Goal: Task Accomplishment & Management: Use online tool/utility

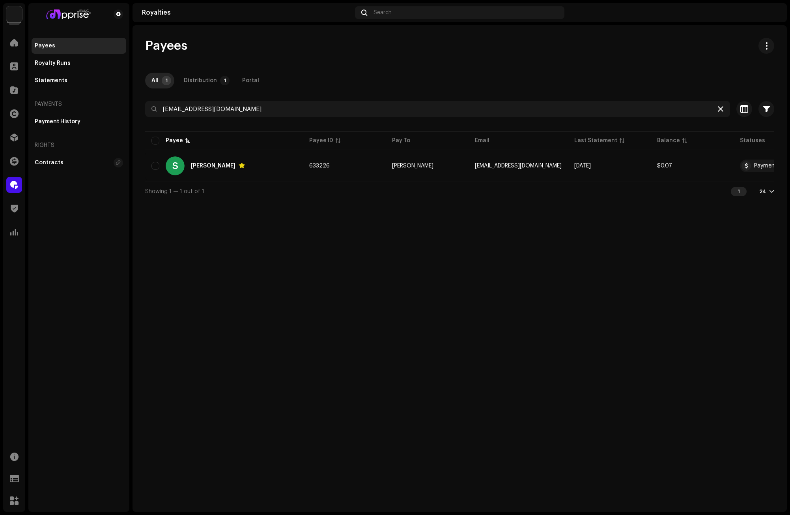
click at [720, 109] on icon at bounding box center [721, 109] width 6 height 6
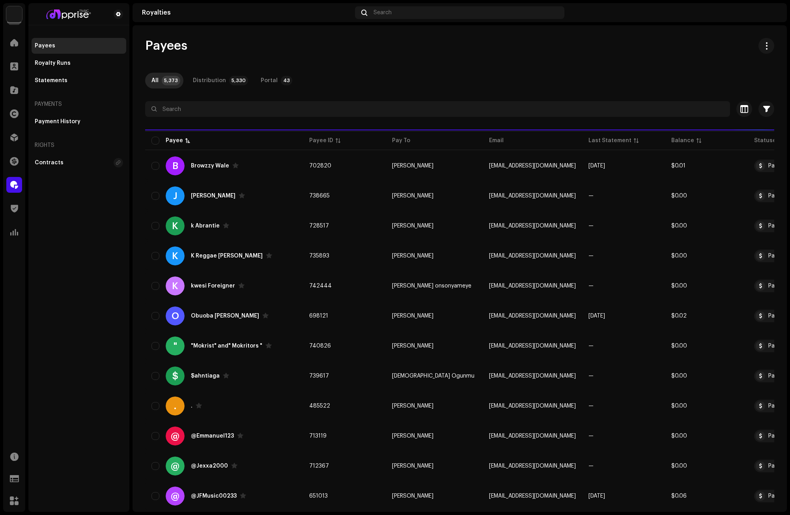
click at [23, 49] on div "Home" at bounding box center [14, 43] width 22 height 22
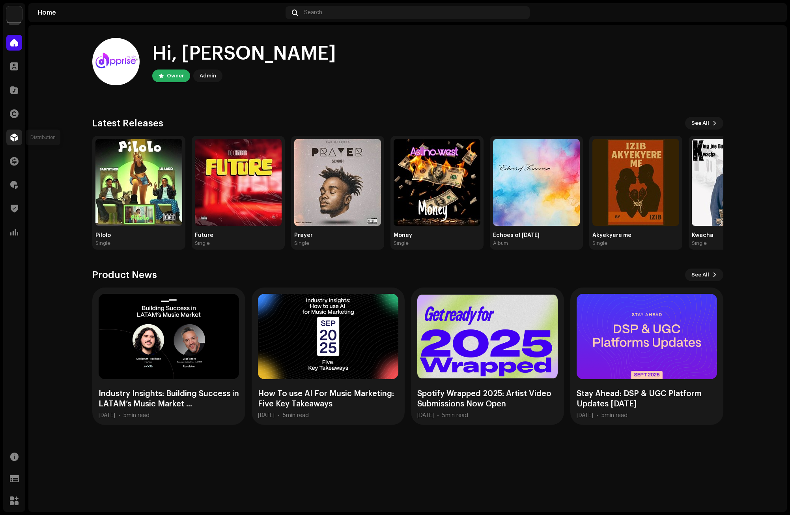
click at [13, 137] on span at bounding box center [14, 137] width 8 height 6
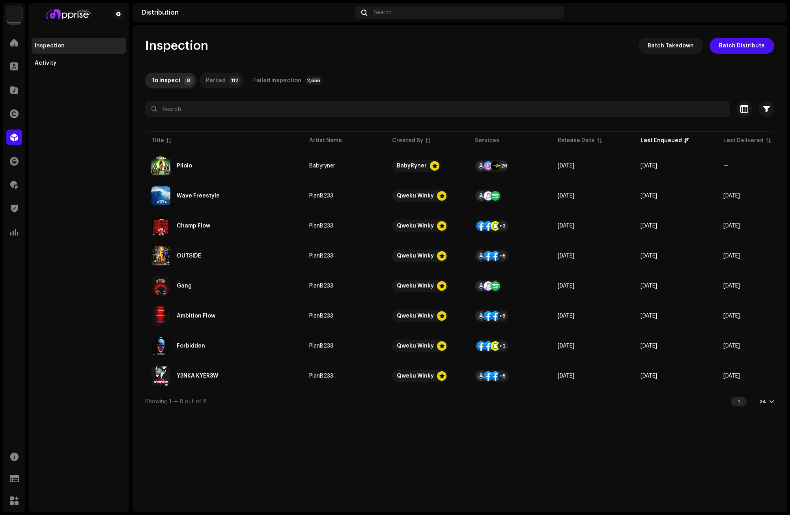
click at [218, 81] on div "Parked" at bounding box center [216, 81] width 20 height 16
click at [170, 79] on div "To inspect" at bounding box center [166, 81] width 29 height 16
click at [277, 84] on div "Failed Inspection" at bounding box center [277, 81] width 48 height 16
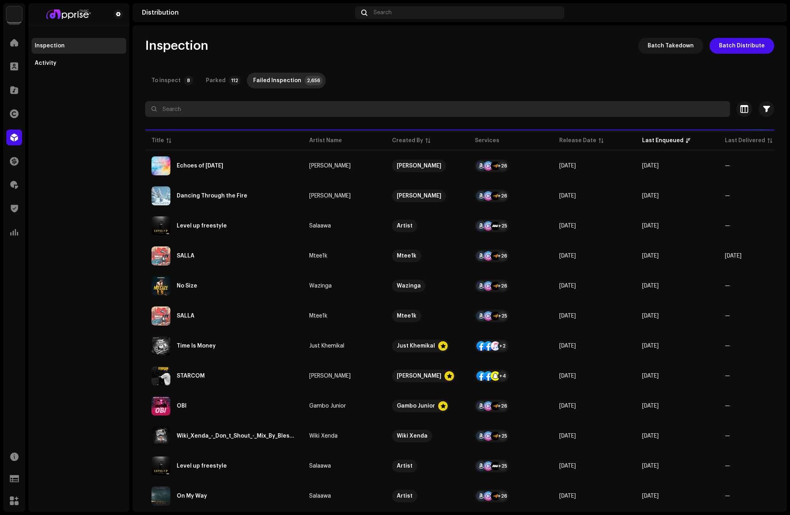
paste input "Dede"
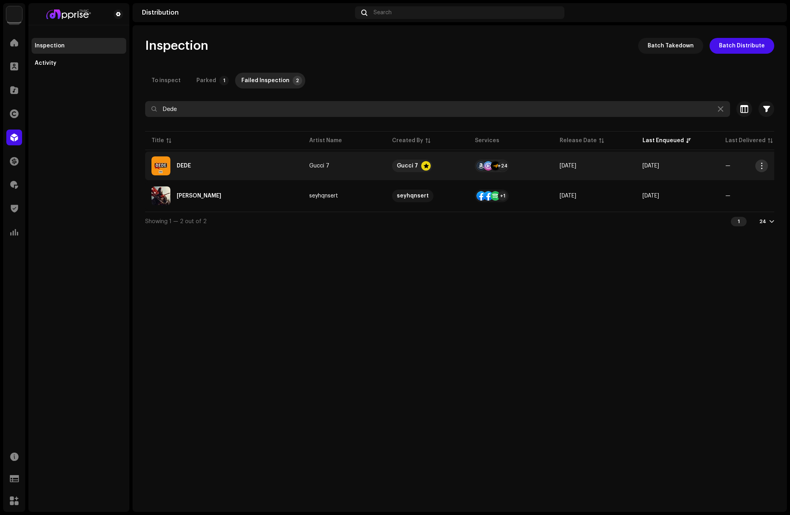
type input "Dede"
click at [761, 165] on span "button" at bounding box center [762, 166] width 6 height 6
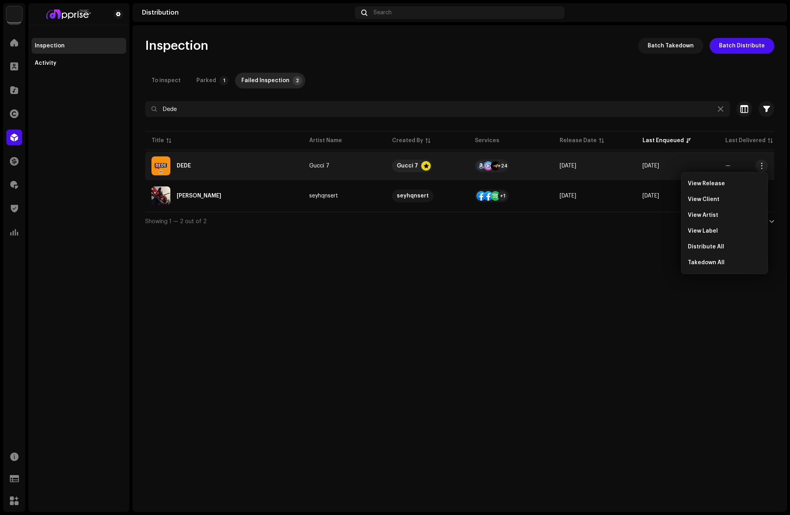
click at [603, 248] on div "Inspection Batch Takedown Batch Distribute To inspect Parked 1 Failed Inspectio…" at bounding box center [460, 268] width 655 height 486
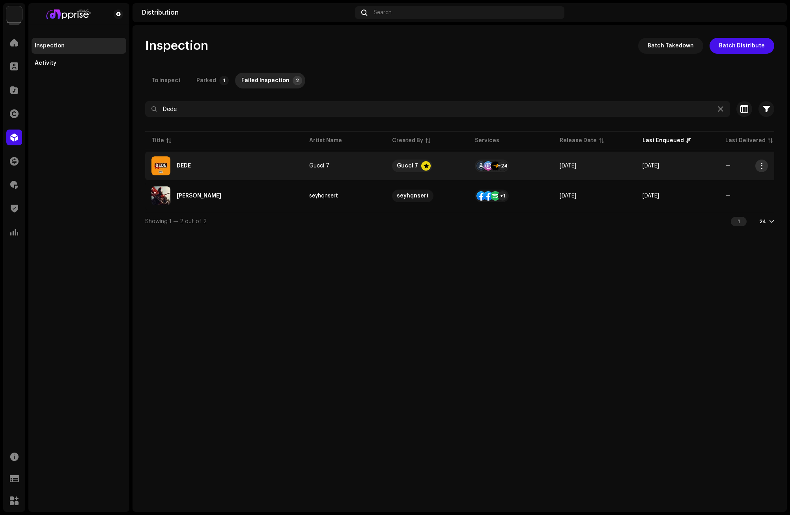
click at [758, 165] on button "button" at bounding box center [762, 165] width 13 height 13
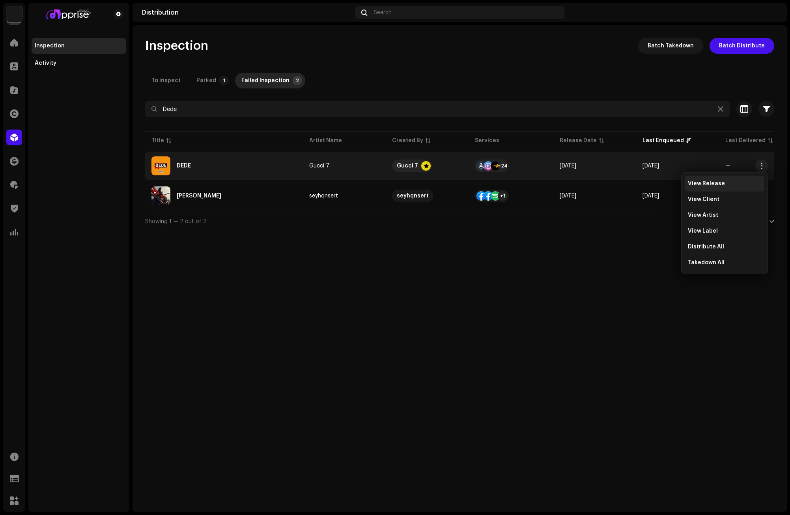
click at [698, 182] on span "View Release" at bounding box center [706, 183] width 37 height 6
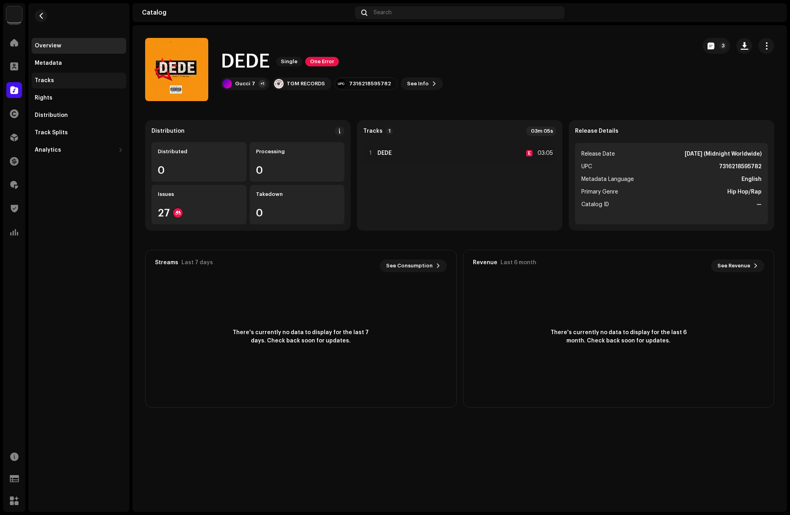
click at [49, 81] on div "Tracks" at bounding box center [44, 80] width 19 height 6
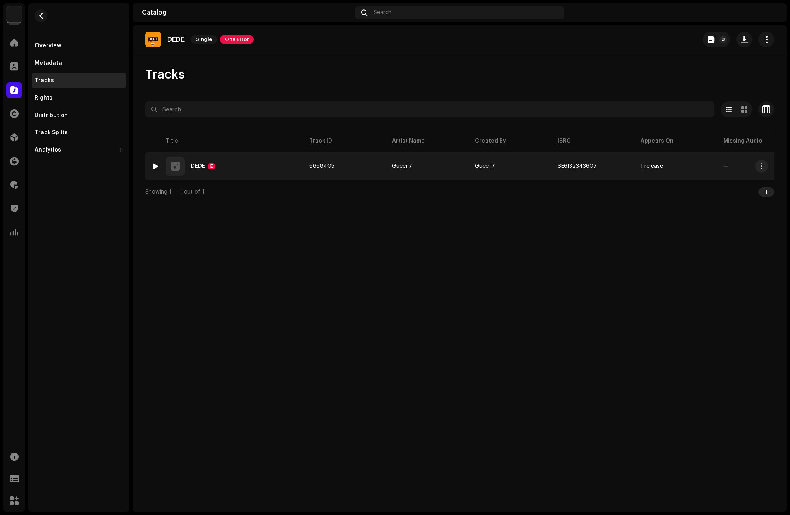
click at [198, 165] on div "DEDE" at bounding box center [198, 166] width 14 height 6
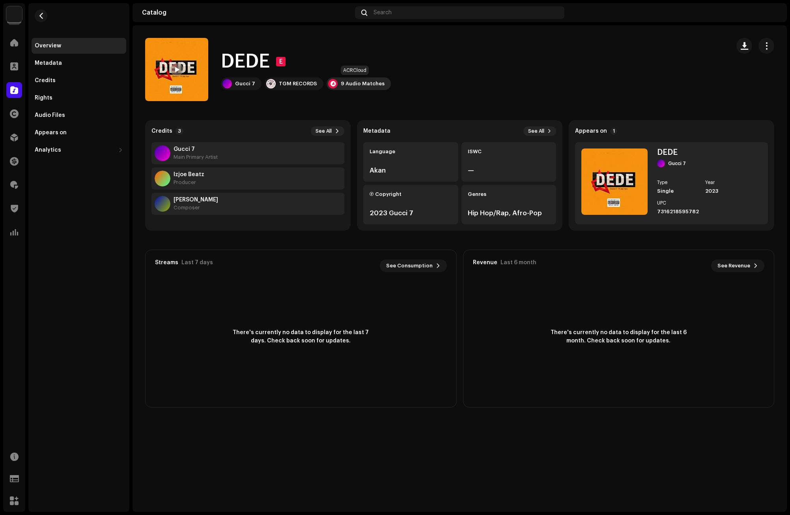
click at [347, 82] on div "9 Audio Matches" at bounding box center [363, 84] width 44 height 6
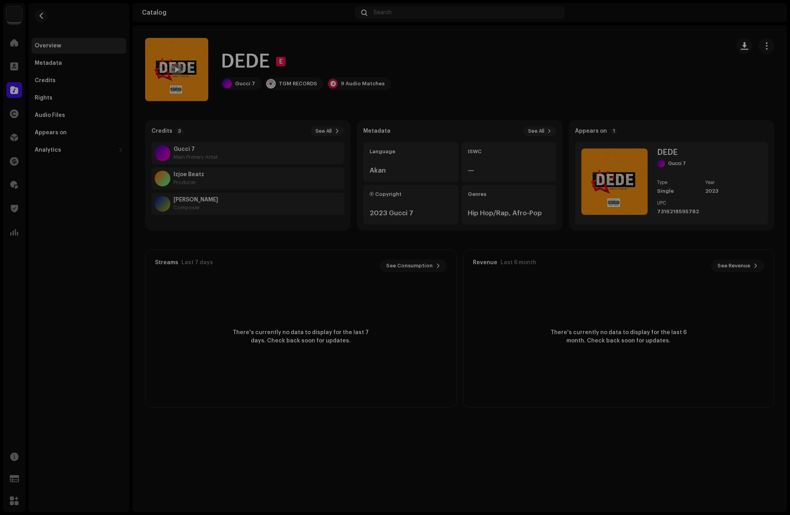
click at [341, 52] on div "Audio Recognition by Remix/Sample 9 All results require review/listening to avo…" at bounding box center [395, 257] width 790 height 515
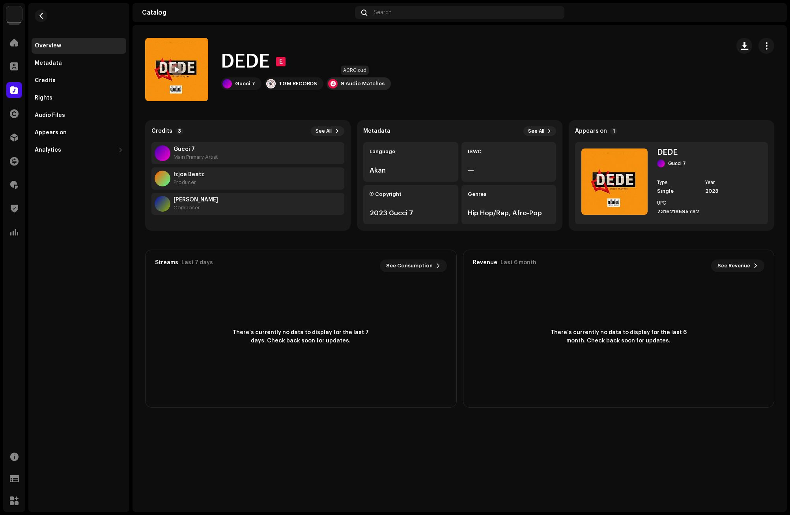
click at [349, 81] on div "9 Audio Matches" at bounding box center [363, 84] width 44 height 6
click at [574, 62] on div "Audio Recognition by Remix/Sample 9 All results require review/listening to avo…" at bounding box center [395, 257] width 790 height 515
click at [55, 110] on div "Audio Files" at bounding box center [79, 115] width 95 height 16
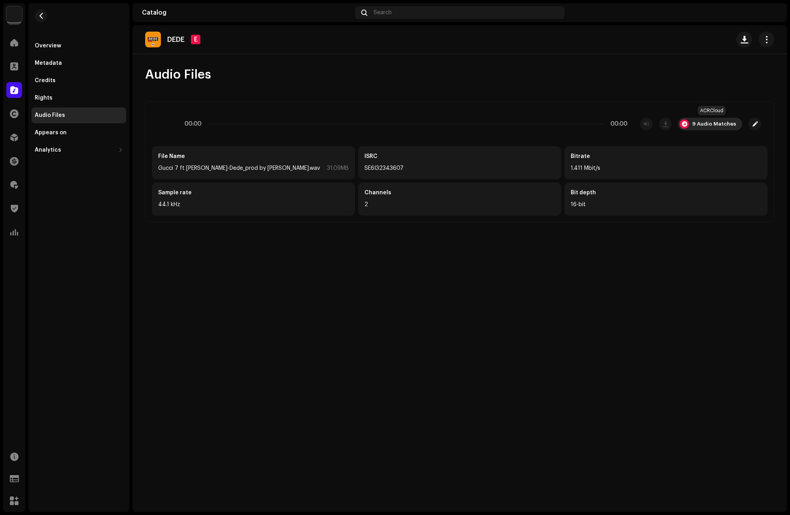
click at [700, 119] on div "9 Audio Matches" at bounding box center [710, 124] width 64 height 13
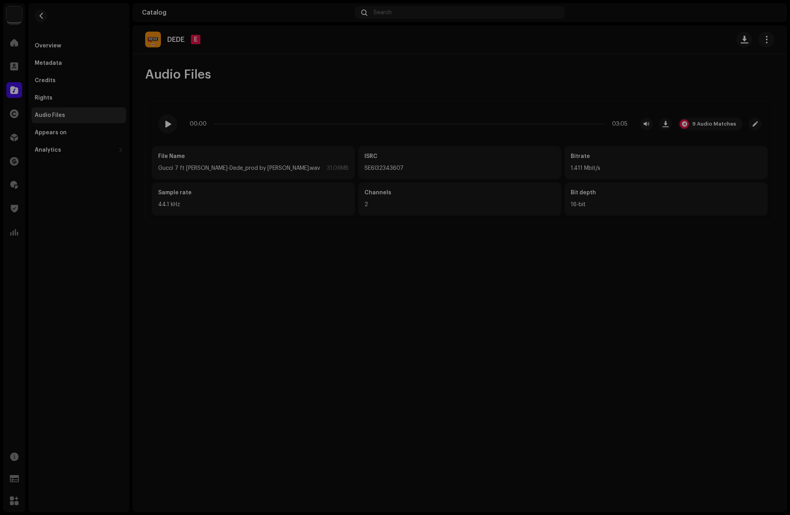
click at [546, 107] on div "Audio Recognition by Remix/Sample 9 All results require review/listening to avo…" at bounding box center [395, 257] width 790 height 515
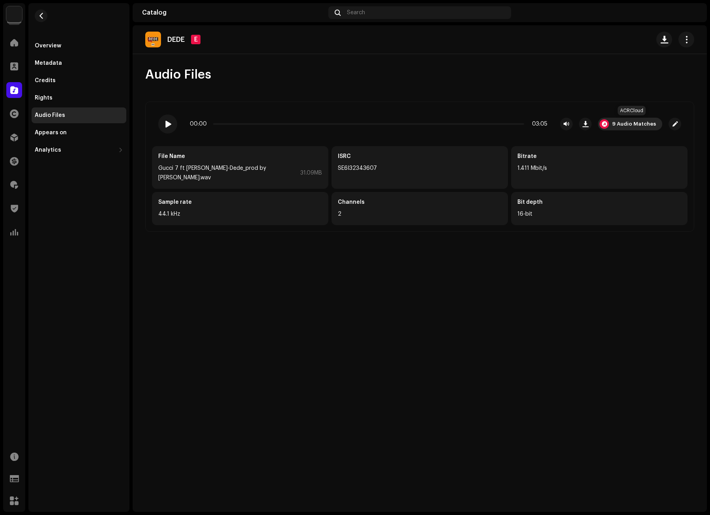
click at [629, 123] on div "9 Audio Matches" at bounding box center [634, 124] width 44 height 6
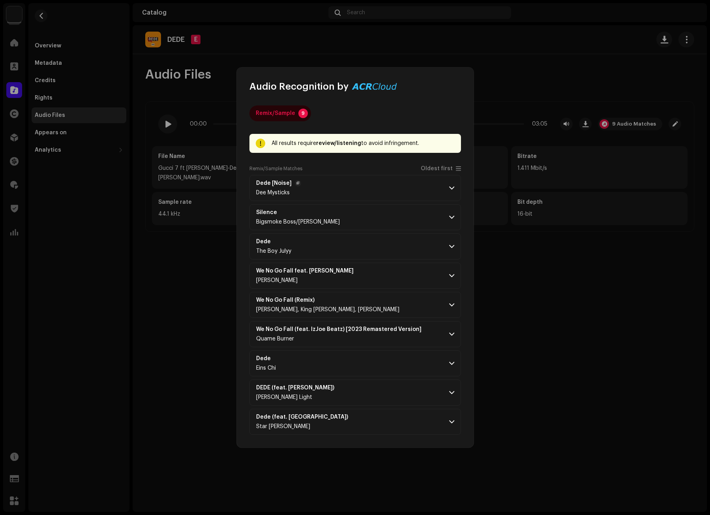
click at [447, 186] on p-accordion-header "Dede [Noise] Dee [DEMOGRAPHIC_DATA]" at bounding box center [355, 188] width 212 height 26
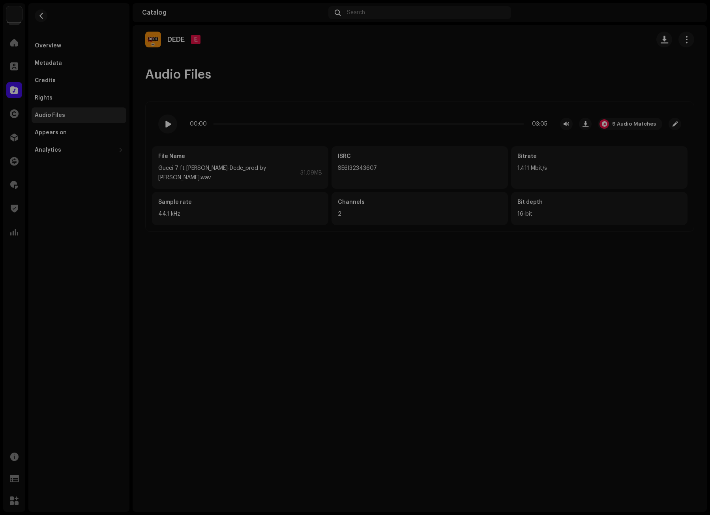
click at [509, 83] on div "Audio Recognition by Remix/Sample 9 All results require review/listening to avo…" at bounding box center [355, 257] width 710 height 515
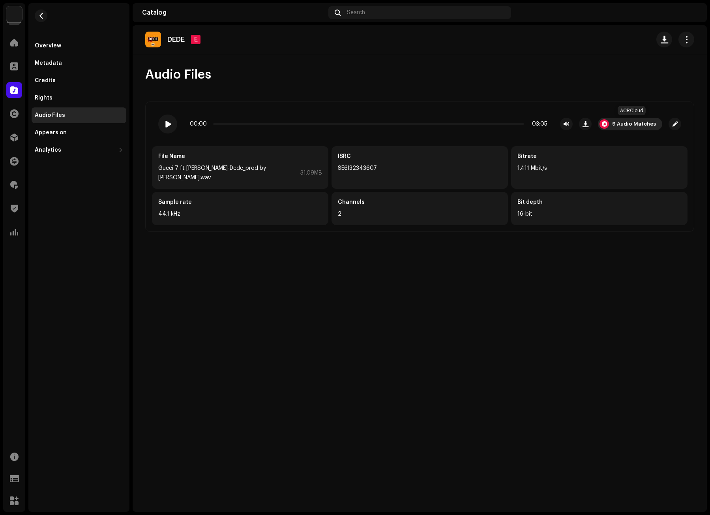
click at [630, 121] on div "9 Audio Matches" at bounding box center [634, 124] width 44 height 6
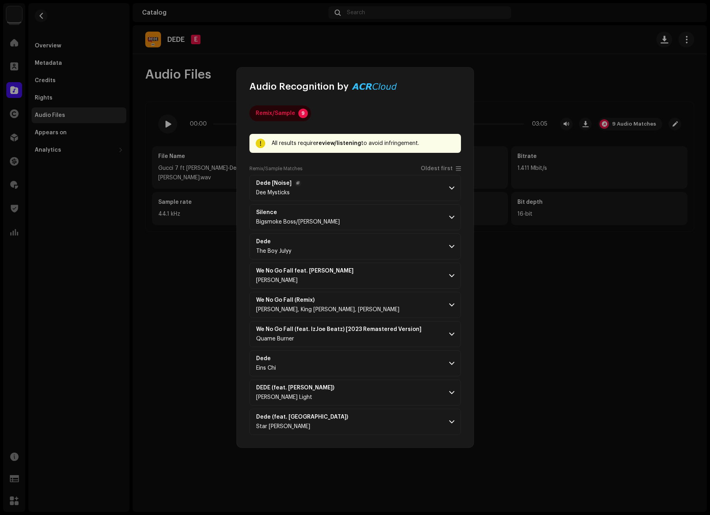
click at [451, 183] on p-accordion-header "Dede [Noise] Dee [DEMOGRAPHIC_DATA]" at bounding box center [355, 188] width 212 height 26
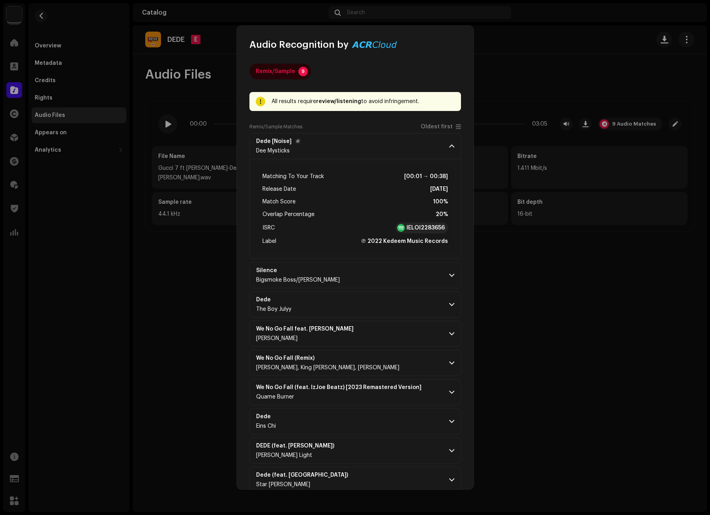
click at [450, 147] on span at bounding box center [451, 146] width 5 height 6
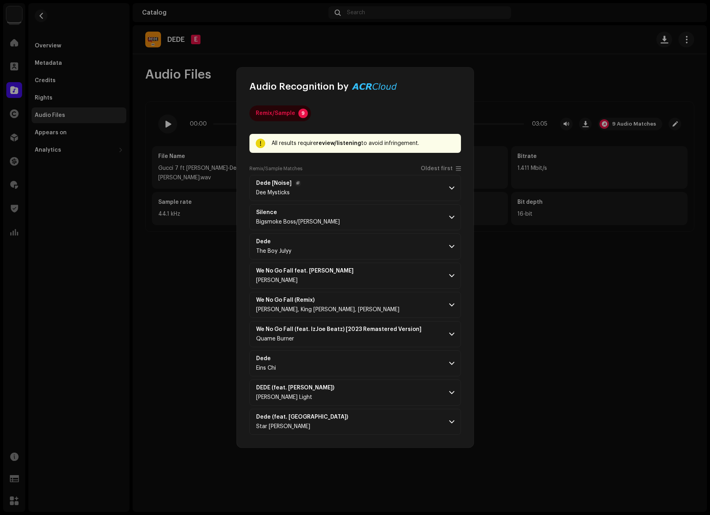
click at [450, 187] on span at bounding box center [451, 188] width 5 height 6
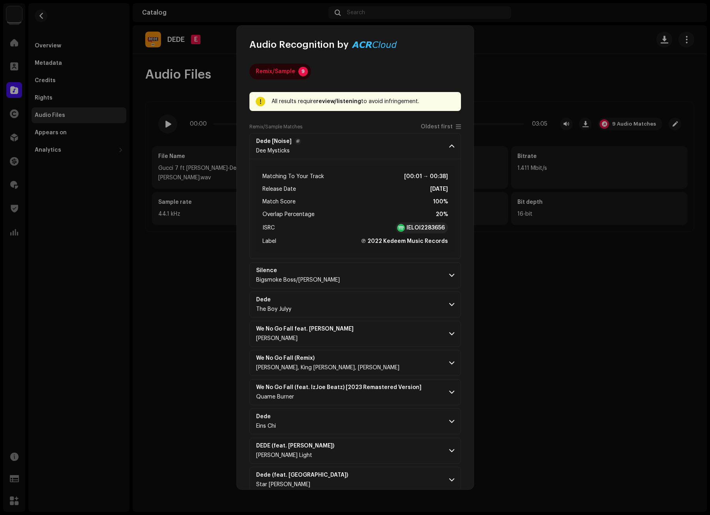
click at [449, 148] on span at bounding box center [451, 146] width 5 height 6
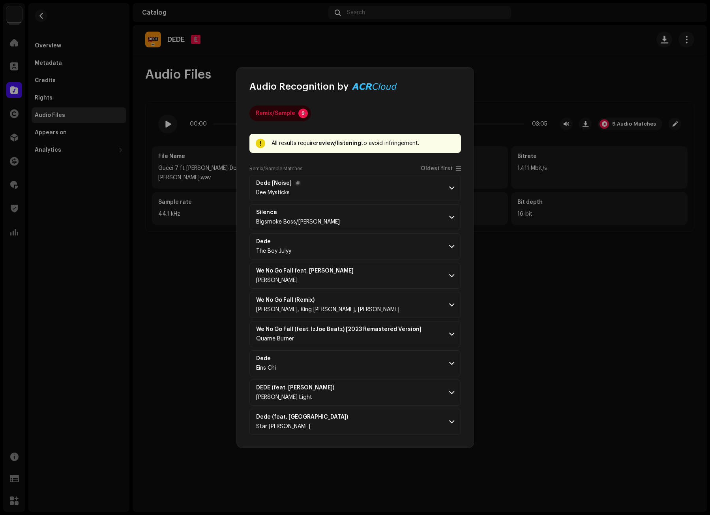
click at [455, 187] on p-accordion-header "Dede [Noise] Dee [DEMOGRAPHIC_DATA]" at bounding box center [355, 188] width 212 height 26
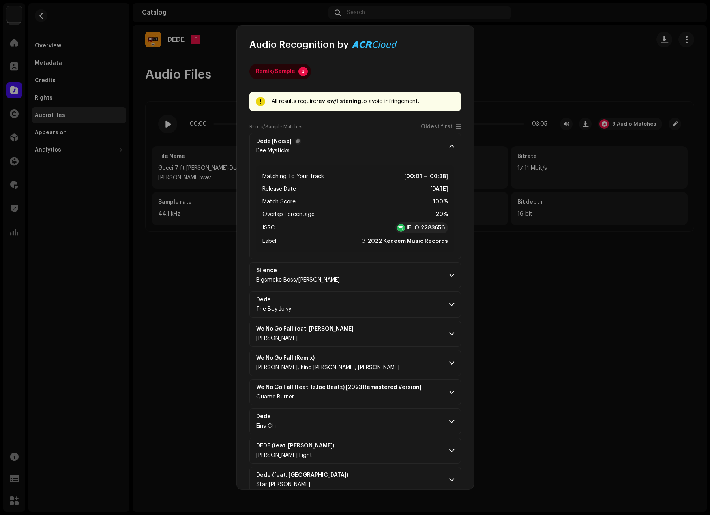
click at [449, 149] on span at bounding box center [451, 146] width 5 height 6
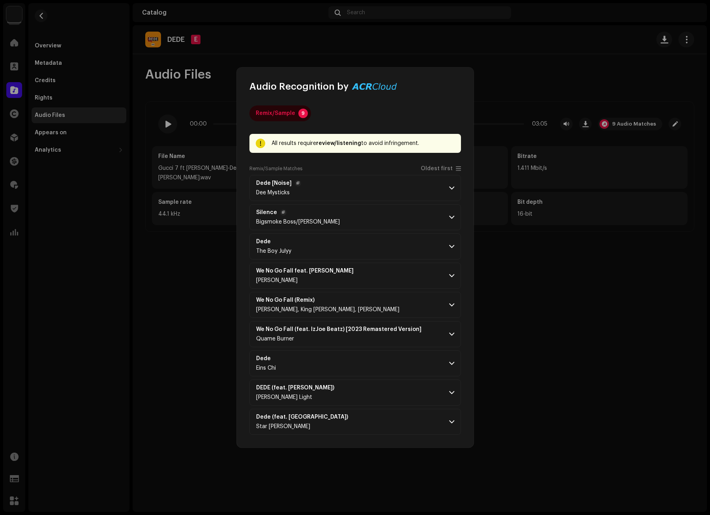
click at [451, 212] on p-accordion-header "Silence Bigsmoke Boss/Iz Joe" at bounding box center [355, 217] width 212 height 26
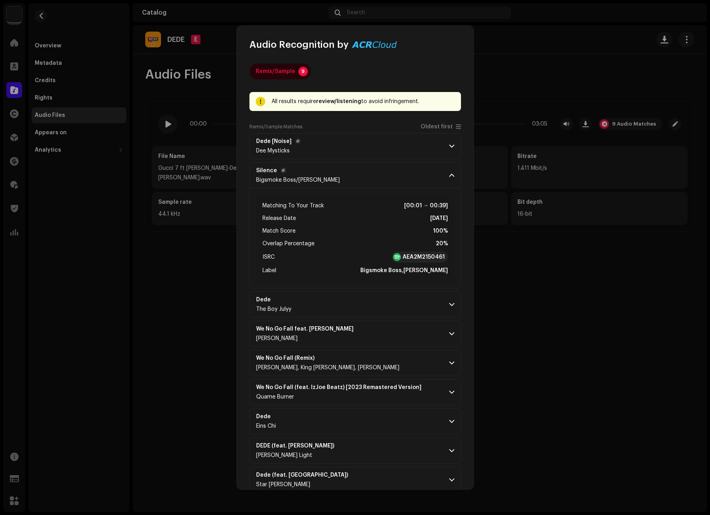
click at [448, 170] on p-accordion-header "Silence Bigsmoke Boss/Iz Joe" at bounding box center [355, 175] width 212 height 26
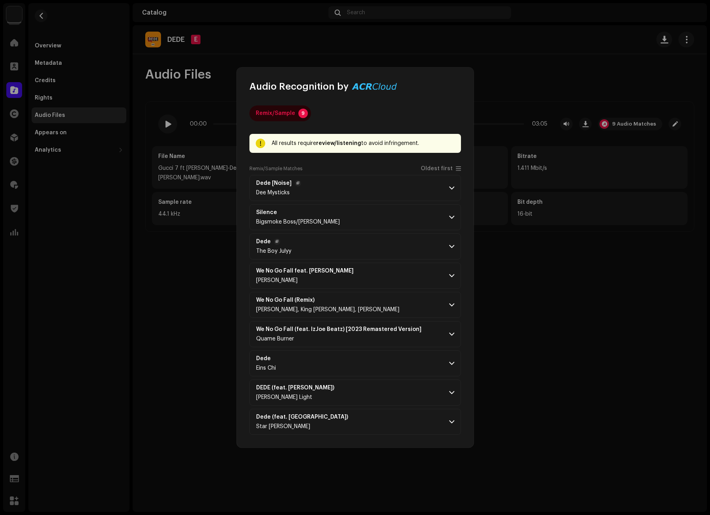
click at [449, 245] on span at bounding box center [451, 246] width 5 height 6
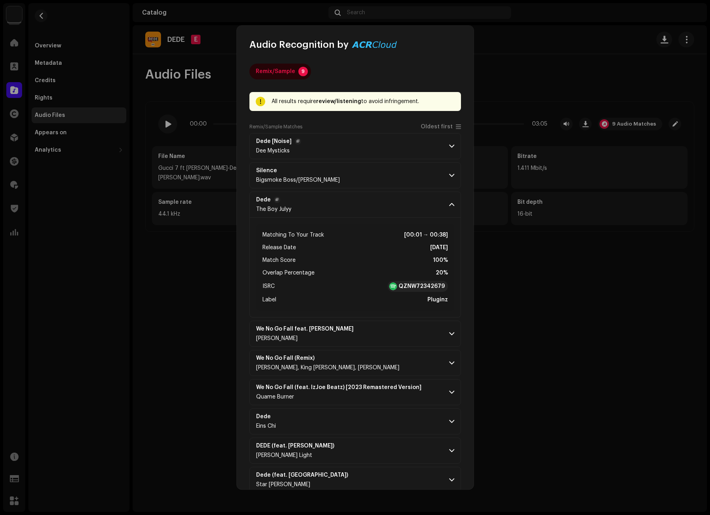
click at [445, 204] on p-accordion-header "Dede The Boy Julyy" at bounding box center [355, 204] width 212 height 26
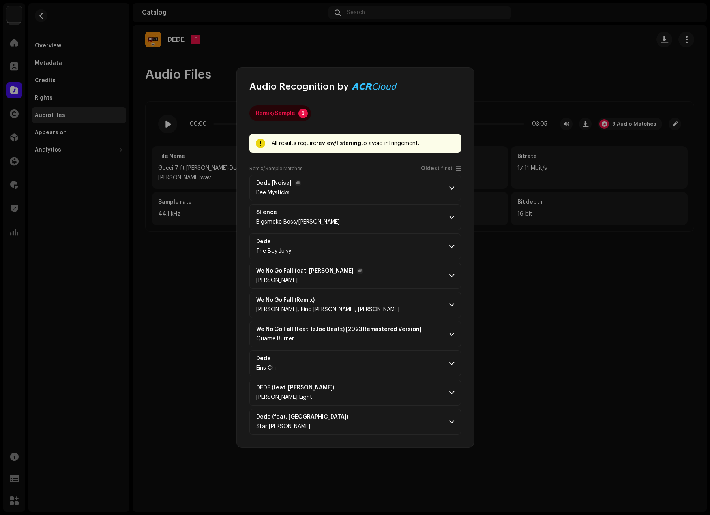
click at [451, 270] on p-accordion-header "We No Go Fall feat. Kojo Alvin Gabby Stone" at bounding box center [355, 275] width 212 height 26
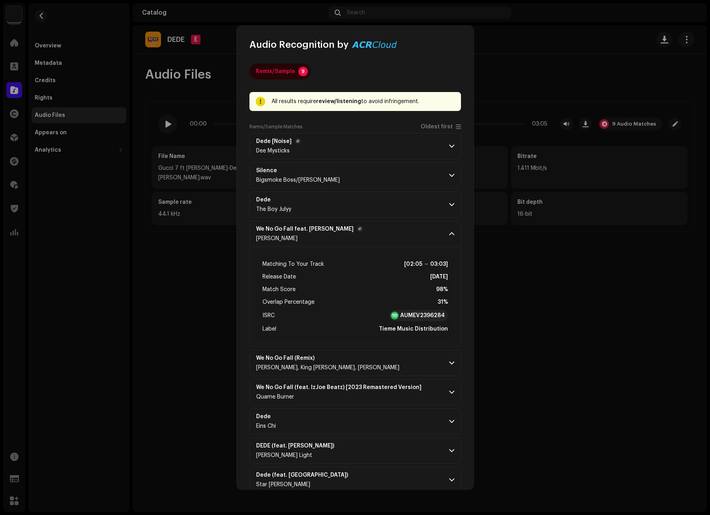
click at [449, 234] on span at bounding box center [451, 233] width 5 height 6
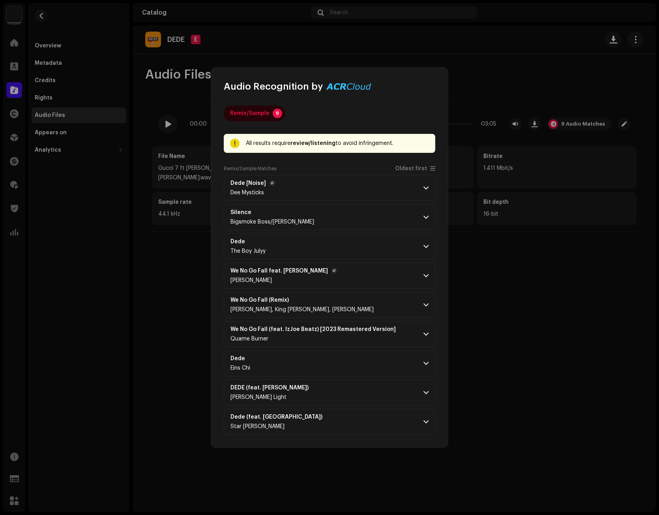
click at [414, 106] on div "Remix/Sample 9" at bounding box center [330, 113] width 212 height 16
click at [427, 189] on span at bounding box center [425, 188] width 5 height 6
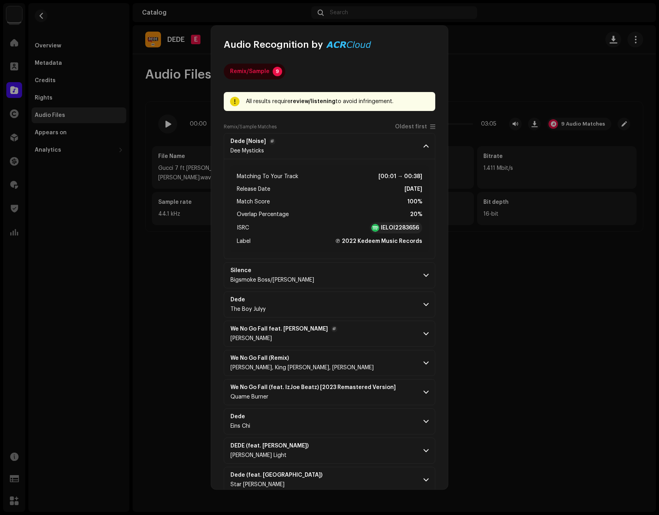
click at [423, 151] on p-accordion-header "Dede [Noise] Dee [DEMOGRAPHIC_DATA]" at bounding box center [330, 146] width 212 height 26
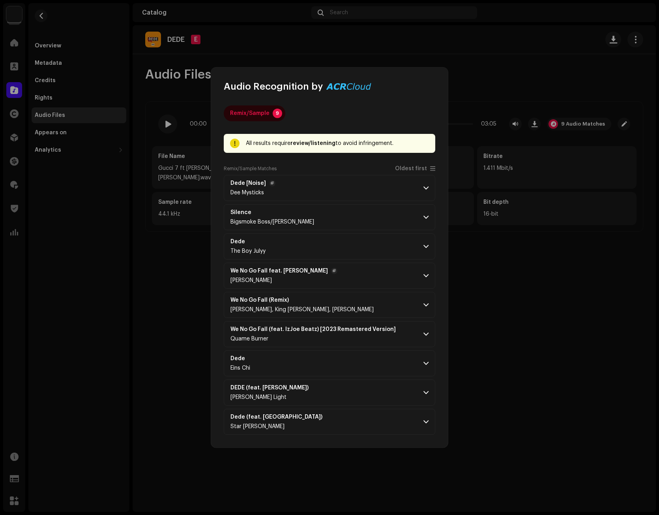
click at [424, 184] on p-accordion-header "Dede [Noise] Dee [DEMOGRAPHIC_DATA]" at bounding box center [330, 188] width 212 height 26
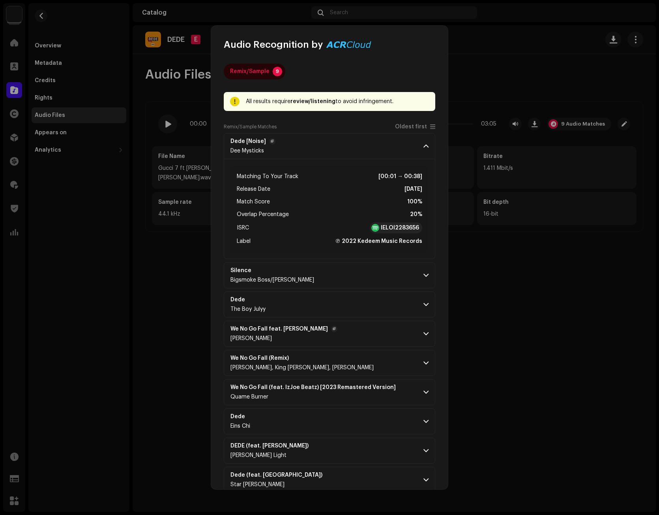
click at [425, 146] on span at bounding box center [425, 146] width 5 height 6
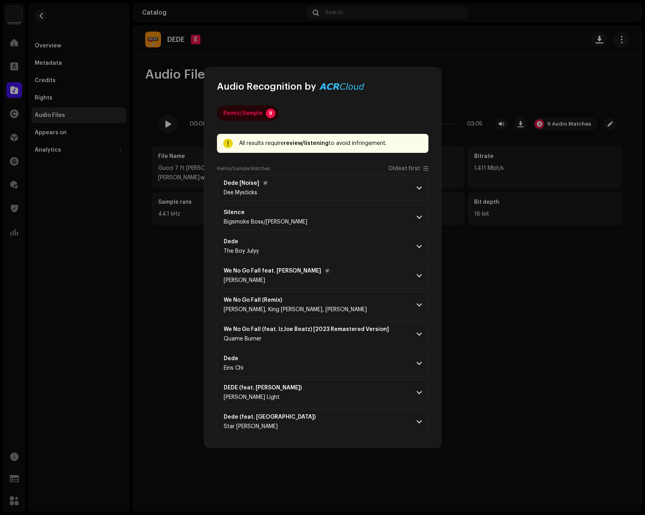
click at [390, 97] on div "Remix/Sample 9 All results require review/listening to avoid infringement. Remi…" at bounding box center [322, 270] width 237 height 354
click at [403, 101] on div "Remix/Sample 9 All results require review/listening to avoid infringement. Remi…" at bounding box center [322, 270] width 237 height 354
click at [418, 187] on span at bounding box center [419, 188] width 5 height 6
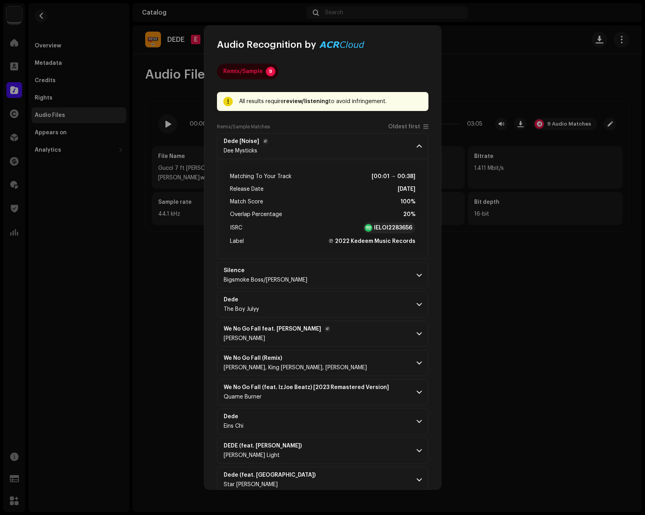
click at [418, 144] on span at bounding box center [419, 146] width 5 height 6
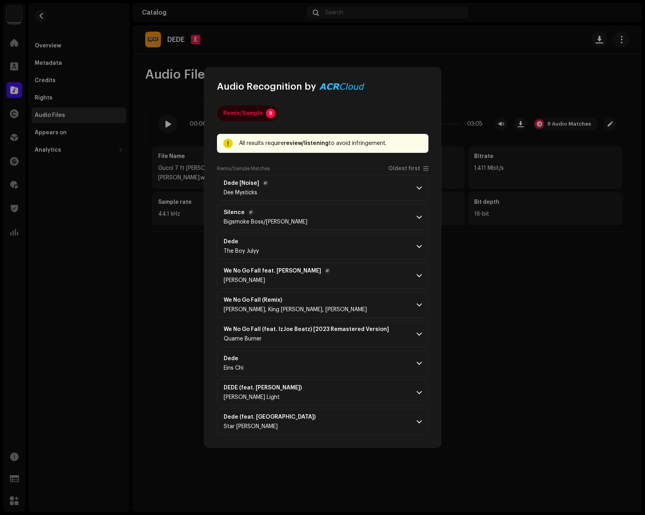
click at [418, 215] on span at bounding box center [419, 217] width 5 height 6
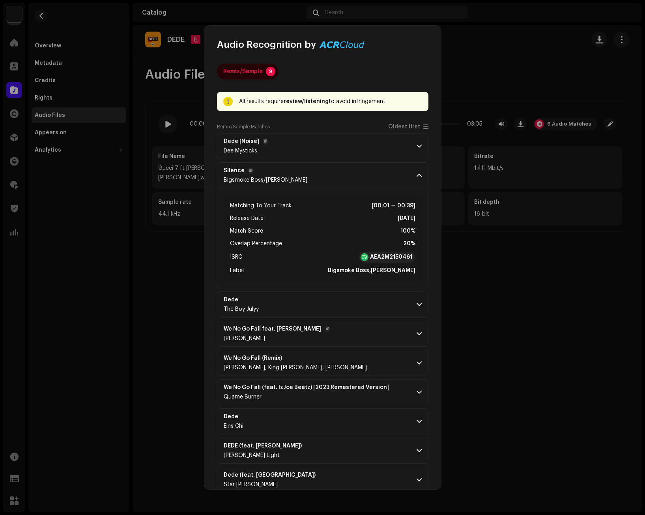
click at [417, 176] on span at bounding box center [419, 175] width 5 height 6
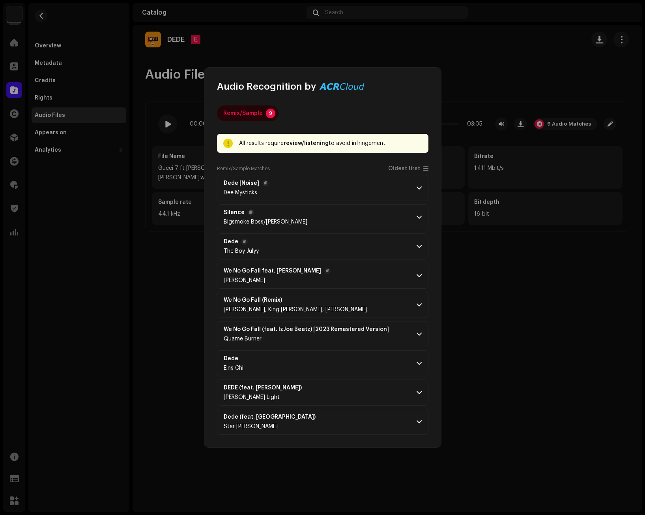
click at [419, 247] on span at bounding box center [419, 246] width 5 height 6
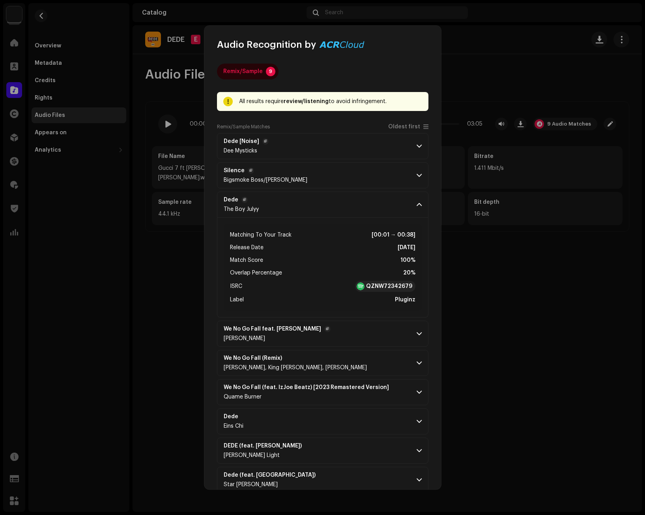
click at [417, 204] on span at bounding box center [419, 204] width 5 height 6
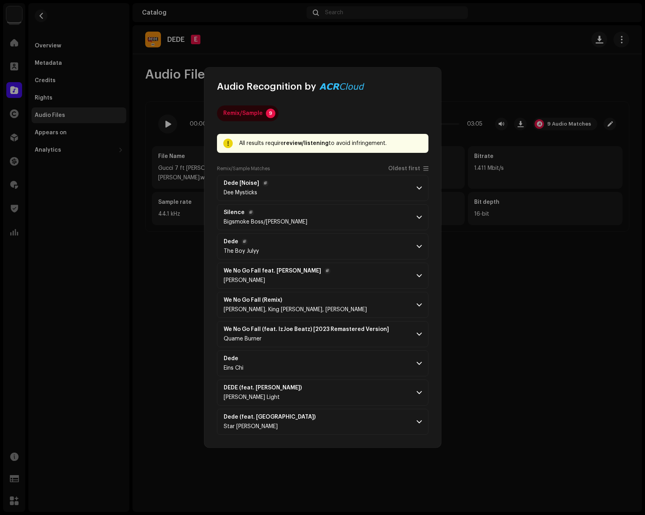
click at [416, 270] on p-accordion-header "We No Go Fall feat. Kojo Alvin Gabby Stone" at bounding box center [323, 275] width 212 height 26
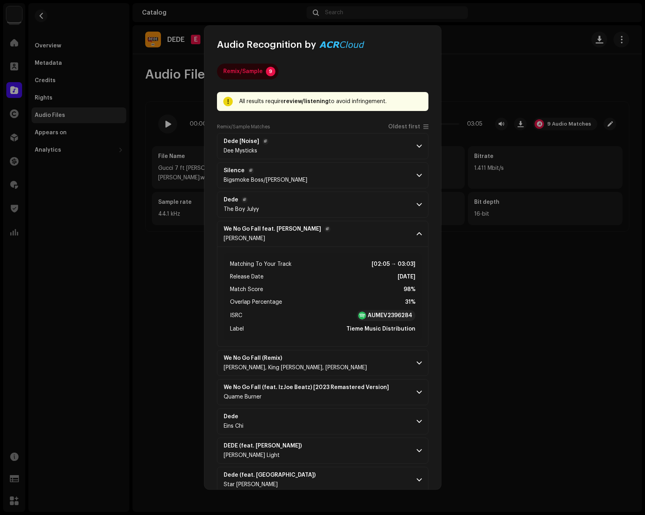
click at [411, 234] on p-accordion-header "We No Go Fall feat. Kojo Alvin Gabby Stone" at bounding box center [323, 234] width 212 height 26
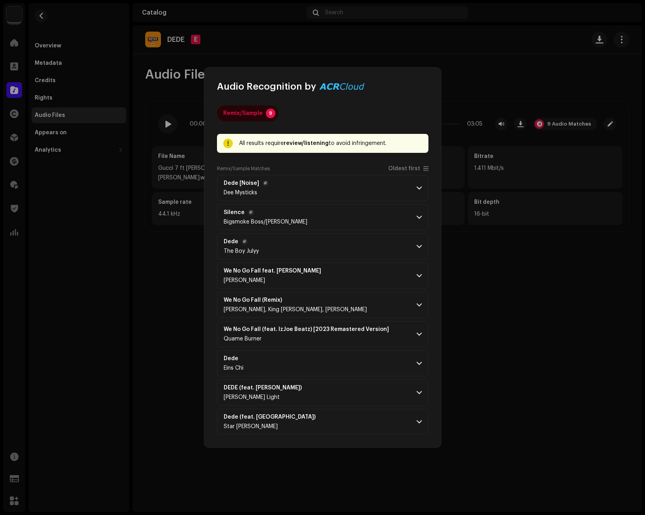
click at [422, 183] on p-accordion-header "Dede [Noise] Dee [DEMOGRAPHIC_DATA]" at bounding box center [323, 188] width 212 height 26
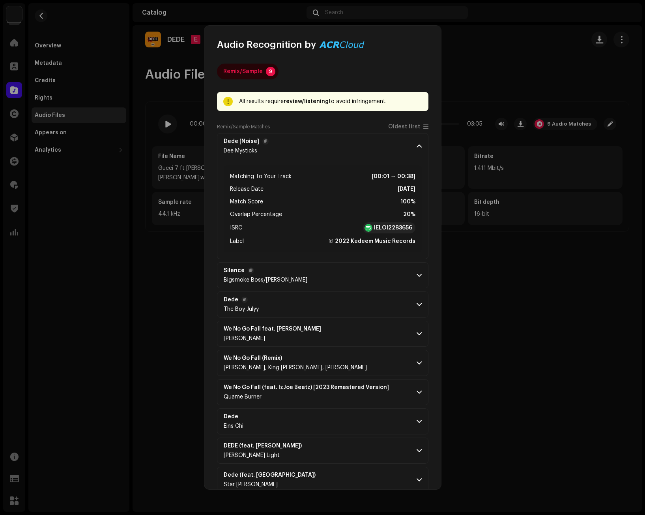
click at [419, 148] on p-accordion-header "Dede [Noise] Dee [DEMOGRAPHIC_DATA]" at bounding box center [323, 146] width 212 height 26
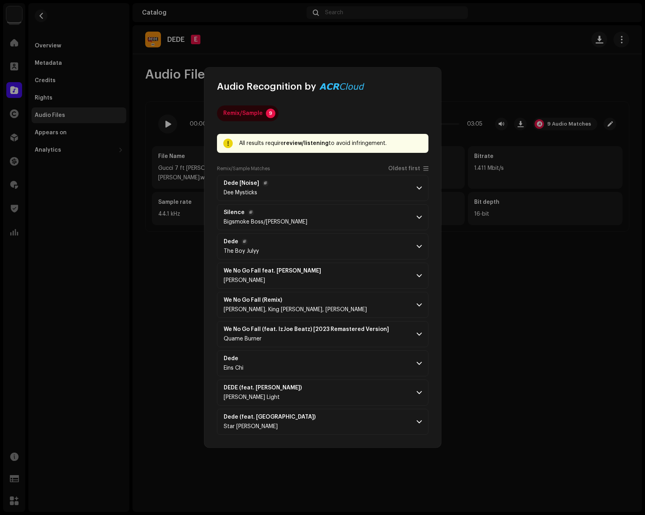
click at [419, 187] on span at bounding box center [419, 188] width 5 height 6
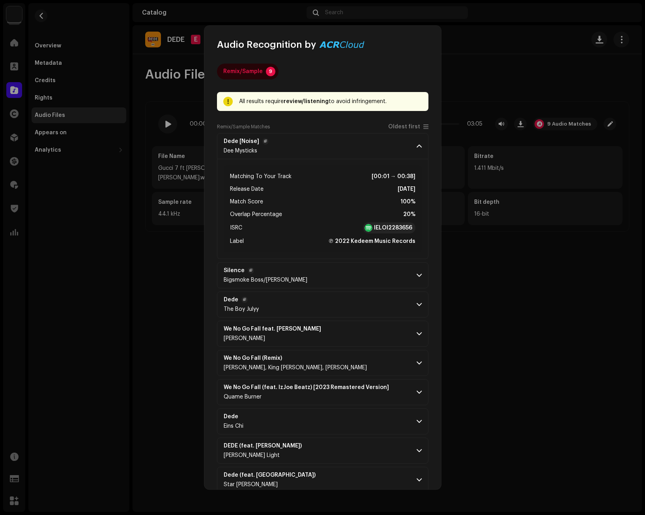
click at [417, 147] on span at bounding box center [419, 146] width 5 height 6
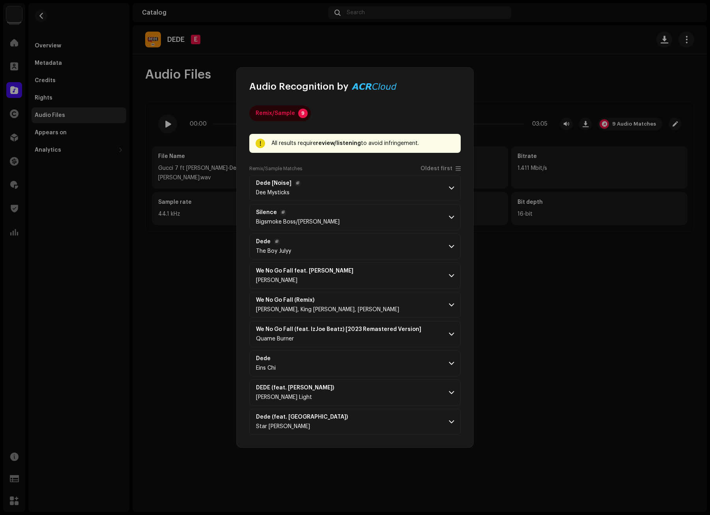
click at [435, 115] on div "Remix/Sample 9" at bounding box center [355, 113] width 212 height 16
drag, startPoint x: 139, startPoint y: 24, endPoint x: 484, endPoint y: 462, distance: 557.5
click at [484, 462] on div "870 X 1110" at bounding box center [355, 257] width 710 height 515
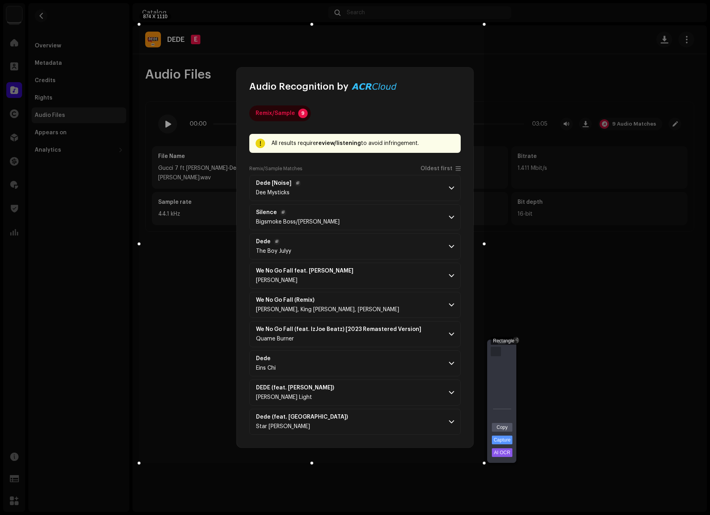
click at [495, 349] on div "Rectangle" at bounding box center [496, 350] width 10 height 9
click at [504, 438] on link "Capture" at bounding box center [502, 439] width 21 height 9
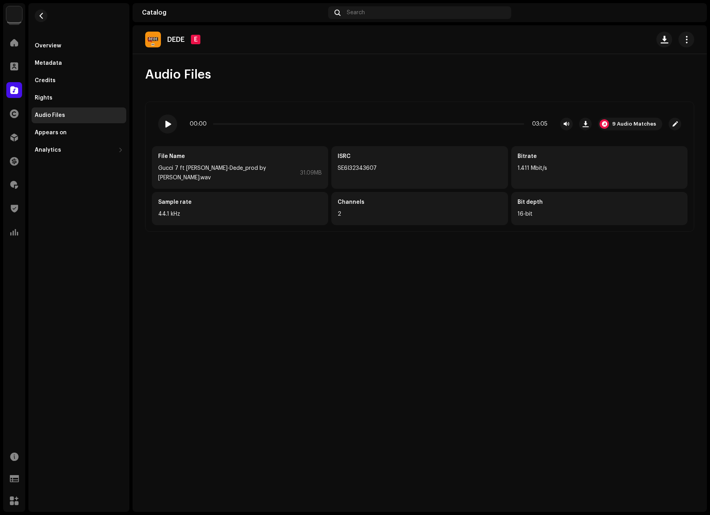
click at [535, 91] on div "Audio Recognition by Remix/Sample 9 All results require review/listening to avo…" at bounding box center [355, 257] width 710 height 515
click at [428, 107] on div "00:00 03:05 9 Audio Matches File Name Gucci 7 ft Jay nyx-Dede_prod by izjoe-bea…" at bounding box center [419, 166] width 549 height 130
click at [17, 44] on span at bounding box center [14, 42] width 8 height 6
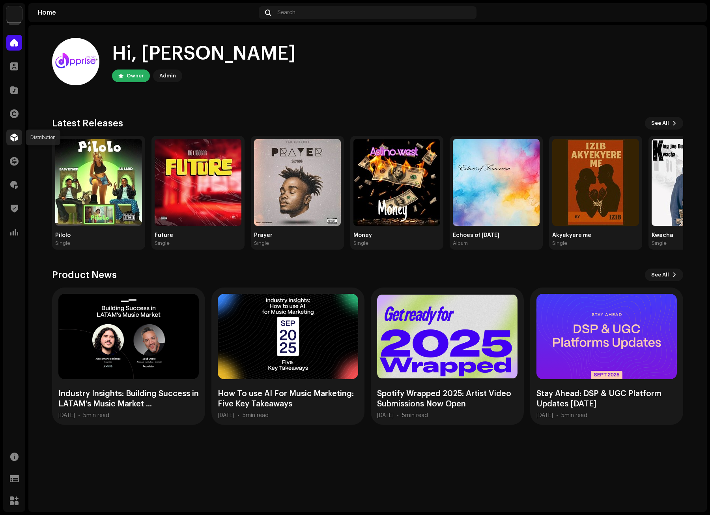
click at [12, 138] on span at bounding box center [14, 137] width 8 height 6
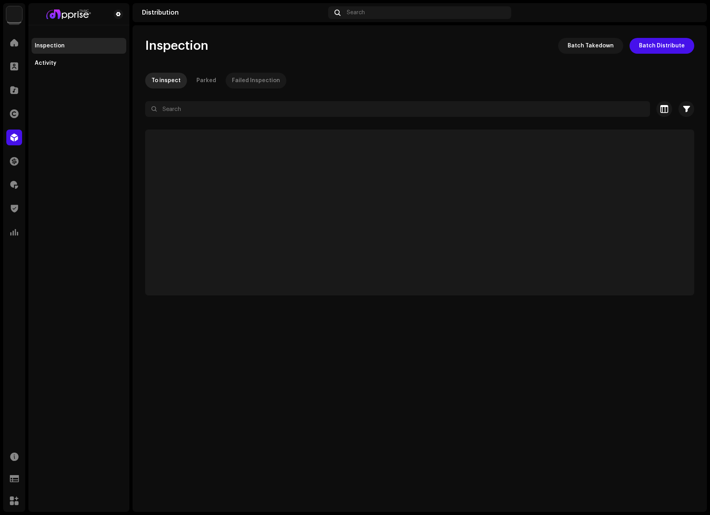
click at [255, 80] on div "Failed Inspection" at bounding box center [256, 81] width 48 height 16
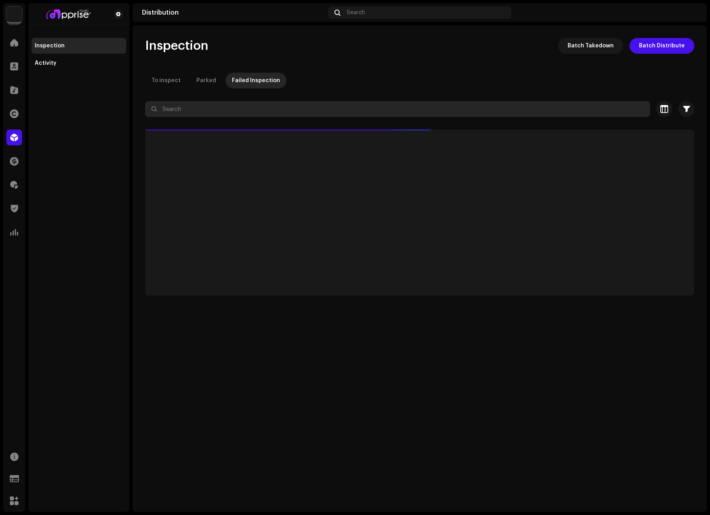
paste input "Dede"
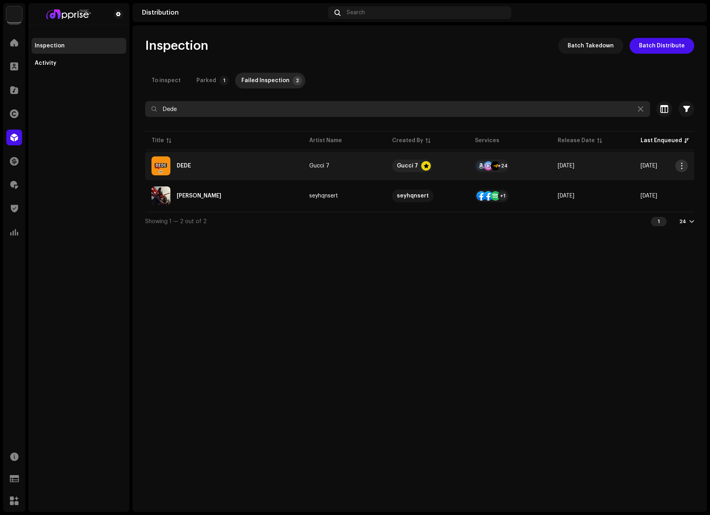
type input "Dede"
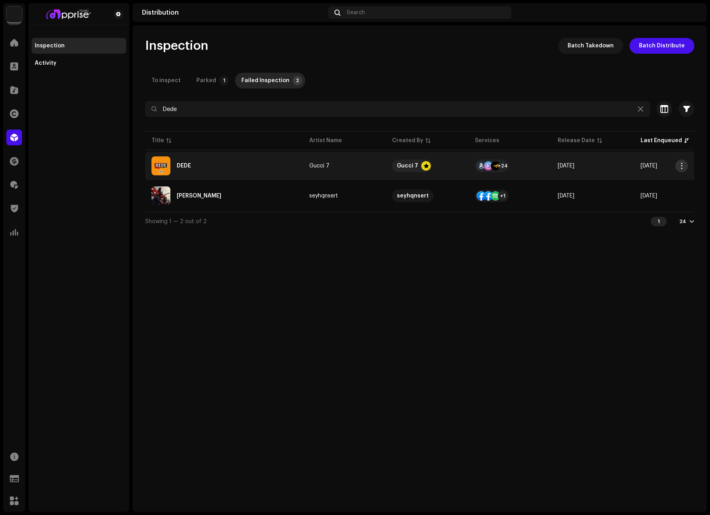
click at [682, 163] on span "button" at bounding box center [682, 166] width 6 height 6
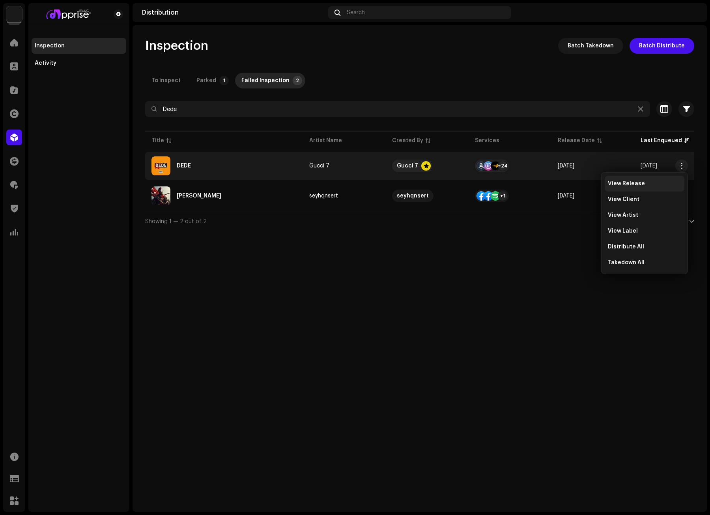
click at [623, 183] on span "View Release" at bounding box center [626, 183] width 37 height 6
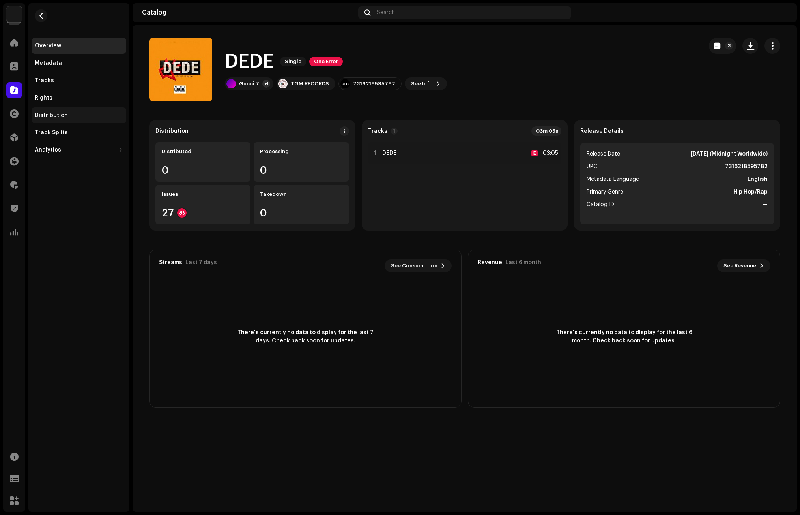
click at [65, 114] on div "Distribution" at bounding box center [51, 115] width 33 height 6
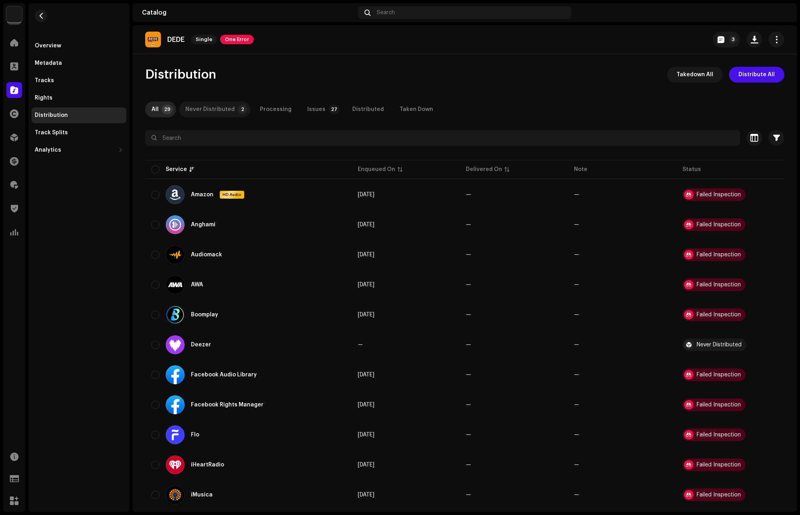
click at [221, 110] on div "Never Distributed" at bounding box center [209, 109] width 49 height 16
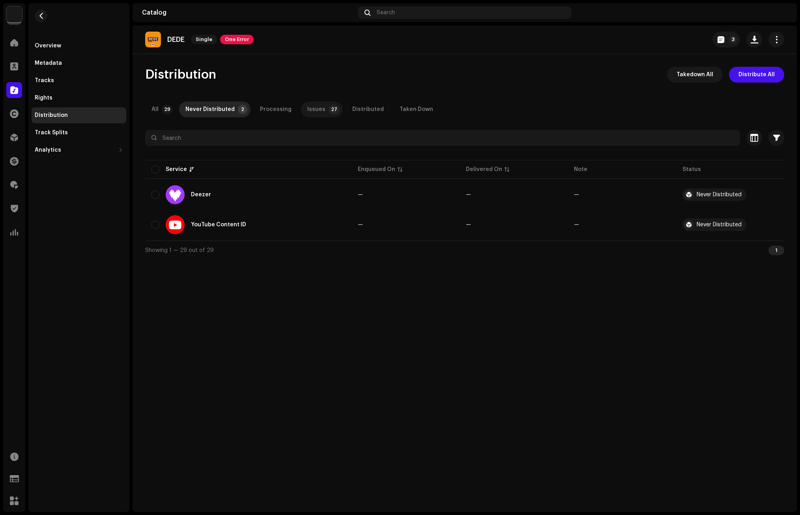
click at [315, 106] on div "Issues" at bounding box center [316, 109] width 18 height 16
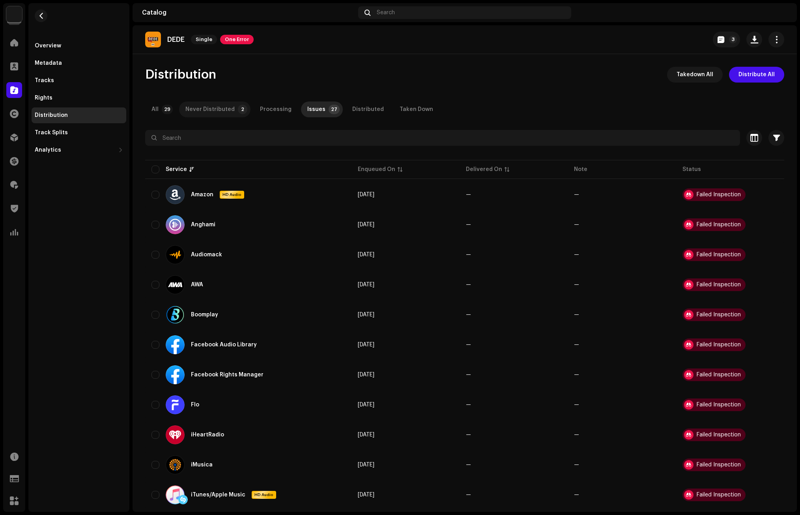
click at [208, 108] on div "Never Distributed" at bounding box center [209, 109] width 49 height 16
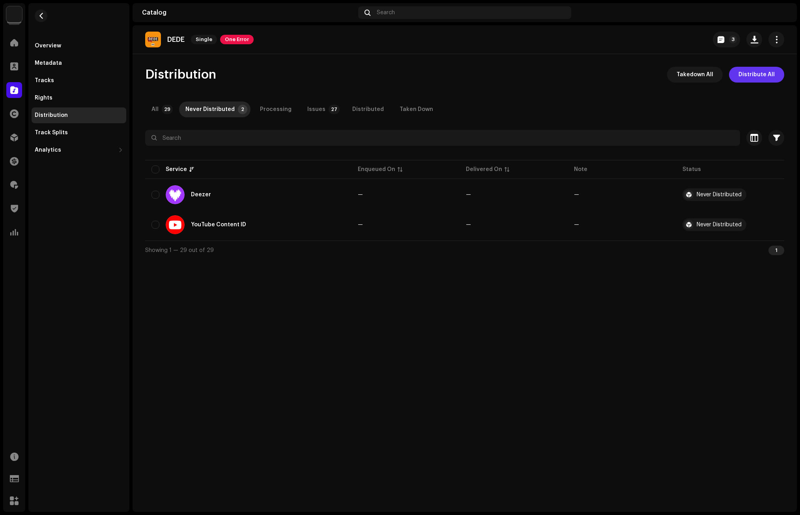
click at [769, 74] on span "Distribute All" at bounding box center [757, 75] width 36 height 16
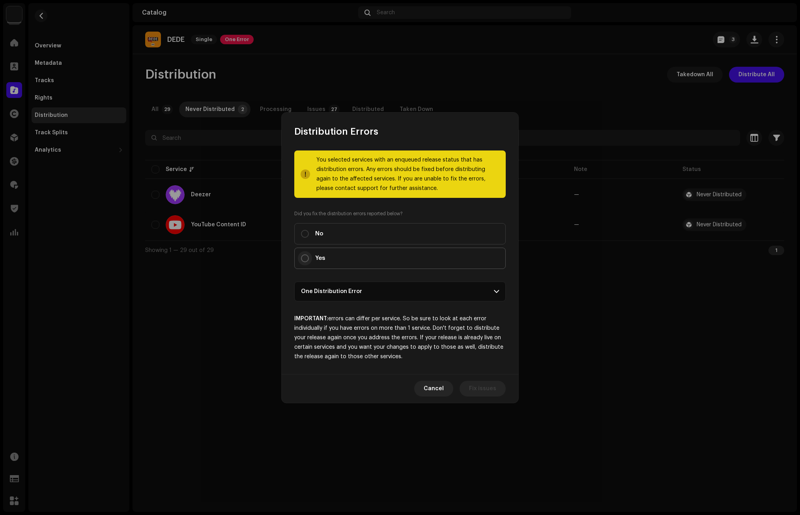
click at [308, 257] on input "Yes" at bounding box center [305, 258] width 8 height 8
radio input "true"
click at [485, 385] on span "Distribute" at bounding box center [482, 388] width 28 height 16
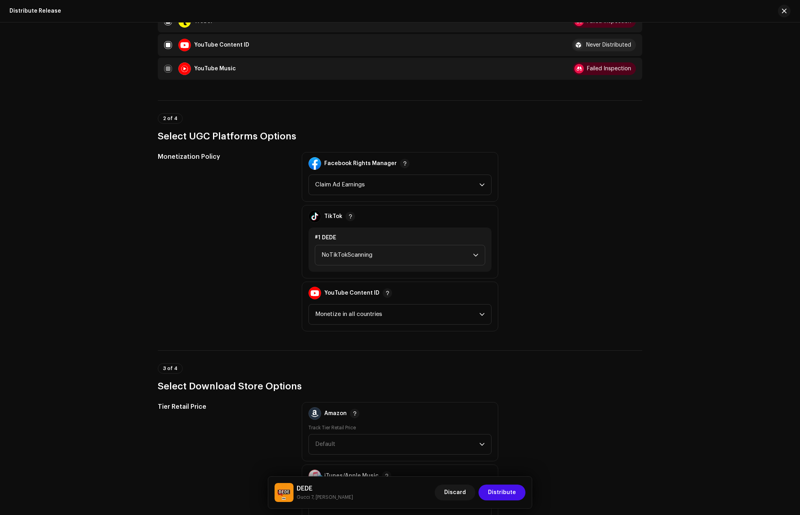
scroll to position [789, 0]
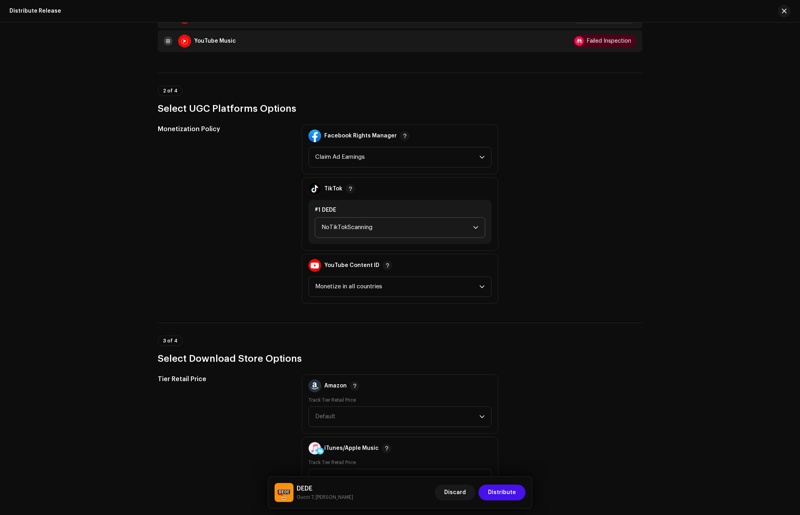
click at [349, 221] on span "NoTikTokScanning" at bounding box center [398, 227] width 152 height 20
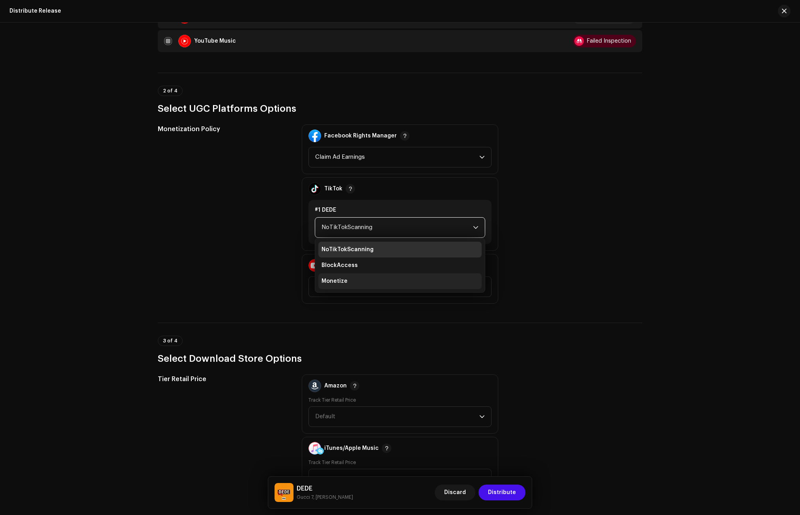
click at [356, 284] on li "Monetize" at bounding box center [399, 281] width 163 height 16
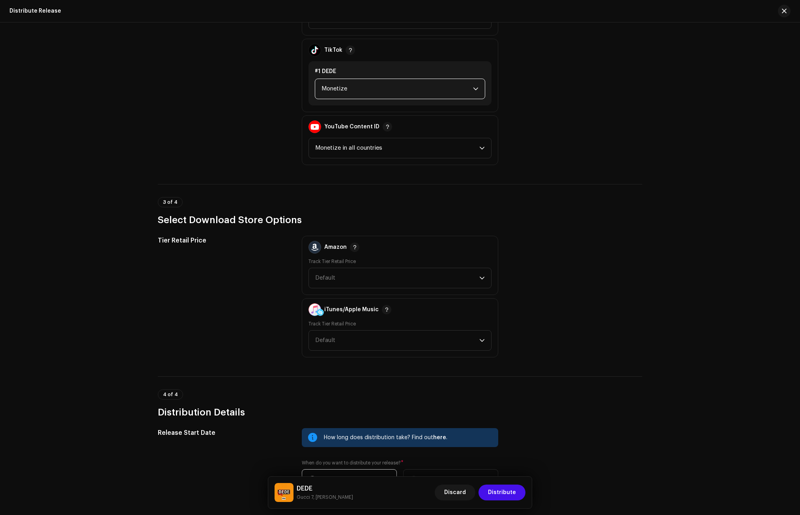
scroll to position [947, 0]
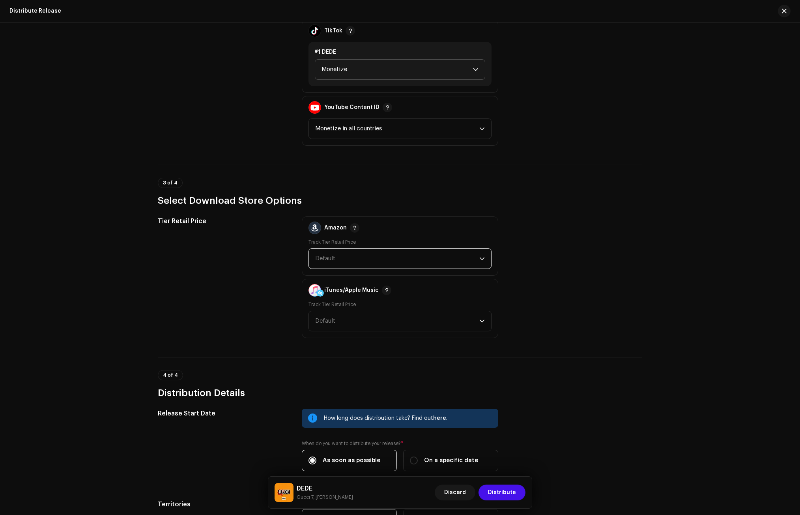
click at [332, 261] on span "Default" at bounding box center [397, 259] width 164 height 20
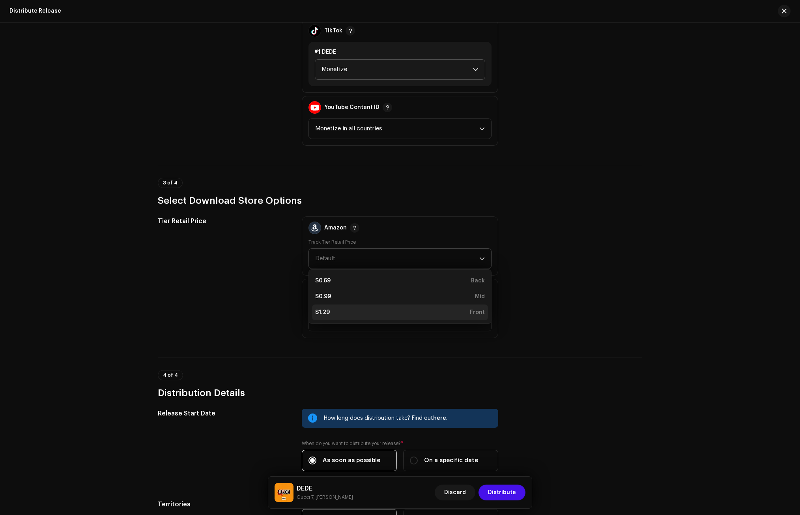
click at [330, 310] on div "$1.29 Front" at bounding box center [400, 312] width 170 height 8
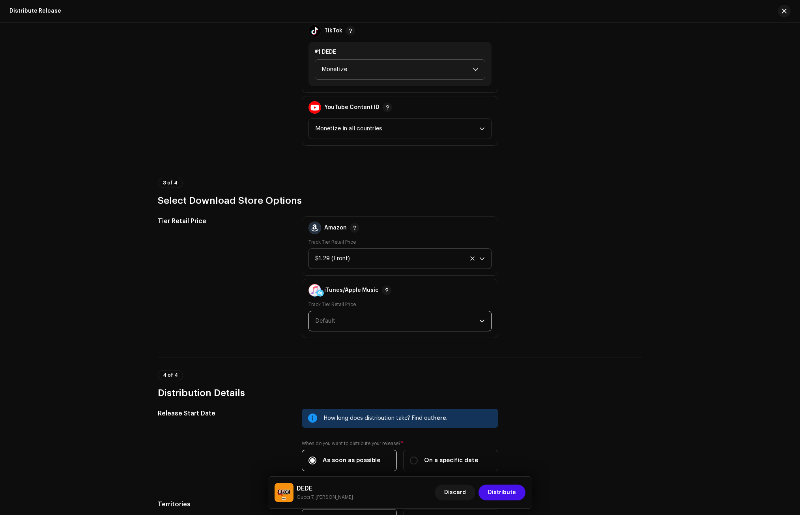
click at [329, 322] on span "Default" at bounding box center [325, 321] width 20 height 6
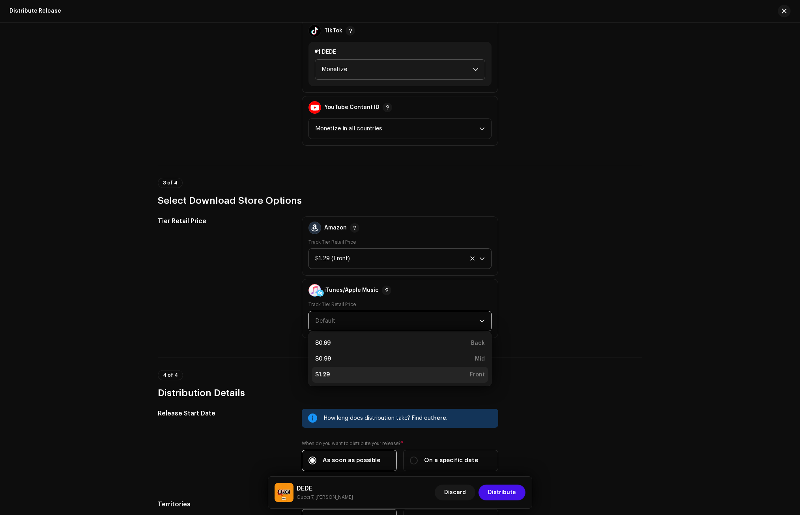
click at [328, 370] on li "$1.29 Front" at bounding box center [400, 375] width 176 height 16
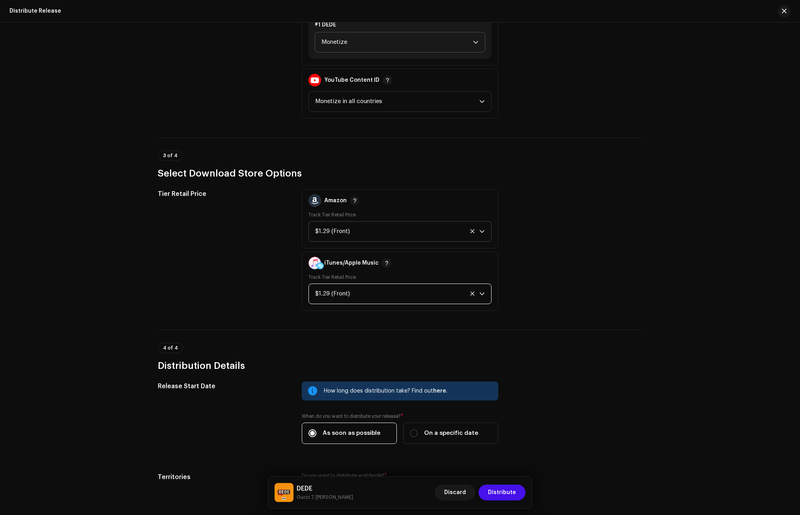
scroll to position [1048, 0]
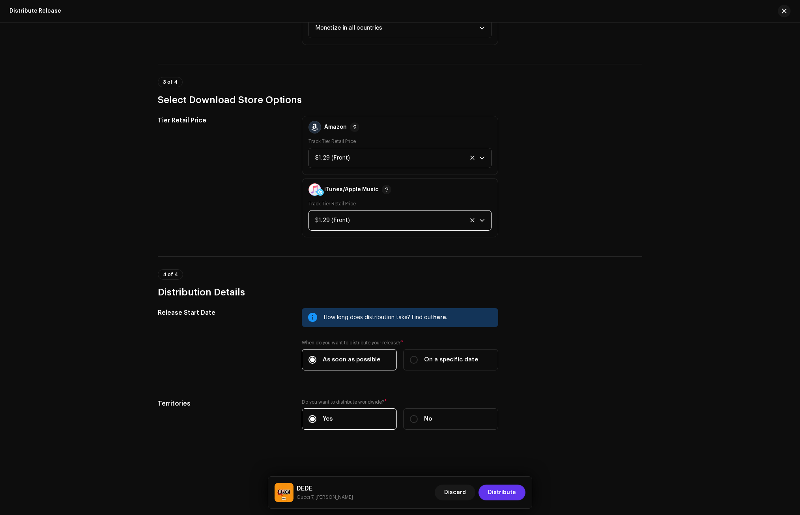
click at [503, 496] on span "Distribute" at bounding box center [502, 492] width 28 height 16
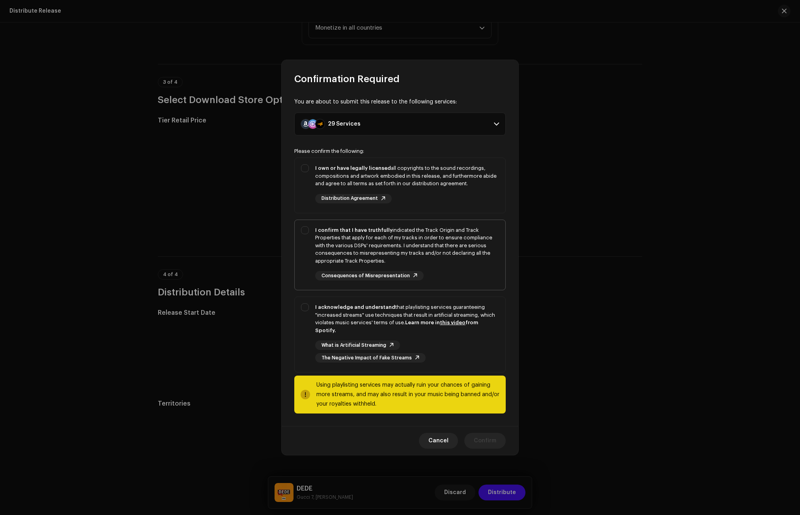
click at [340, 240] on div "I confirm that I have truthfully indicated the Track Origin and Track Propertie…" at bounding box center [407, 245] width 184 height 39
checkbox input "true"
click at [337, 187] on div "I own or have legally licensed all copyrights to the sound recordings, composit…" at bounding box center [407, 175] width 184 height 23
checkbox input "true"
click at [333, 316] on div "I acknowledge and understand that playlisting services guaranteeing "increased …" at bounding box center [407, 318] width 184 height 31
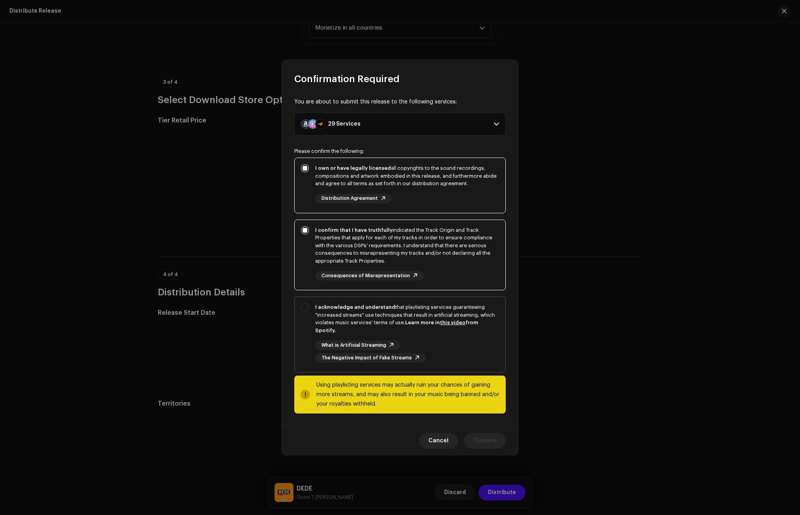
checkbox input "true"
click at [496, 433] on button "Confirm" at bounding box center [484, 440] width 41 height 16
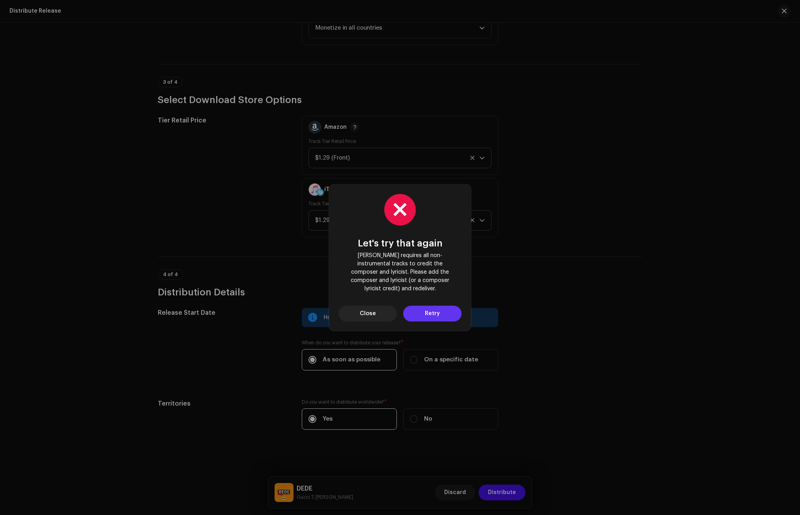
click at [434, 308] on span "Retry" at bounding box center [432, 313] width 15 height 16
click at [356, 315] on button "Close" at bounding box center [368, 313] width 58 height 16
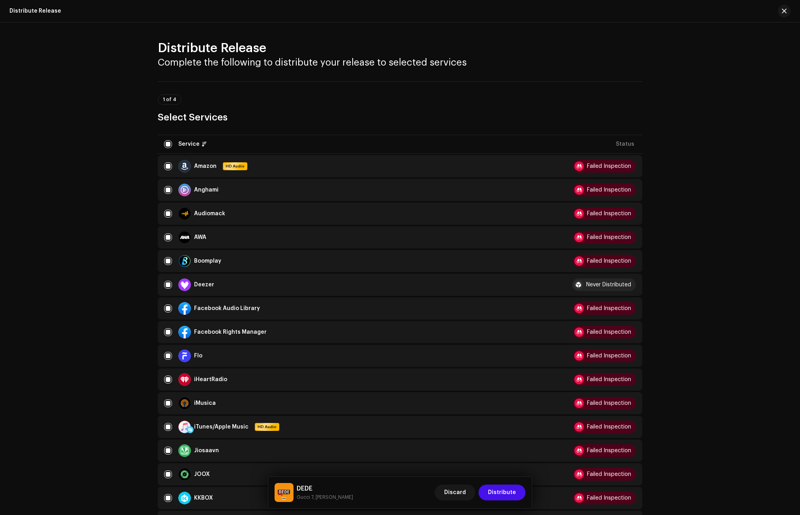
scroll to position [0, 0]
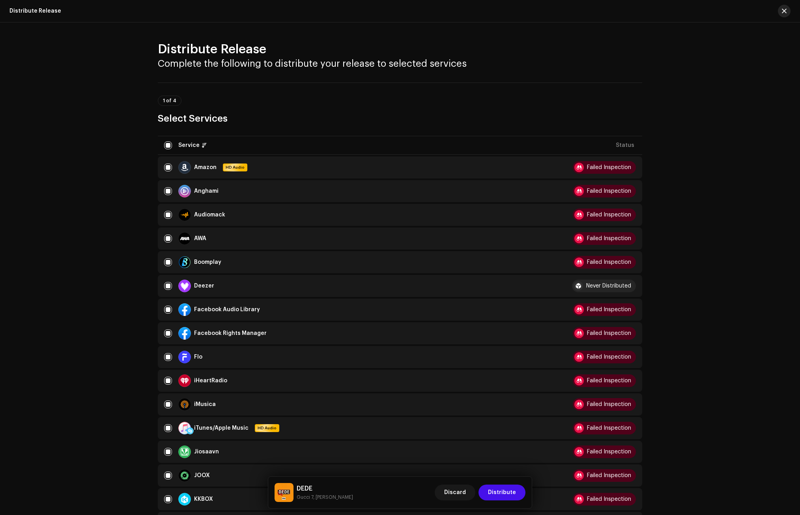
click at [785, 9] on span "button" at bounding box center [784, 11] width 5 height 6
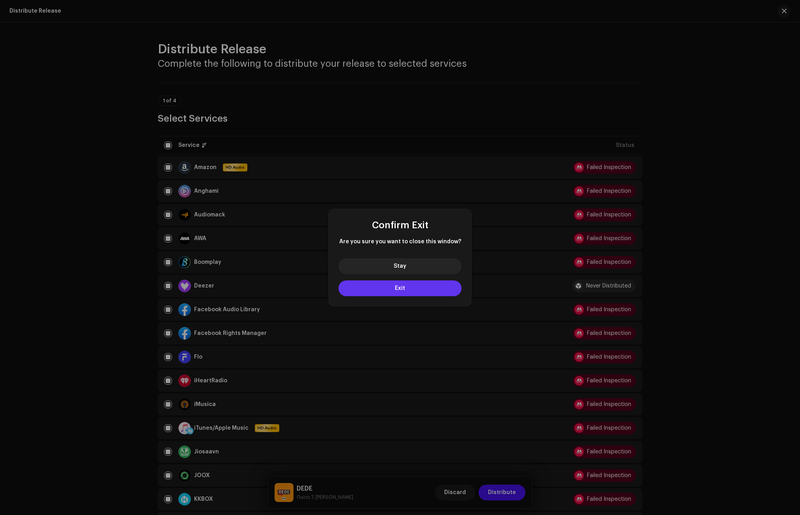
click at [418, 290] on button "Exit" at bounding box center [400, 288] width 123 height 16
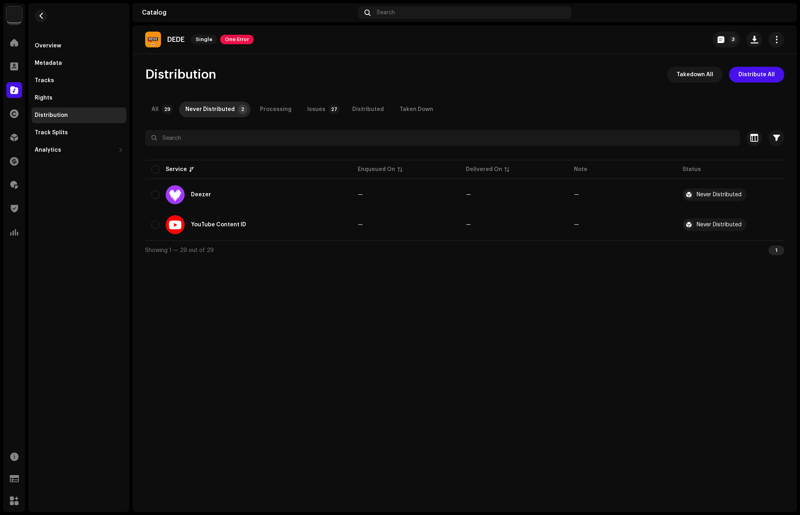
click at [179, 37] on p "DEDE" at bounding box center [175, 40] width 17 height 8
click at [54, 49] on div "Overview" at bounding box center [48, 46] width 26 height 6
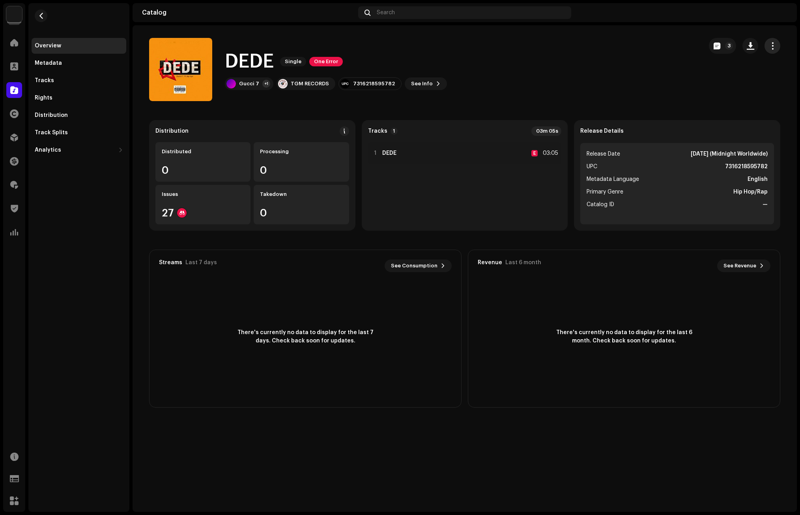
click at [768, 46] on button "button" at bounding box center [773, 46] width 16 height 16
click at [708, 81] on span "Edit" at bounding box center [705, 81] width 11 height 6
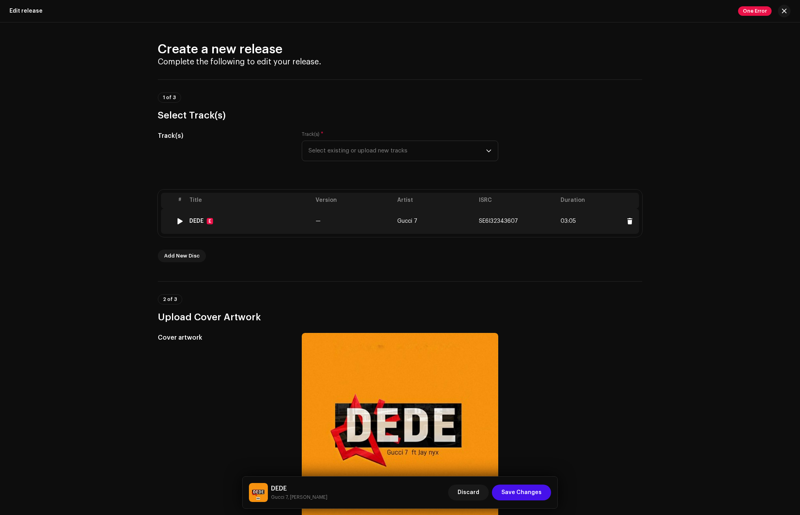
click at [285, 220] on div "DEDE E" at bounding box center [249, 221] width 120 height 6
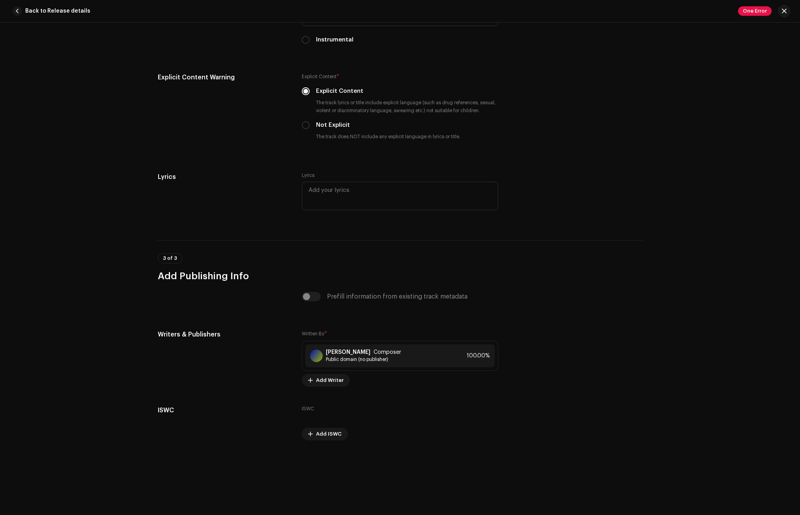
scroll to position [1385, 0]
click at [385, 348] on div "[PERSON_NAME] Composer" at bounding box center [363, 351] width 75 height 6
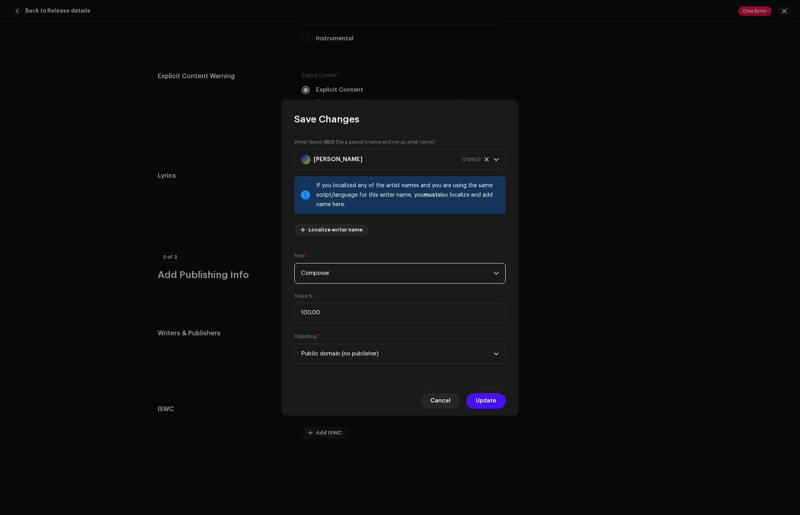
click at [324, 275] on span "Composer" at bounding box center [397, 273] width 193 height 20
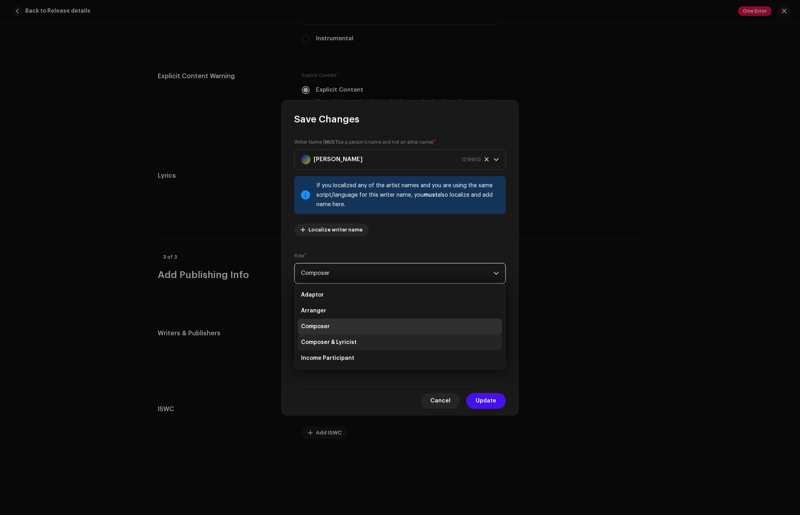
click at [335, 338] on span "Composer & Lyricist" at bounding box center [329, 342] width 56 height 8
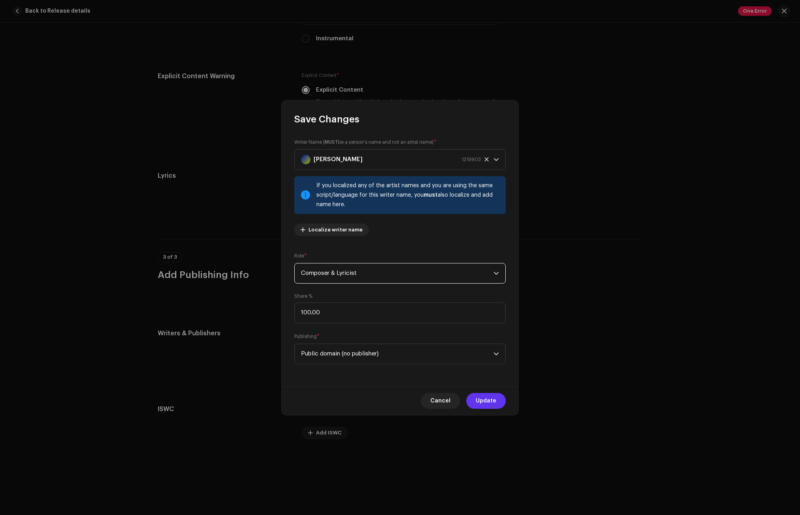
click at [489, 400] on span "Update" at bounding box center [486, 401] width 21 height 16
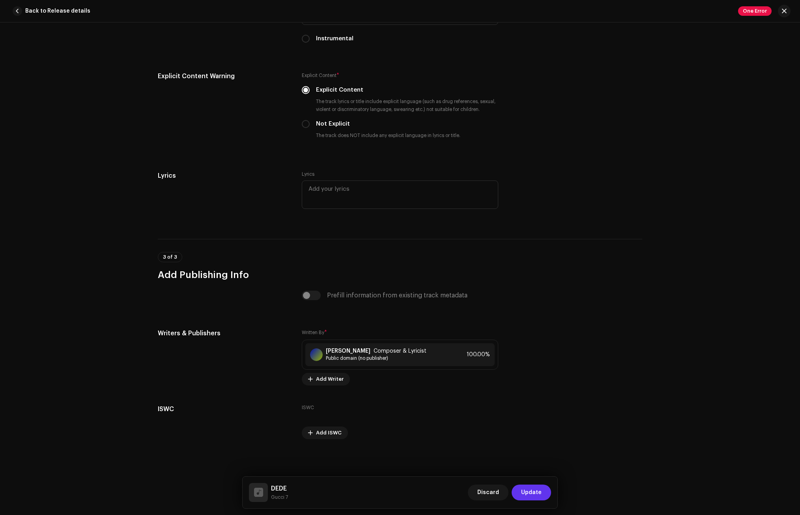
click at [540, 488] on span "Update" at bounding box center [531, 492] width 21 height 16
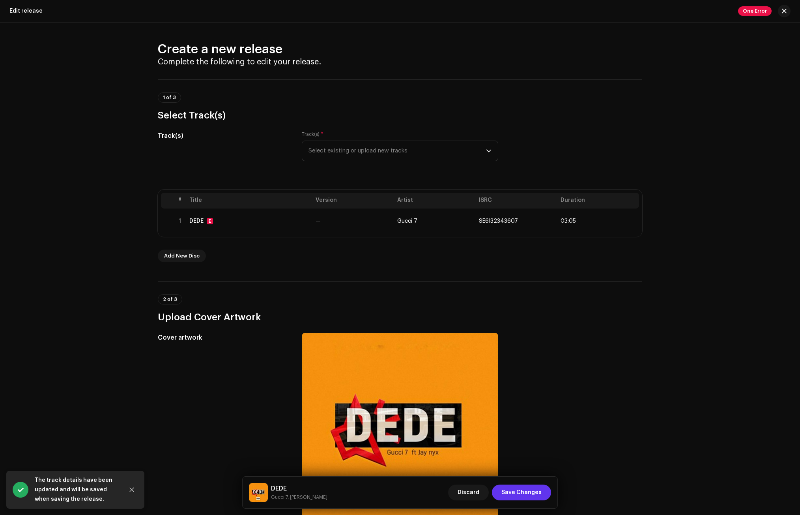
click at [539, 491] on span "Save Changes" at bounding box center [522, 492] width 40 height 16
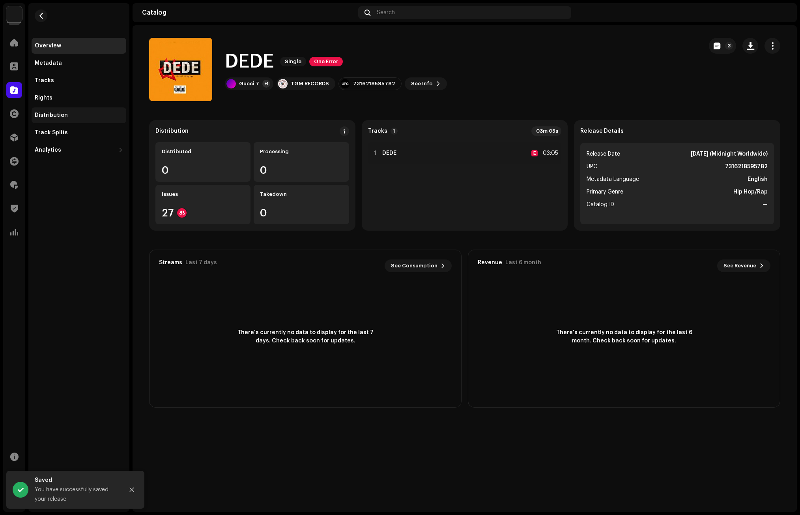
click at [59, 114] on div "Distribution" at bounding box center [51, 115] width 33 height 6
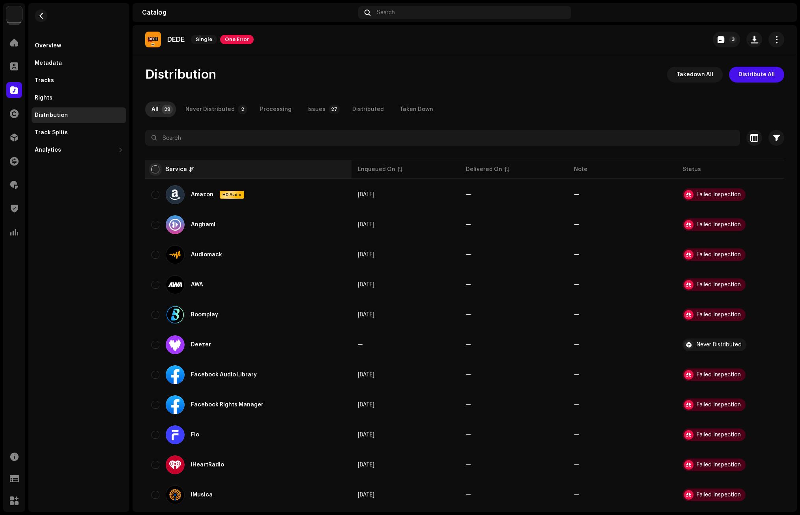
click at [154, 169] on input "checkbox" at bounding box center [156, 169] width 8 height 8
checkbox input "true"
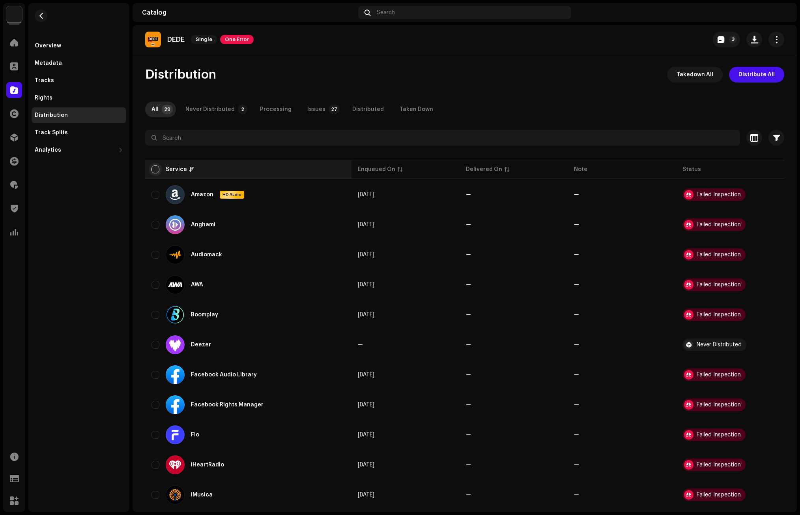
checkbox input "true"
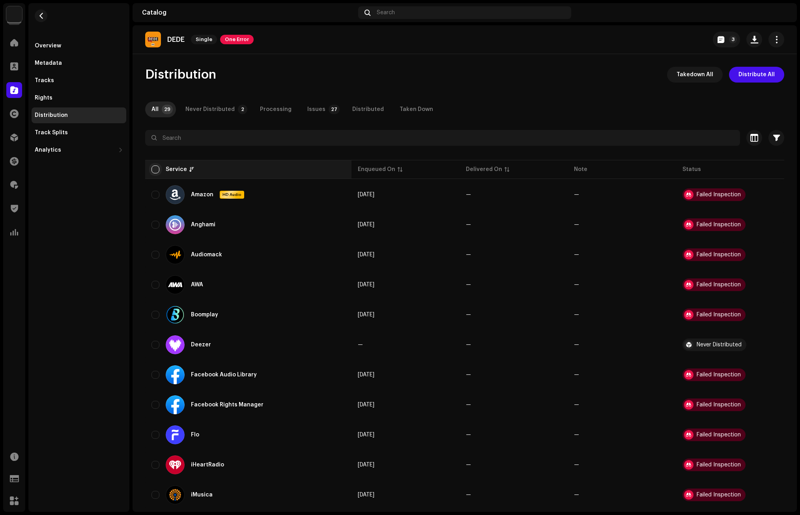
checkbox input "true"
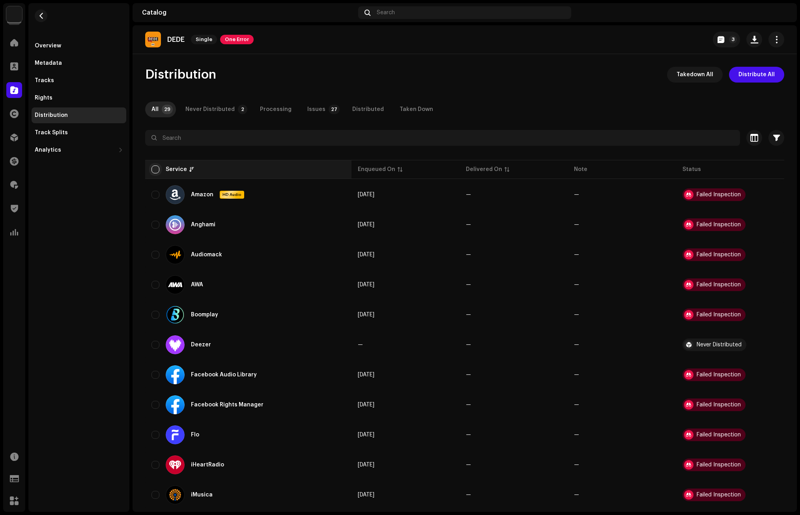
checkbox input "true"
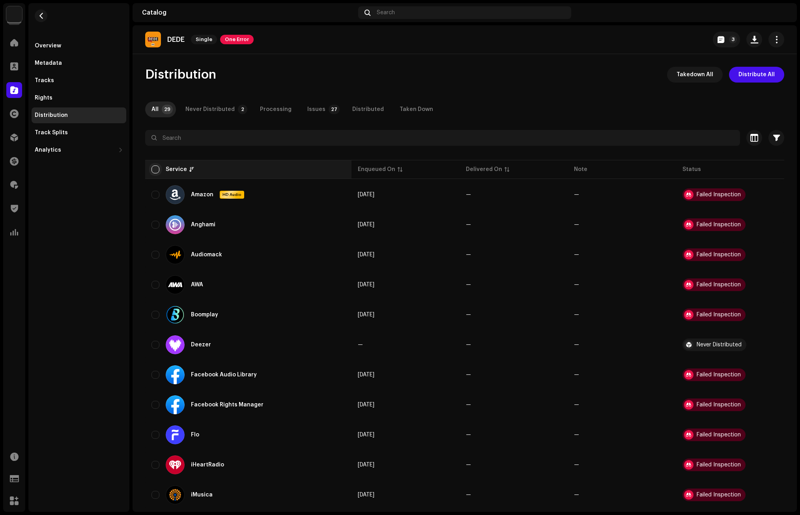
checkbox input "true"
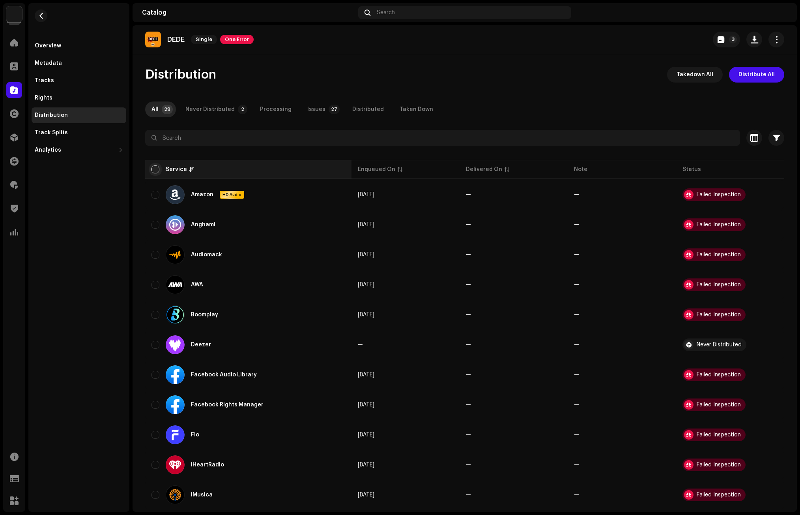
checkbox input "true"
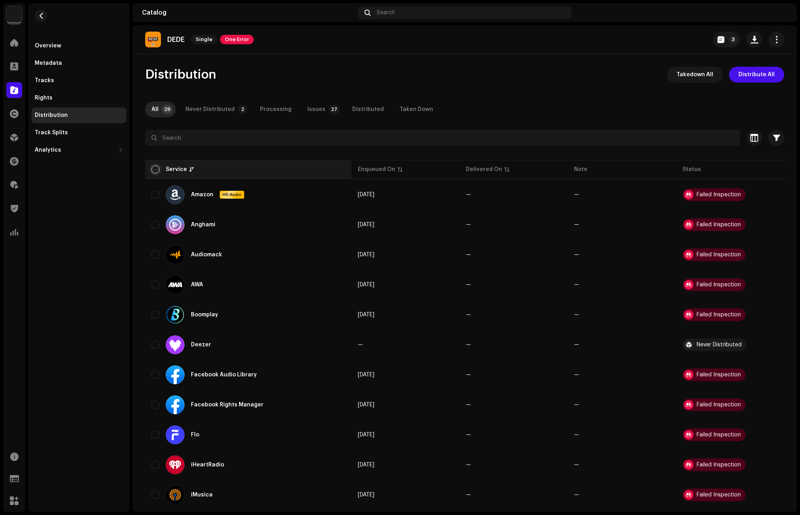
checkbox input "true"
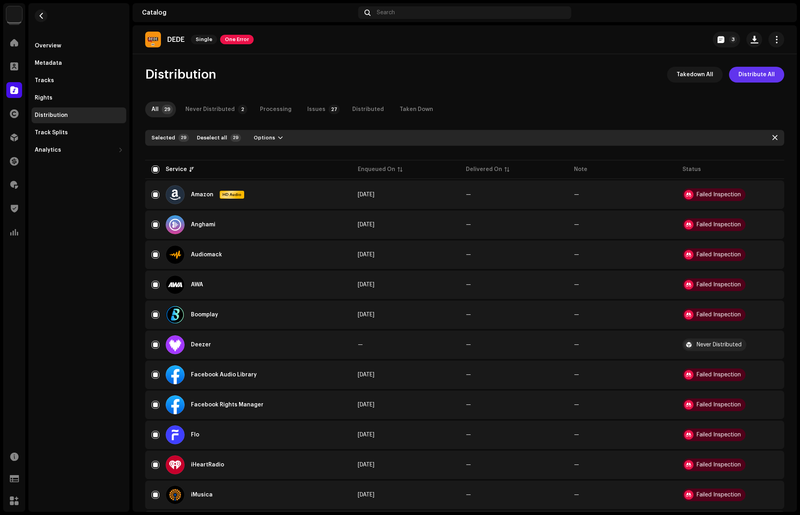
click at [755, 73] on span "Distribute All" at bounding box center [757, 75] width 36 height 16
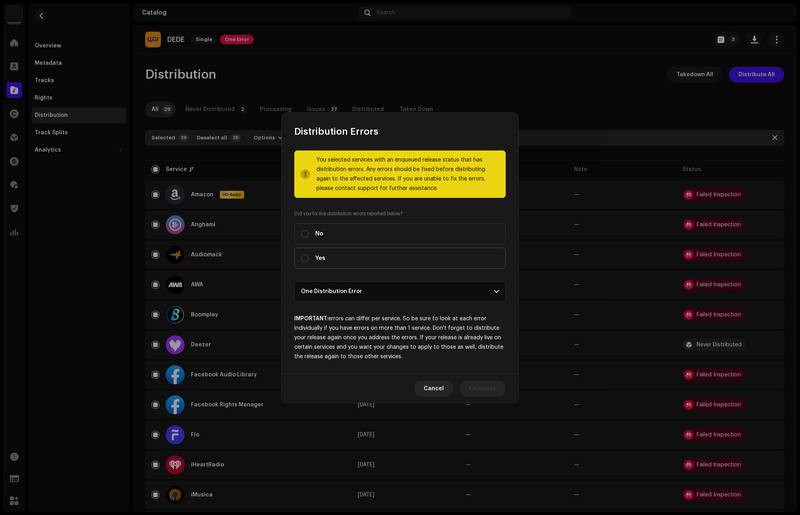
click at [360, 258] on label "Yes" at bounding box center [400, 257] width 212 height 21
click at [309, 258] on input "Yes" at bounding box center [305, 258] width 8 height 8
radio input "true"
click at [497, 391] on button "Distribute" at bounding box center [482, 388] width 47 height 16
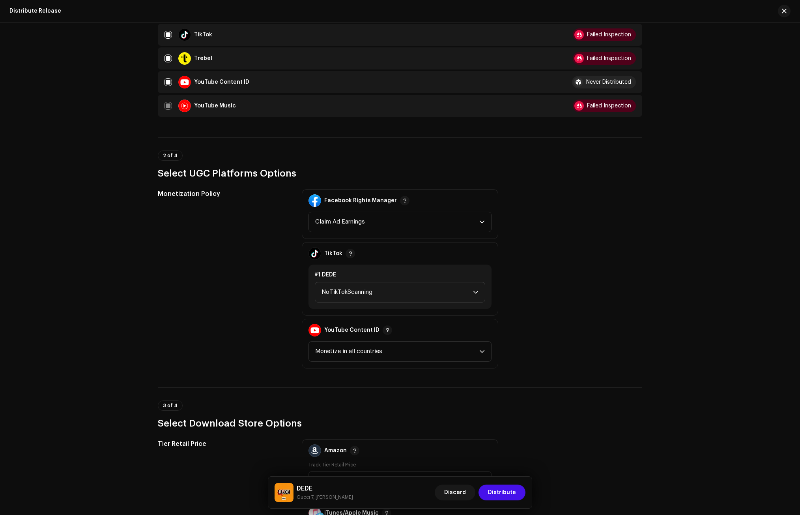
scroll to position [868, 0]
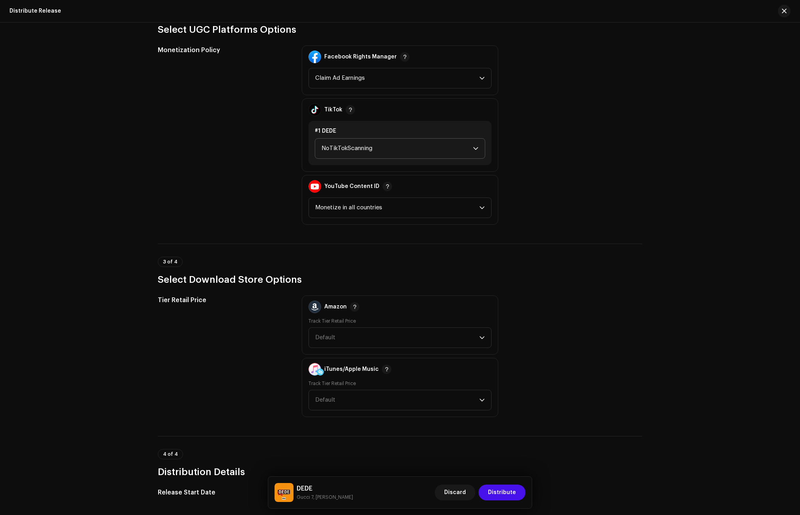
click at [370, 148] on span "NoTikTokScanning" at bounding box center [398, 149] width 152 height 20
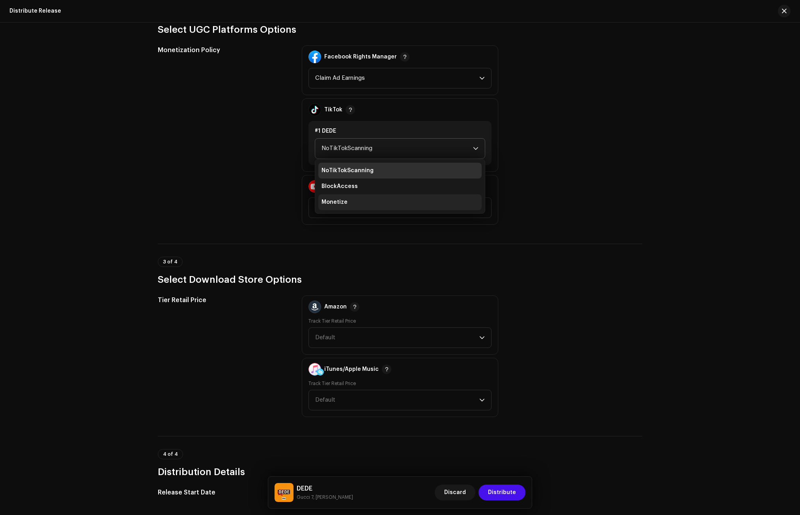
click at [358, 197] on li "Monetize" at bounding box center [399, 202] width 163 height 16
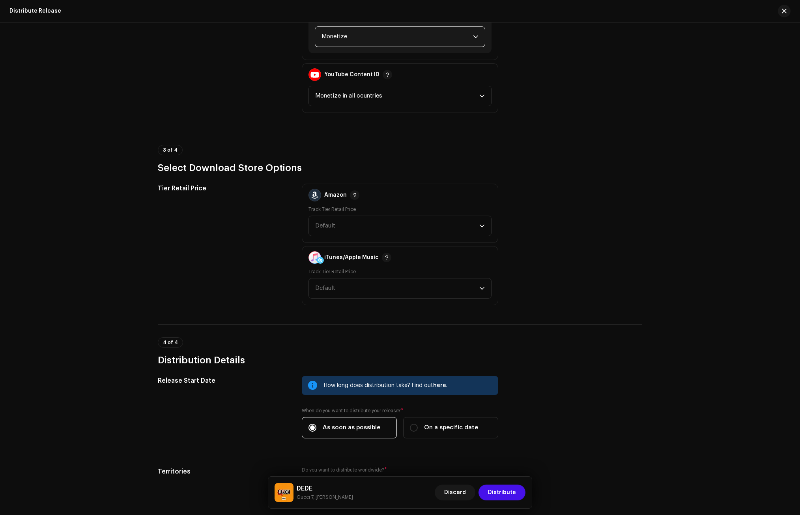
scroll to position [987, 0]
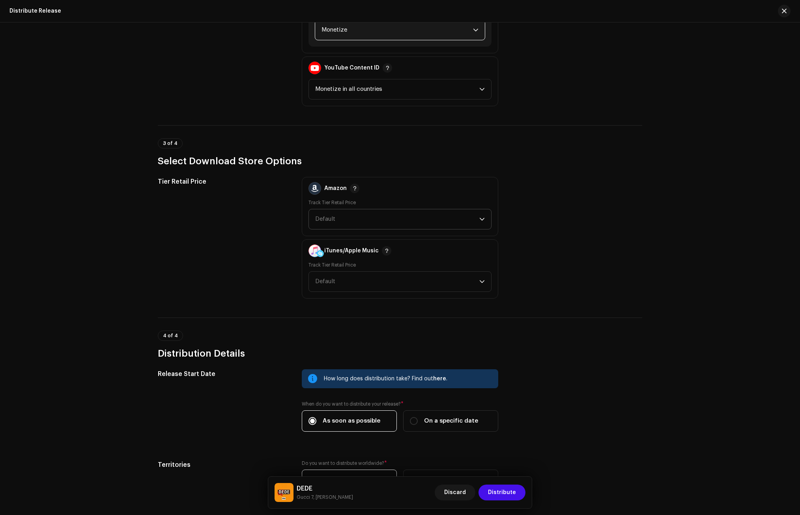
click at [320, 215] on span "Default" at bounding box center [397, 219] width 164 height 20
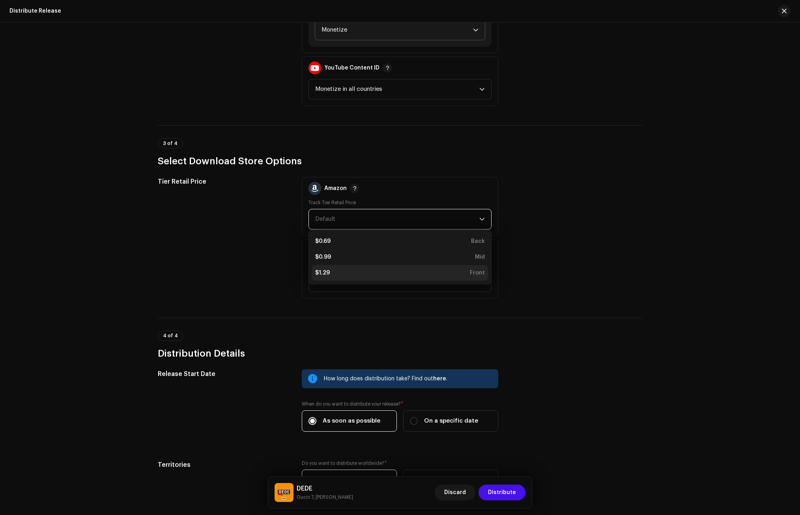
click at [329, 273] on div "$1.29 Front" at bounding box center [400, 273] width 170 height 8
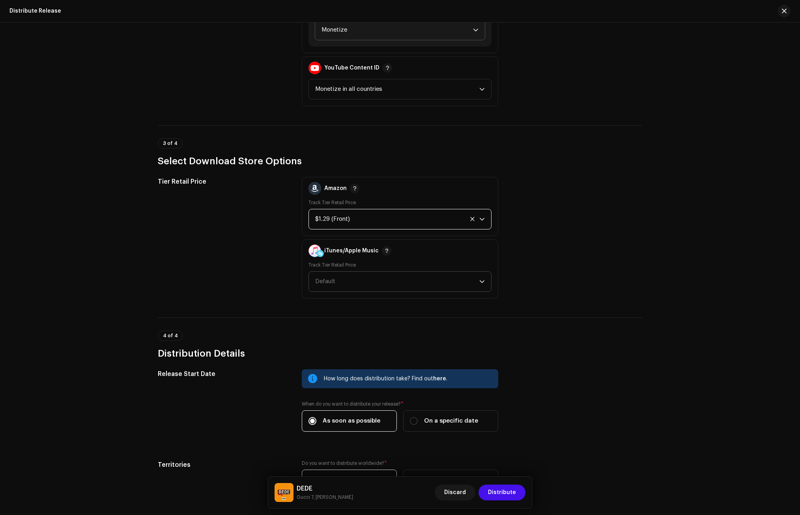
click at [331, 285] on span "Default" at bounding box center [397, 281] width 164 height 20
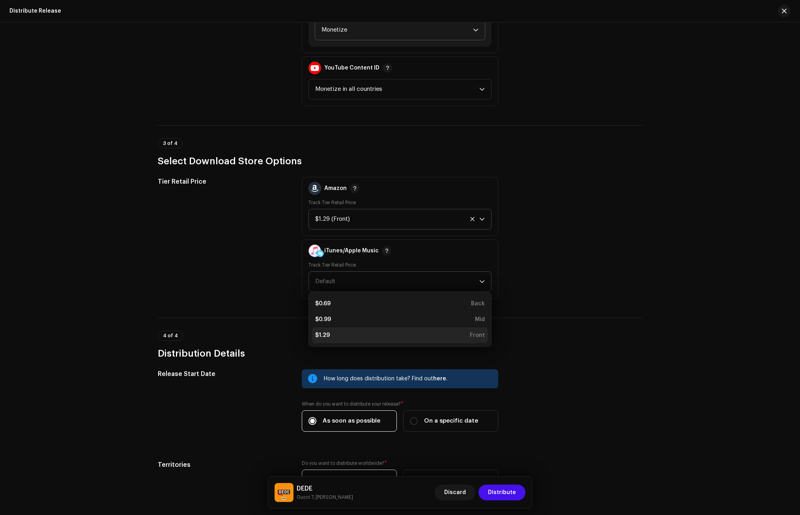
click at [329, 333] on div "$1.29 Front" at bounding box center [400, 335] width 170 height 8
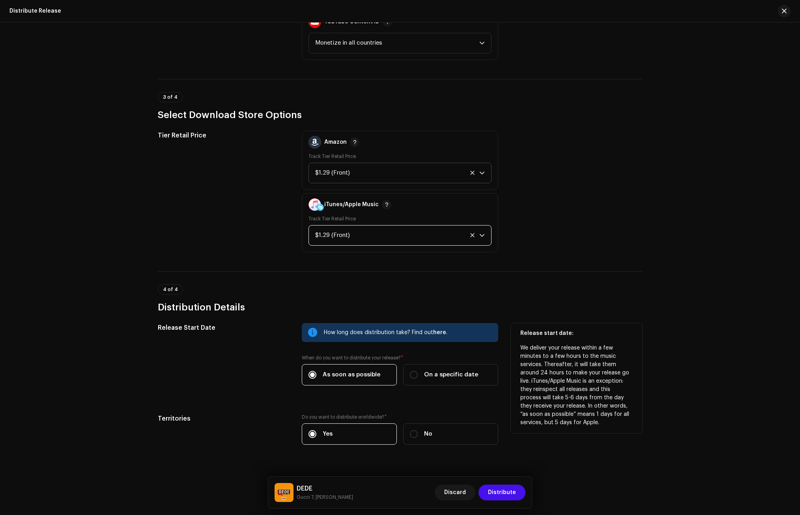
scroll to position [1048, 0]
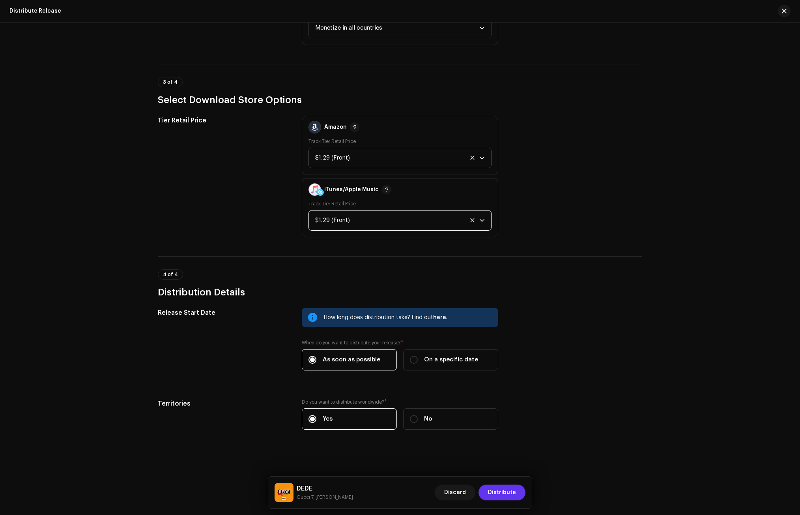
click at [495, 491] on span "Distribute" at bounding box center [502, 492] width 28 height 16
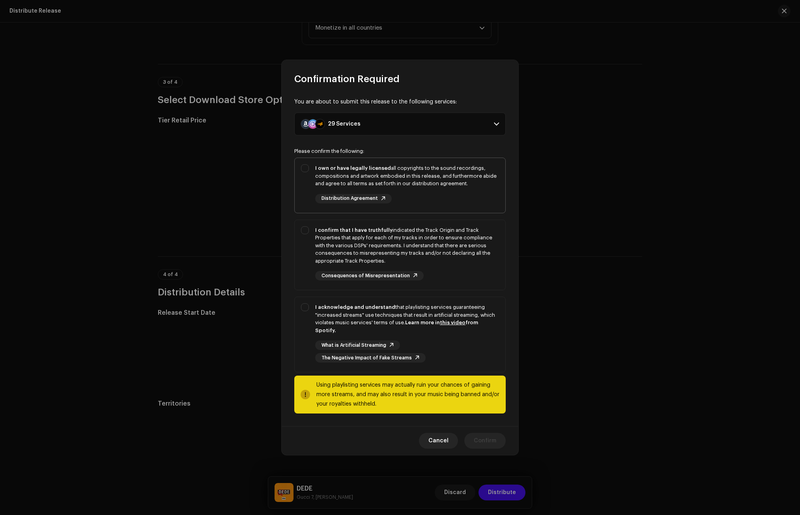
click at [344, 170] on strong "I own or have legally licensed" at bounding box center [353, 167] width 76 height 5
checkbox input "true"
click at [337, 228] on div "I confirm that I have truthfully indicated the Track Origin and Track Propertie…" at bounding box center [400, 253] width 211 height 67
checkbox input "true"
click at [337, 309] on strong "I acknowledge and understand" at bounding box center [355, 306] width 80 height 5
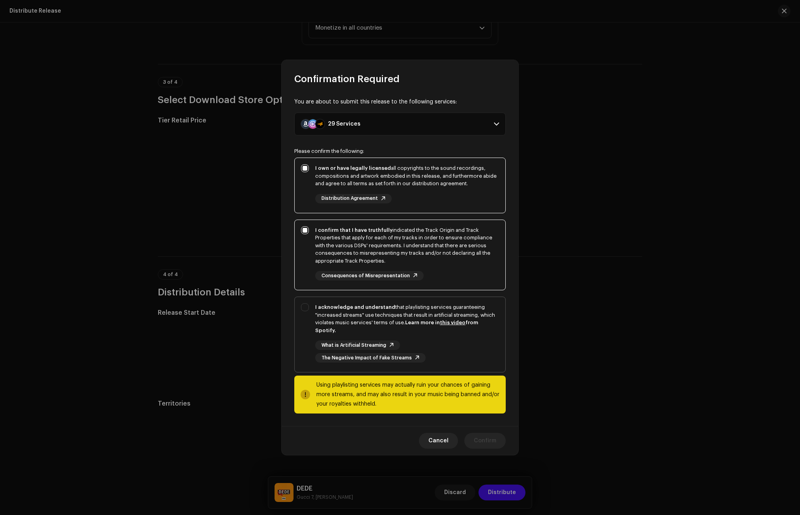
checkbox input "true"
click at [489, 432] on span "Confirm" at bounding box center [485, 440] width 22 height 16
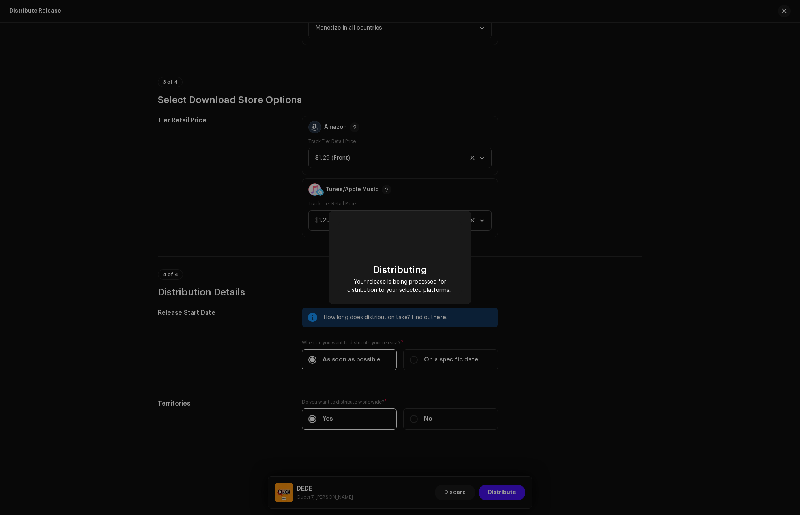
checkbox input "false"
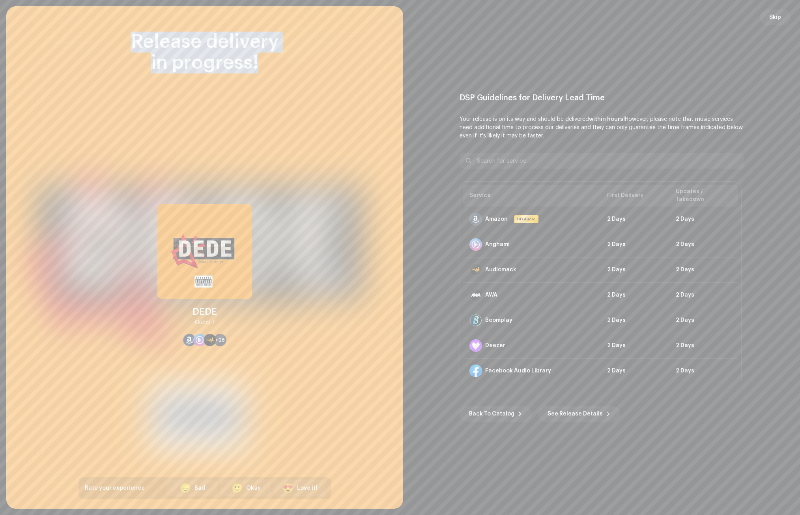
drag, startPoint x: 242, startPoint y: 63, endPoint x: 119, endPoint y: 37, distance: 125.8
click at [119, 37] on div "Release delivery in progress!" at bounding box center [205, 53] width 253 height 42
copy div "Release delivery in progress!"
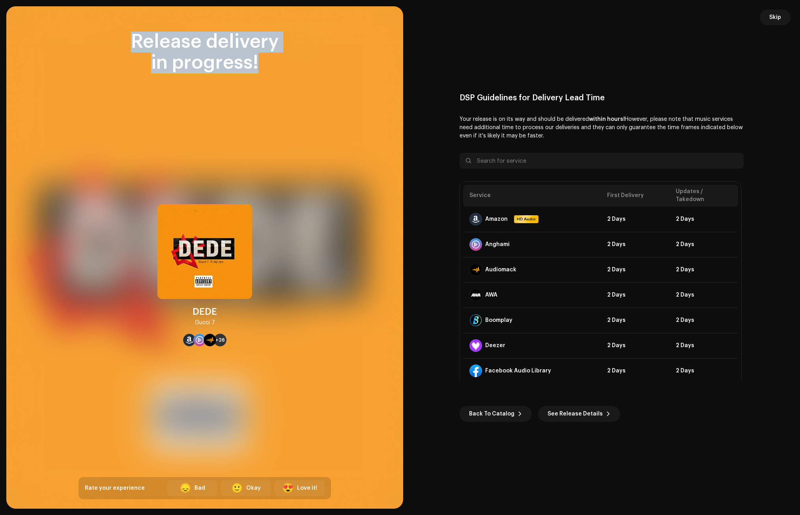
drag, startPoint x: 193, startPoint y: 312, endPoint x: 217, endPoint y: 322, distance: 25.3
click at [217, 322] on div "DEDE Gucci 7" at bounding box center [205, 316] width 24 height 22
copy div "DEDE Gucci 7"
click at [776, 16] on span "Skip" at bounding box center [776, 17] width 12 height 16
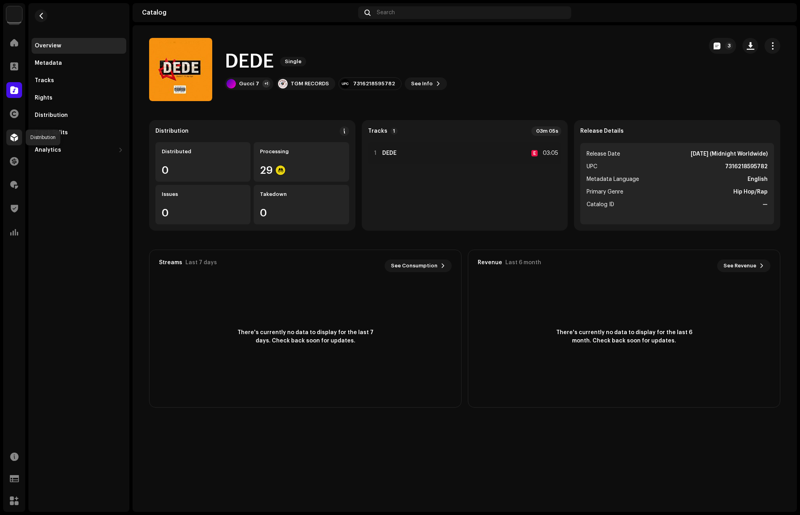
click at [14, 136] on span at bounding box center [14, 137] width 8 height 6
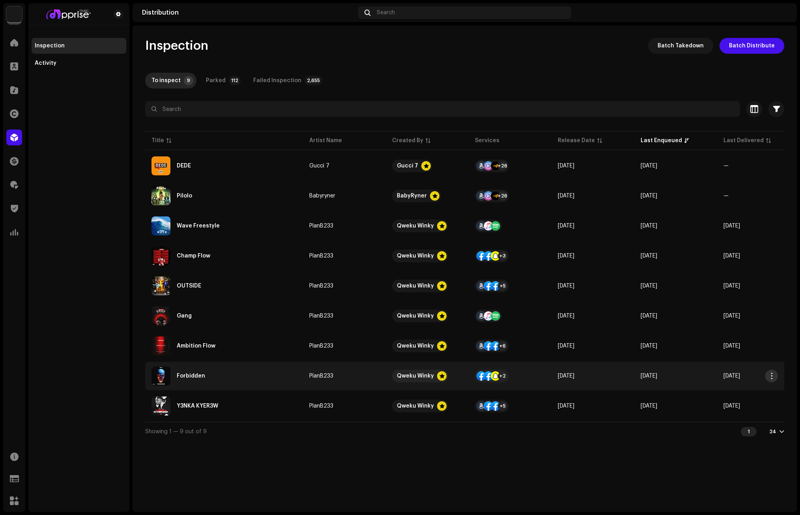
click at [772, 373] on span "button" at bounding box center [772, 376] width 6 height 6
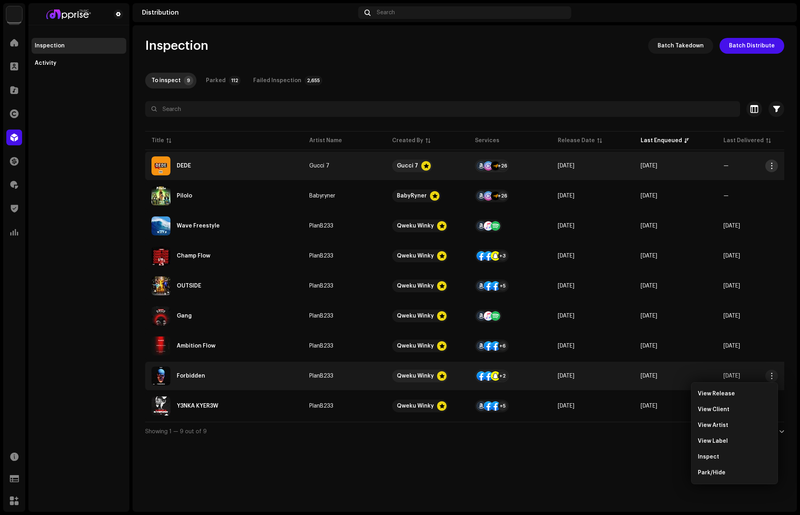
click at [771, 163] on span "button" at bounding box center [772, 166] width 6 height 6
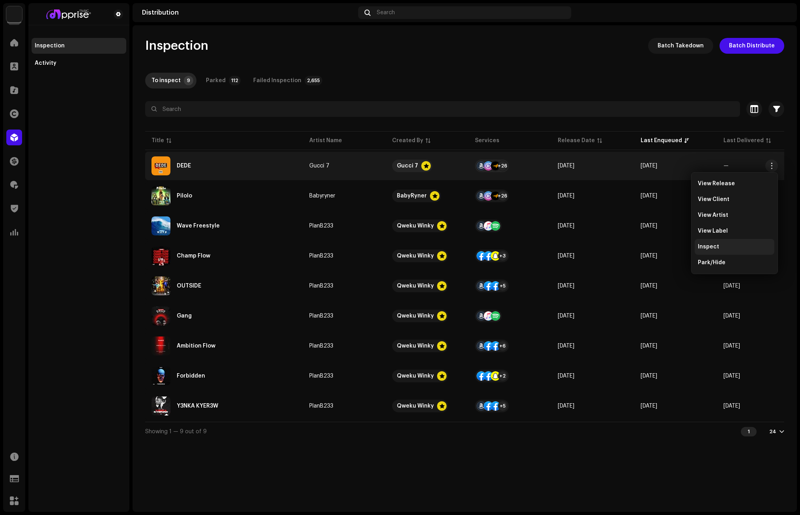
click at [713, 249] on span "Inspect" at bounding box center [708, 246] width 21 height 6
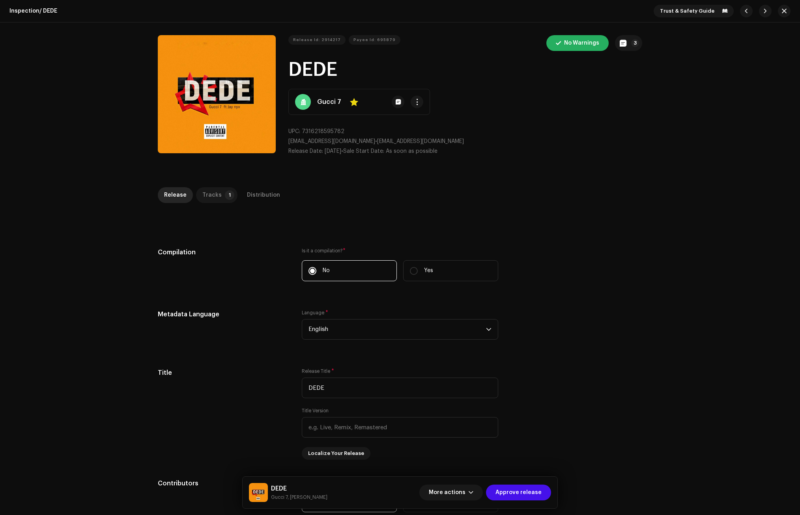
click at [220, 191] on p-tab "Tracks 1" at bounding box center [216, 195] width 41 height 16
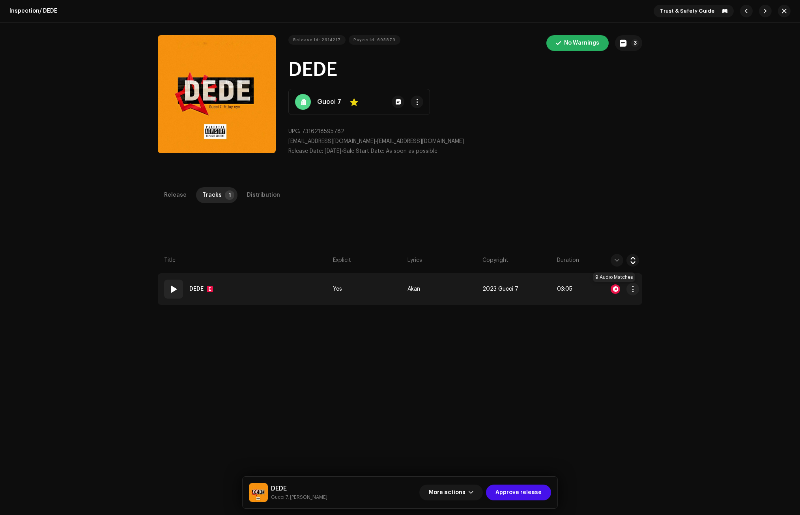
click at [614, 287] on div at bounding box center [615, 288] width 9 height 9
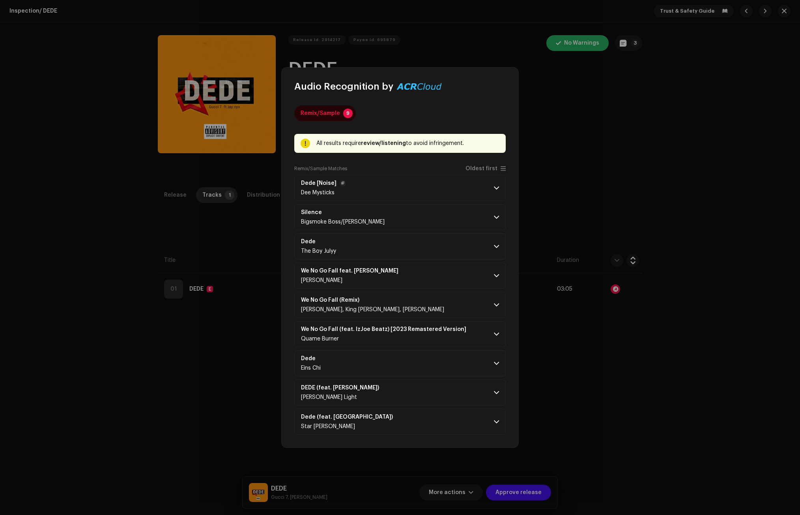
click at [498, 186] on span at bounding box center [496, 188] width 5 height 6
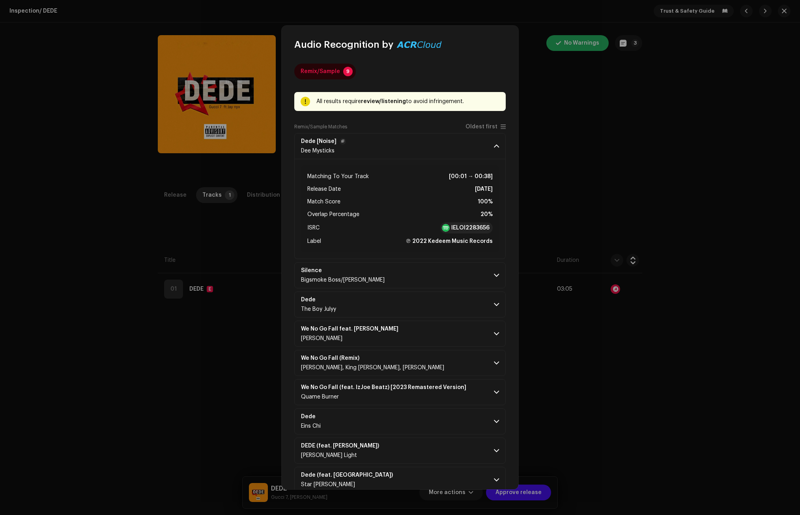
click at [495, 145] on span at bounding box center [496, 146] width 5 height 6
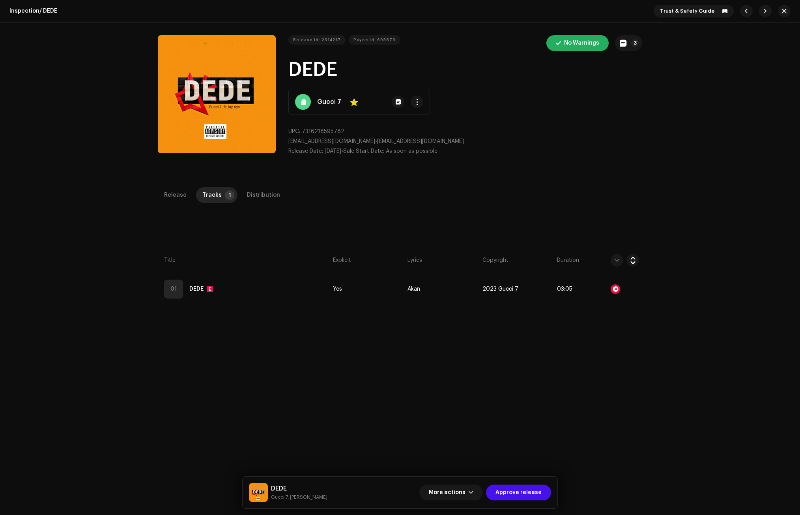
click at [620, 165] on div "Audio Recognition by Remix/Sample 9 All results require review/listening to avo…" at bounding box center [400, 257] width 800 height 515
click at [258, 186] on div "Inspection / DEDE Trust & Safety Guide Release Id: 2914217 Payee Id: 695879 No …" at bounding box center [400, 257] width 800 height 515
click at [258, 190] on div "Distribution" at bounding box center [263, 195] width 33 height 16
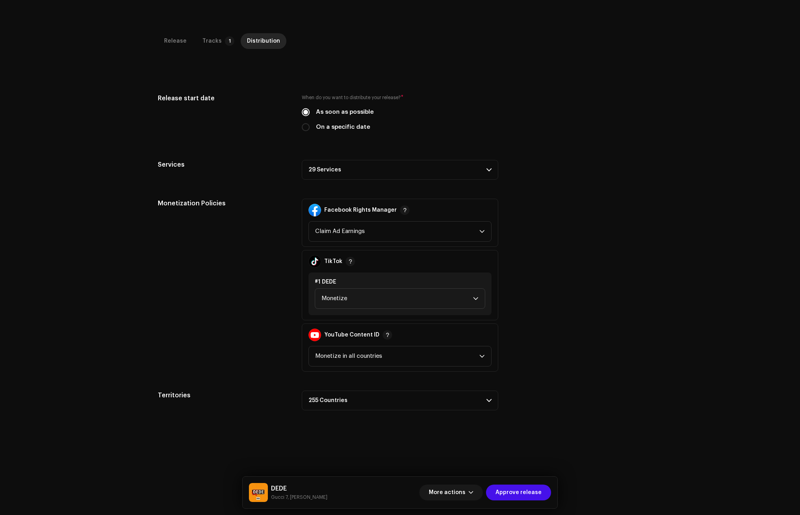
scroll to position [158, 0]
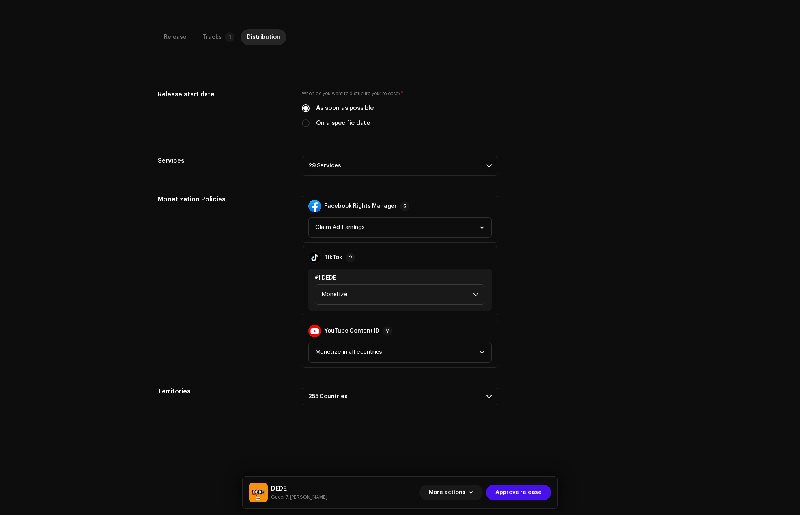
click at [335, 165] on p-accordion-header "29 Services" at bounding box center [400, 166] width 197 height 20
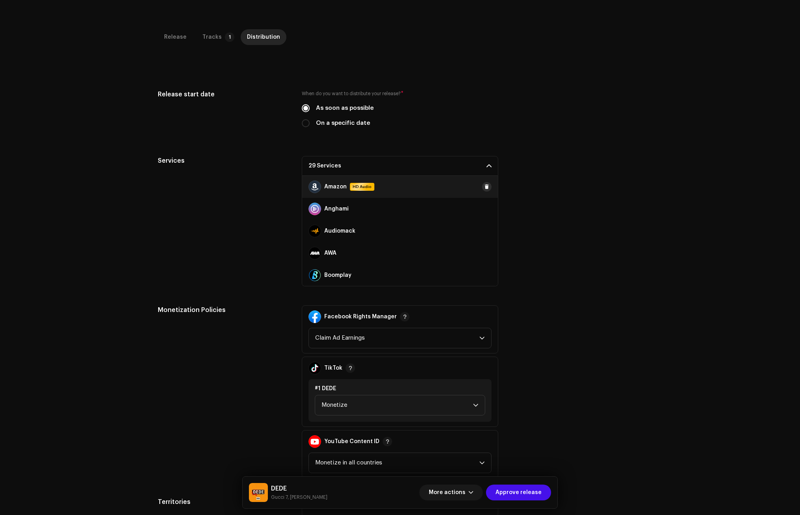
click at [485, 185] on span at bounding box center [487, 186] width 5 height 6
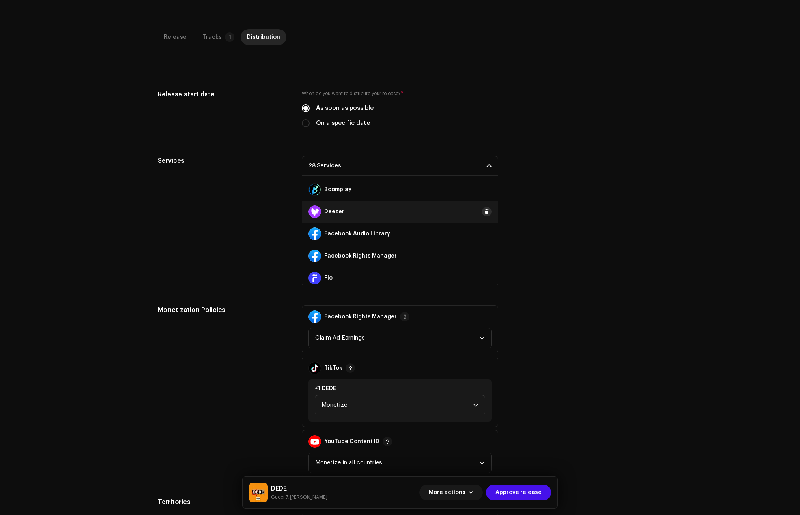
scroll to position [118, 0]
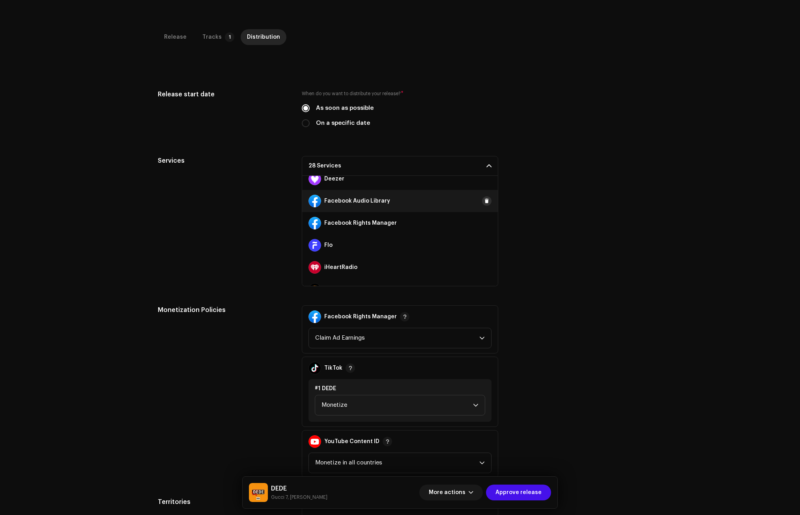
click at [485, 201] on span at bounding box center [487, 201] width 5 height 6
click at [485, 221] on span at bounding box center [487, 223] width 5 height 6
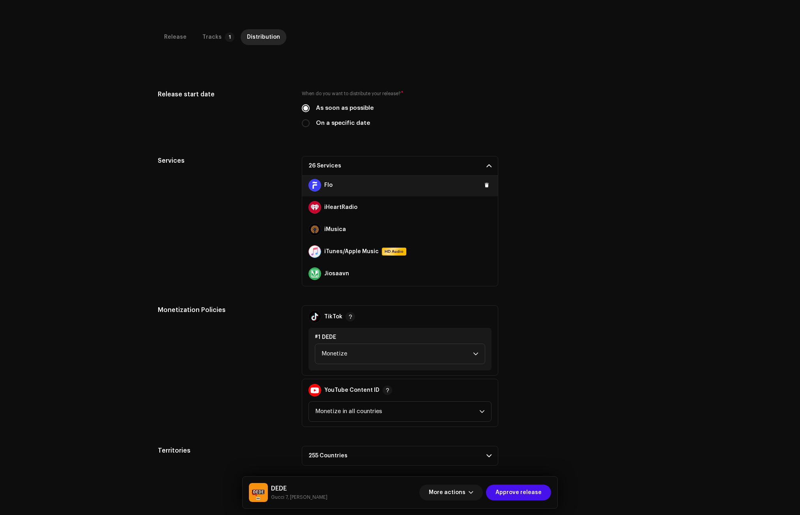
scroll to position [197, 0]
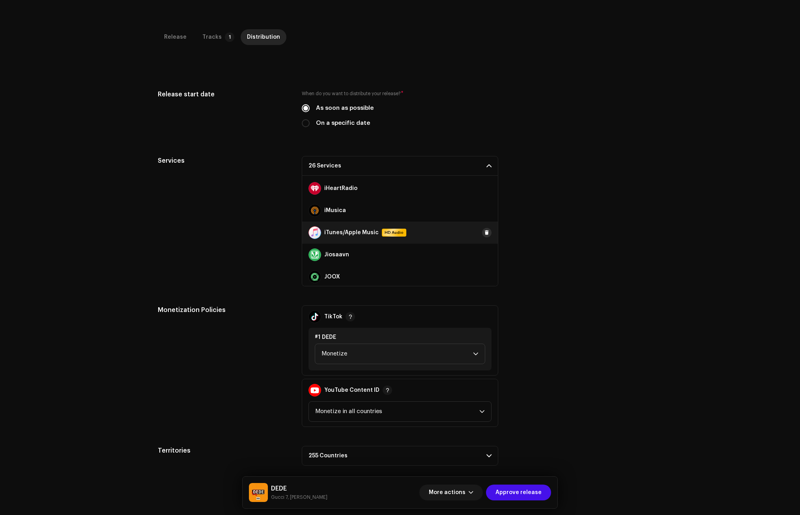
click at [485, 231] on span at bounding box center [487, 232] width 5 height 6
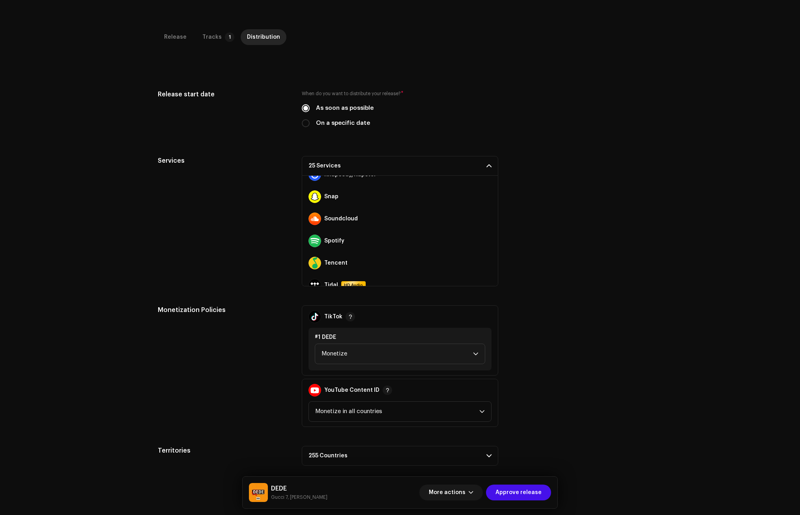
scroll to position [434, 0]
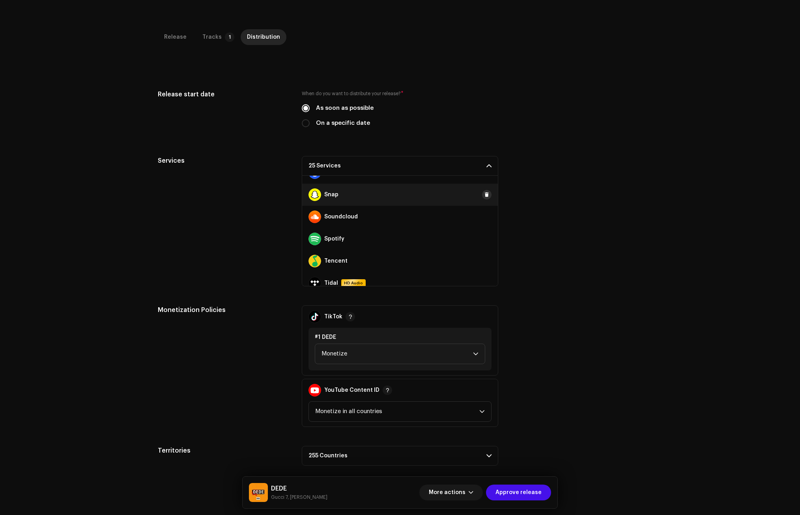
click at [485, 196] on span at bounding box center [487, 194] width 5 height 6
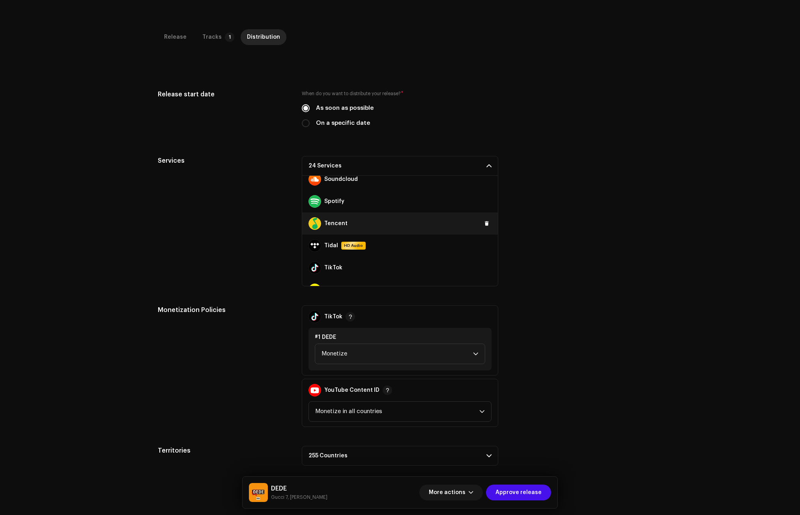
scroll to position [474, 0]
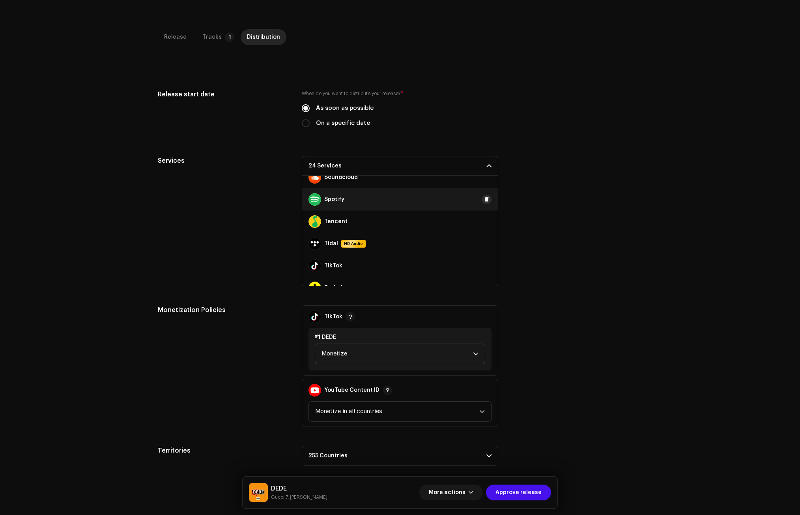
click at [485, 197] on span at bounding box center [487, 199] width 5 height 6
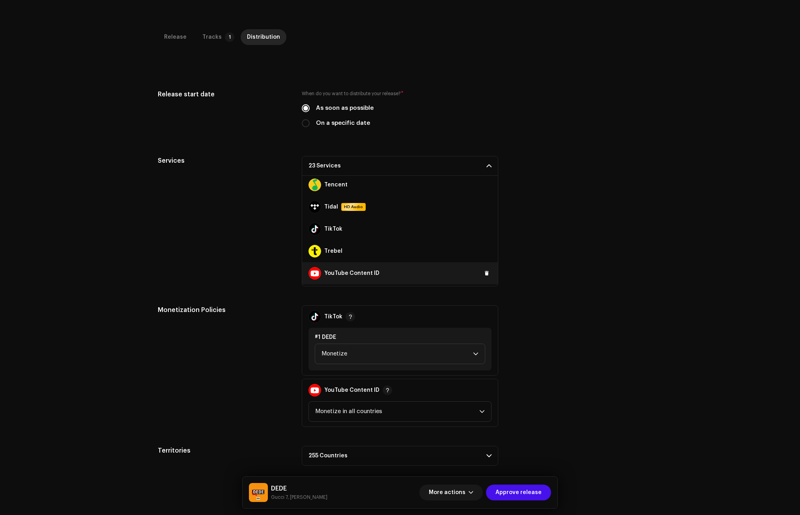
scroll to position [513, 0]
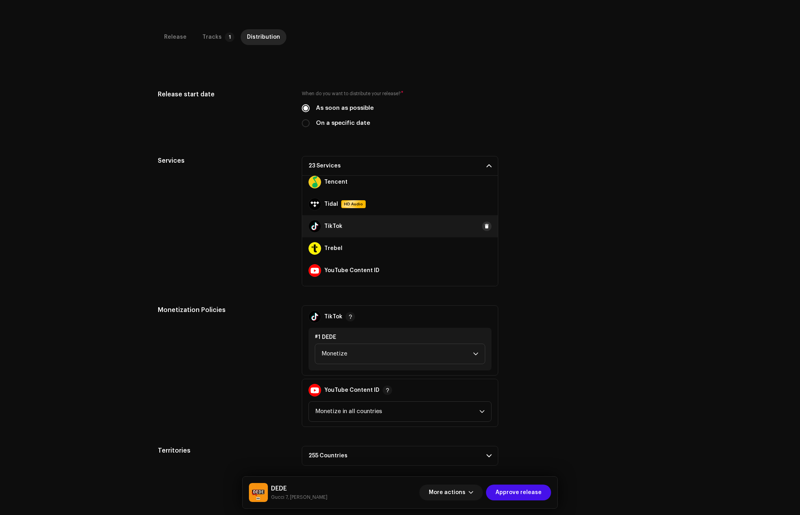
click at [485, 225] on span at bounding box center [487, 226] width 5 height 6
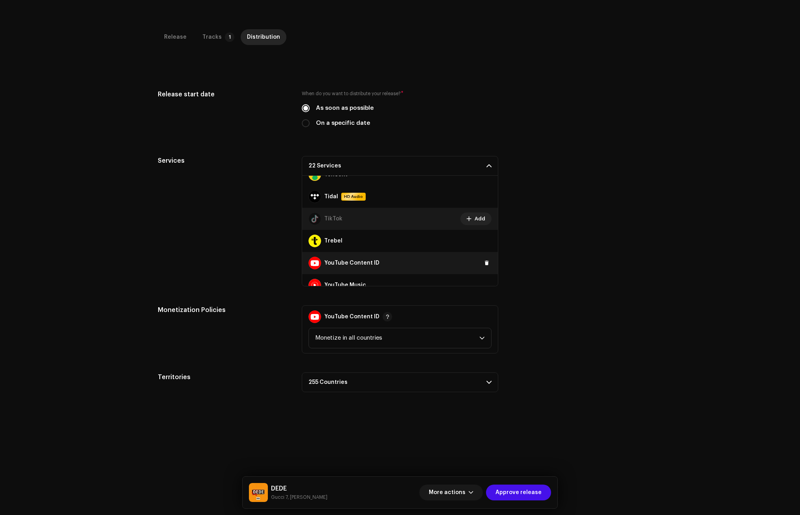
scroll to position [531, 0]
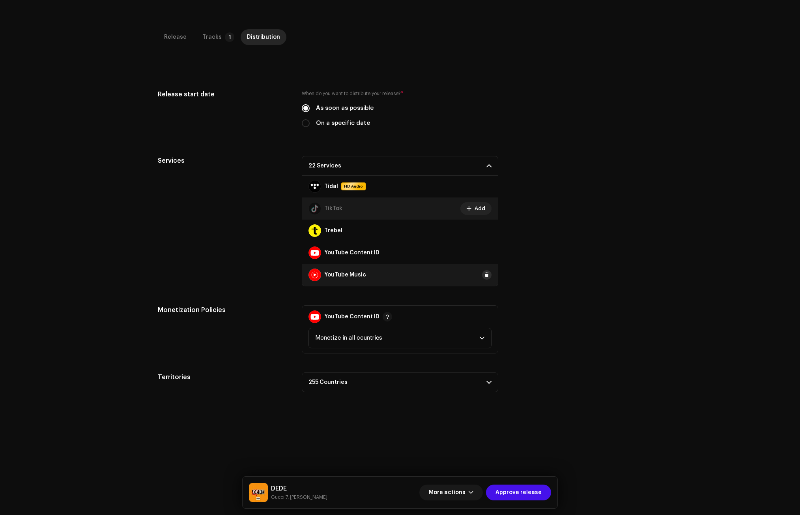
click at [485, 274] on span at bounding box center [487, 274] width 5 height 6
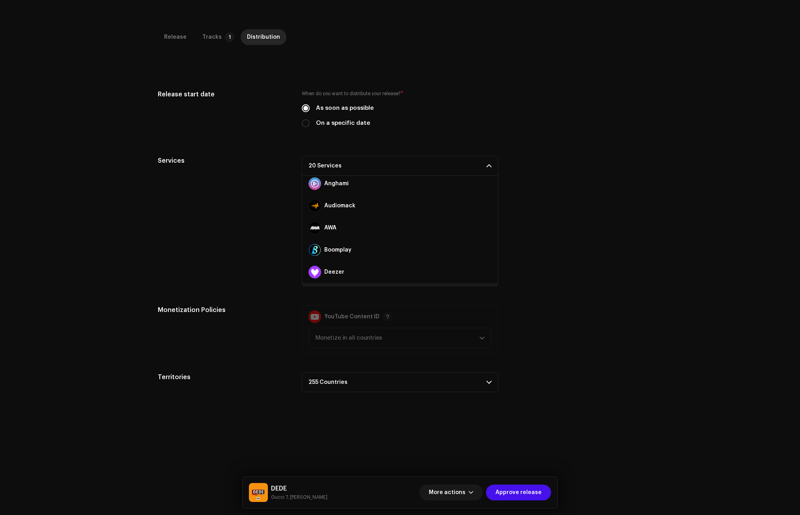
scroll to position [0, 0]
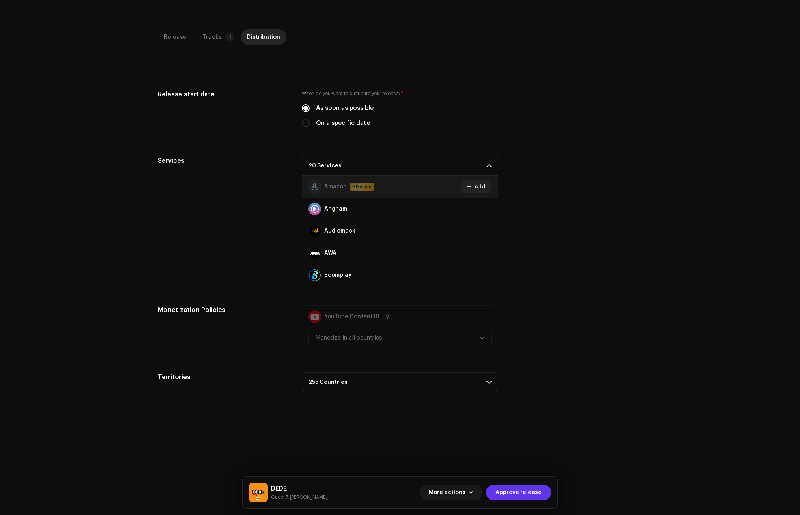
click at [523, 491] on span "Approve release" at bounding box center [519, 492] width 46 height 16
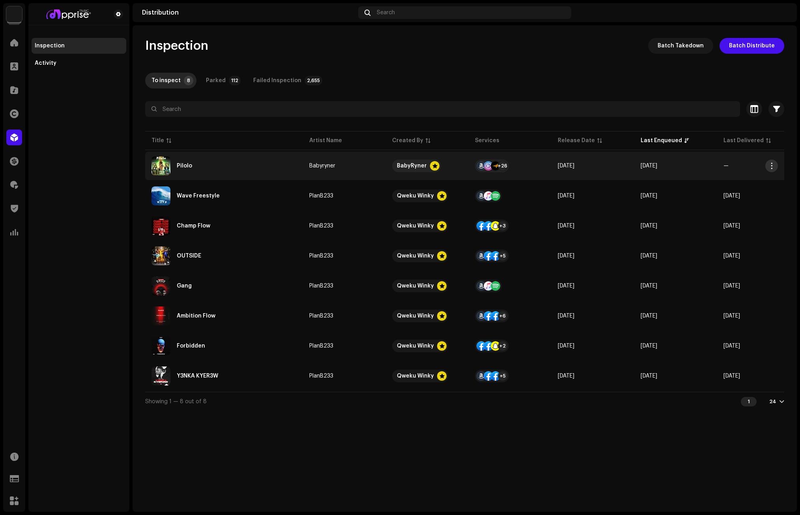
click at [773, 163] on span "button" at bounding box center [772, 166] width 6 height 6
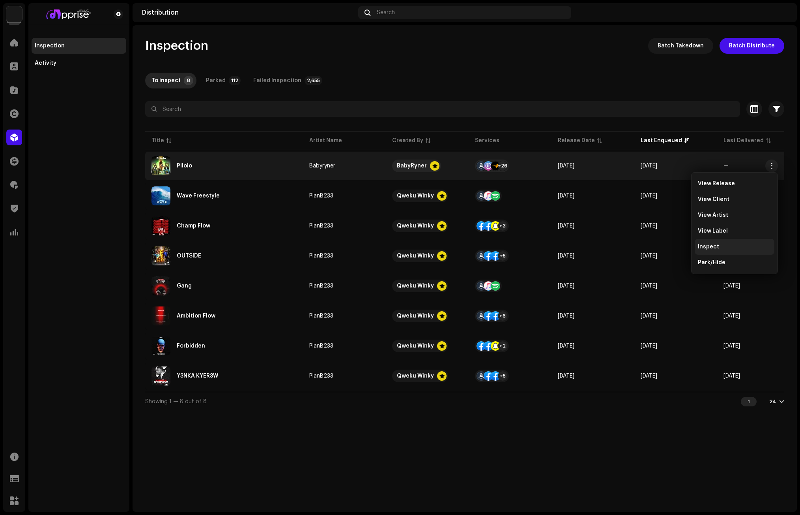
click at [729, 246] on div "Inspect" at bounding box center [734, 246] width 73 height 6
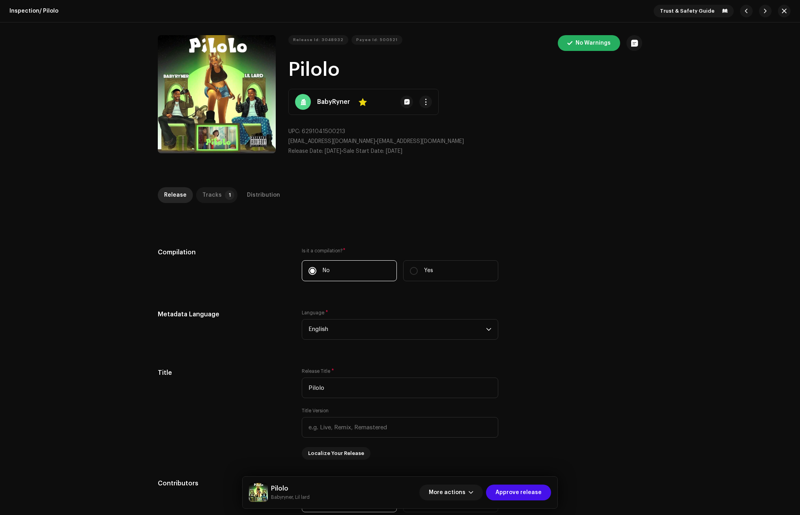
click at [212, 193] on div "Tracks" at bounding box center [211, 195] width 19 height 16
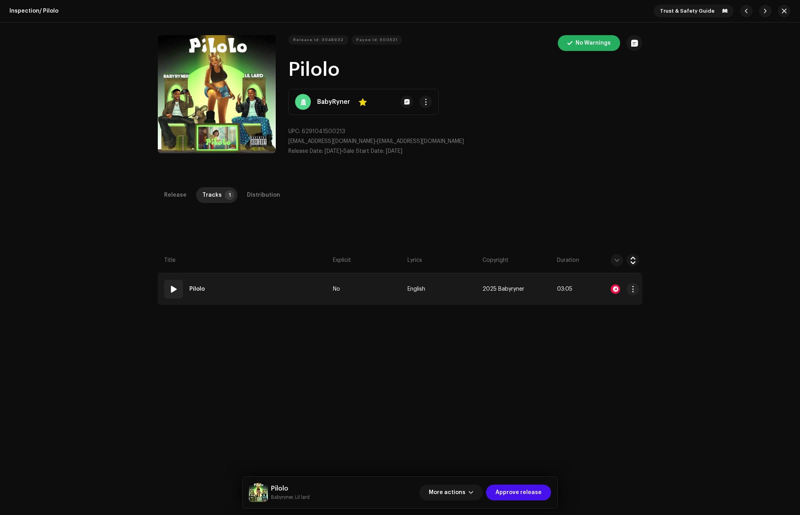
click at [616, 287] on div at bounding box center [615, 288] width 9 height 9
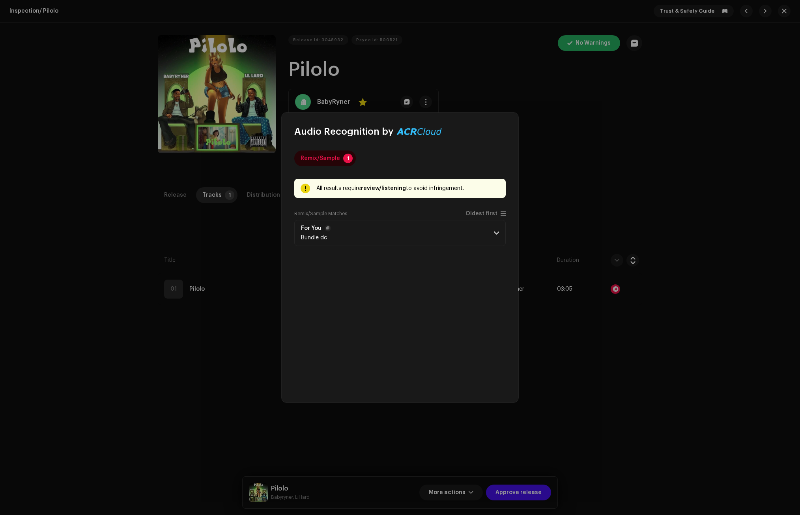
click at [498, 230] on span at bounding box center [496, 233] width 5 height 6
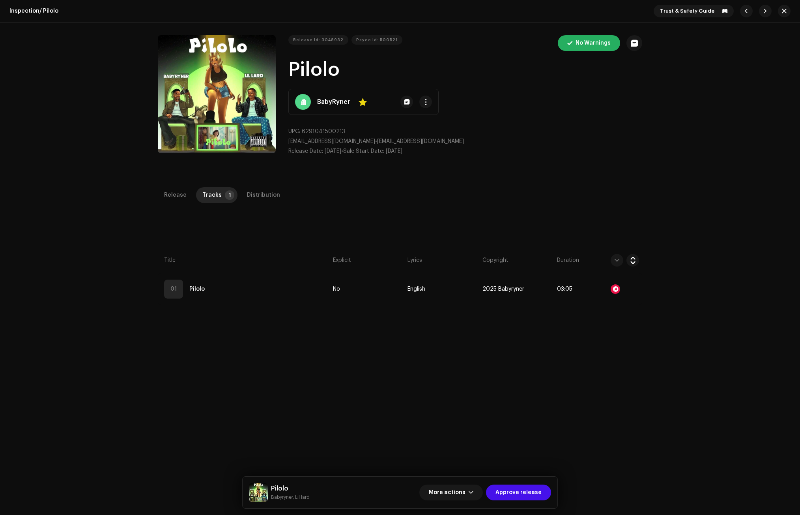
click at [567, 210] on div "Audio Recognition by Remix/Sample 1 All results require review/listening to avo…" at bounding box center [400, 257] width 800 height 515
click at [263, 194] on div "Distribution" at bounding box center [263, 195] width 33 height 16
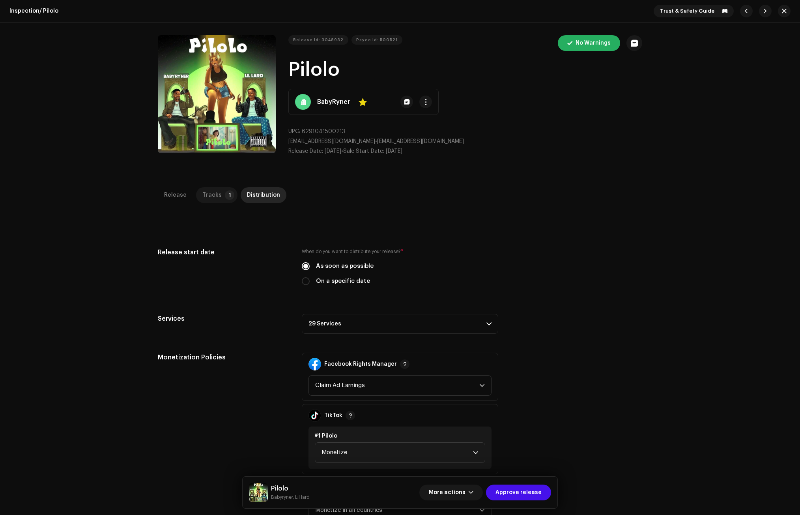
click at [216, 194] on p-tab "Tracks 1" at bounding box center [216, 195] width 41 height 16
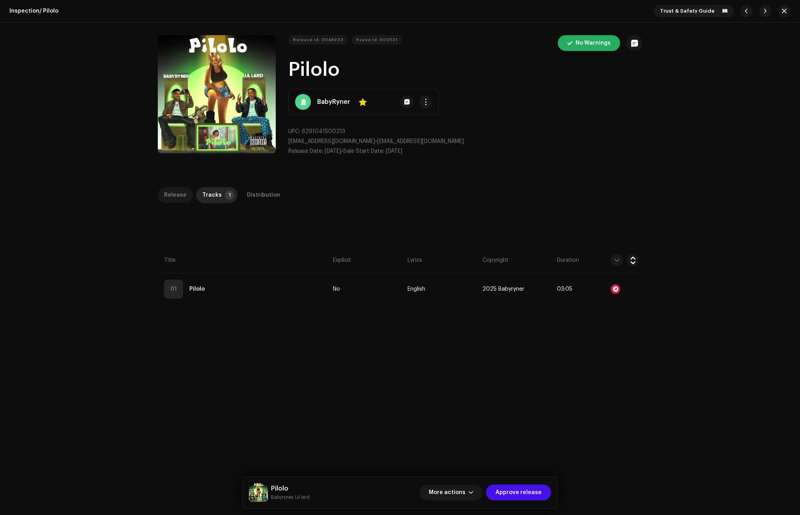
click at [172, 189] on div "Release" at bounding box center [175, 195] width 22 height 16
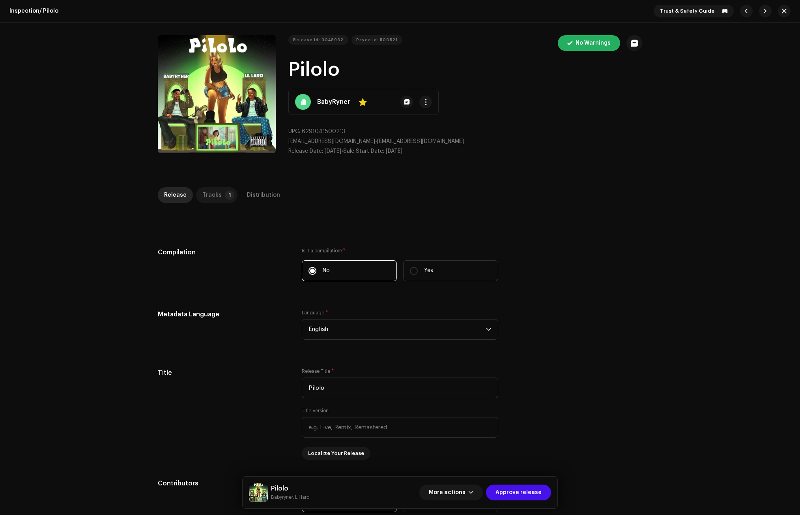
click at [227, 189] on p-tab "Tracks 1" at bounding box center [216, 195] width 41 height 16
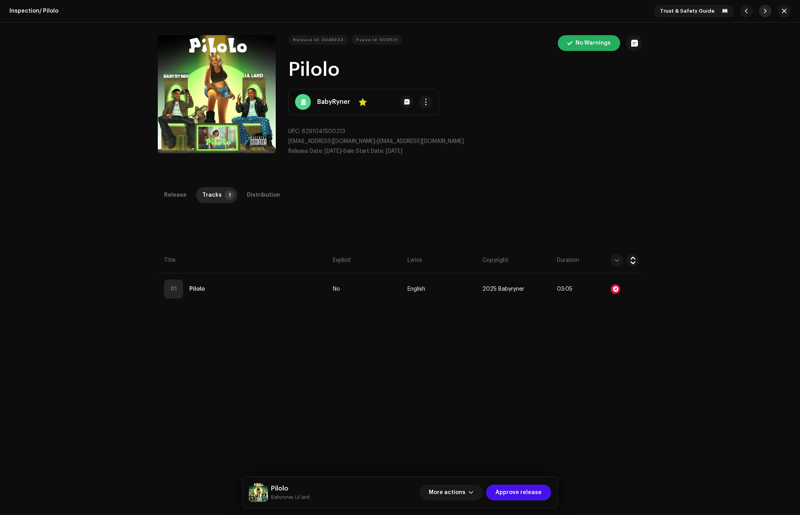
click at [762, 14] on button "button" at bounding box center [765, 11] width 13 height 13
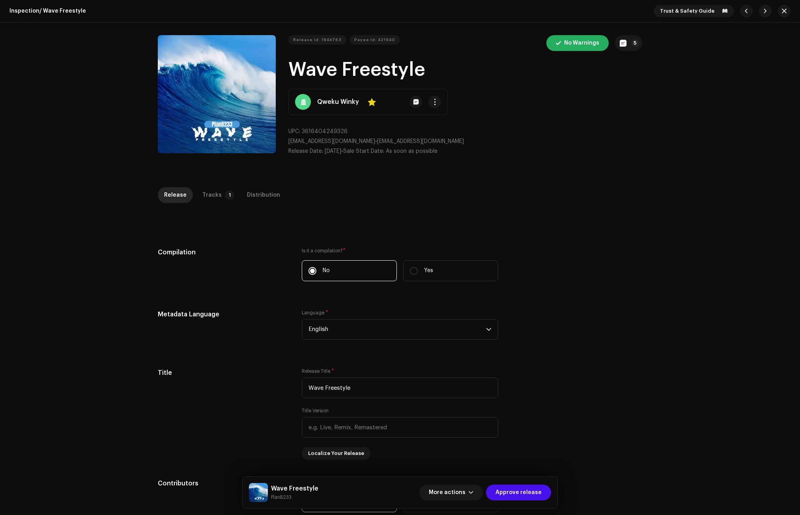
click at [674, 194] on div "Inspection / Wave Freestyle Trust & Safety Guide Release Id: 1844763 Payee Id: …" at bounding box center [400, 257] width 800 height 515
click at [213, 193] on div "Tracks" at bounding box center [211, 195] width 19 height 16
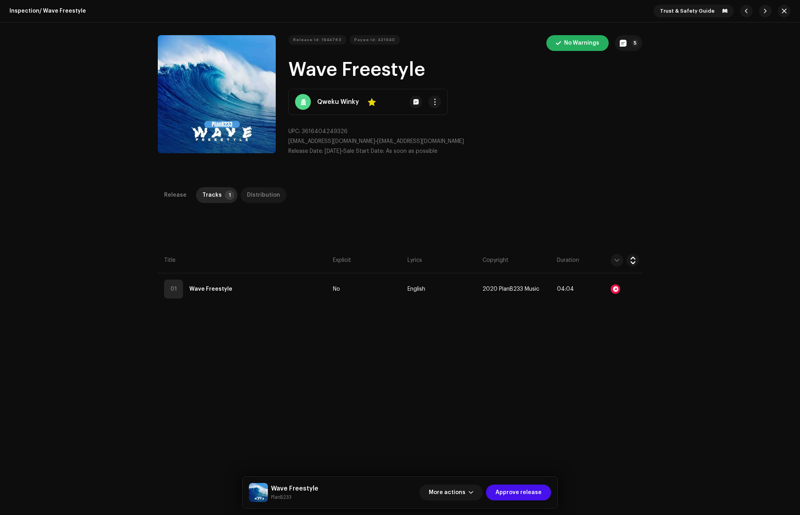
click at [258, 198] on div "Distribution" at bounding box center [263, 195] width 33 height 16
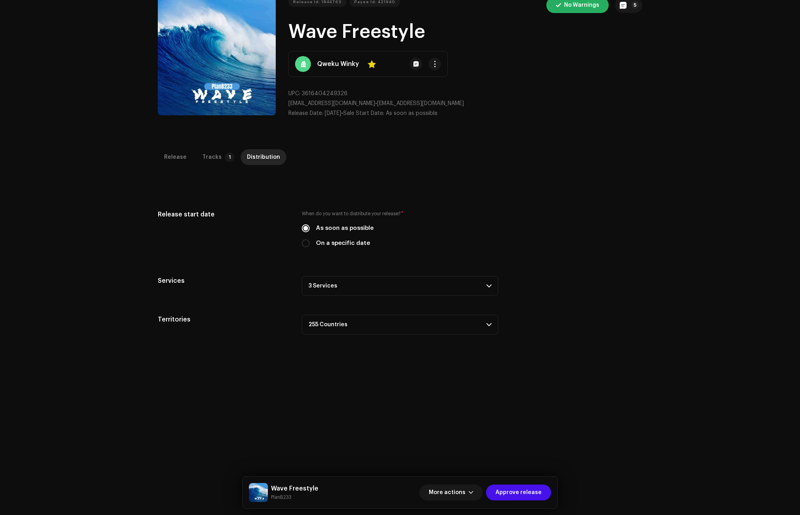
scroll to position [39, 0]
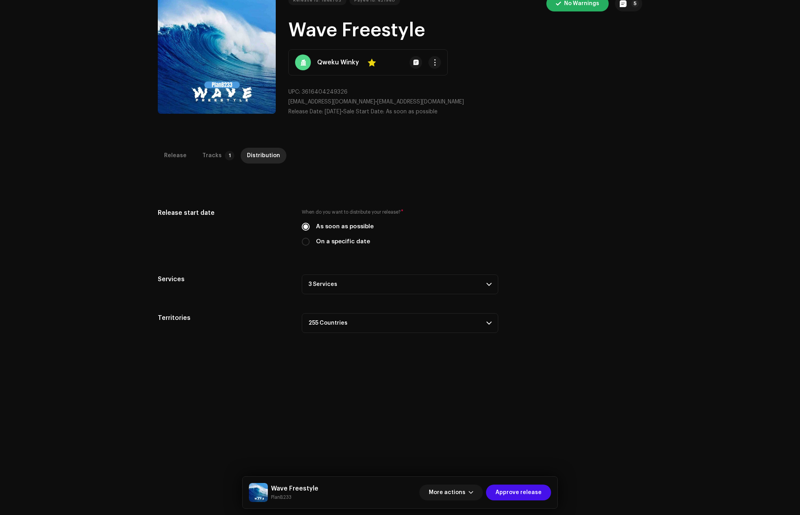
click at [322, 287] on p-accordion-header "3 Services" at bounding box center [400, 284] width 197 height 20
click at [472, 491] on span "button" at bounding box center [471, 492] width 5 height 6
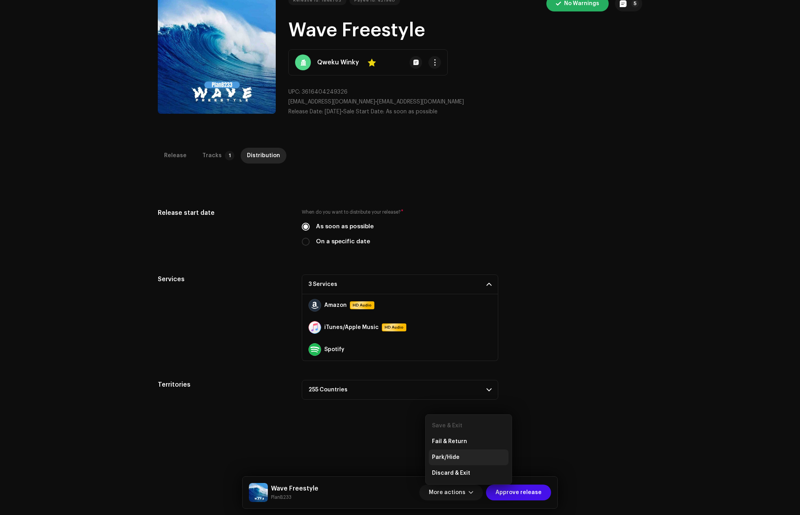
click at [449, 454] on span "Park/Hide" at bounding box center [446, 457] width 28 height 6
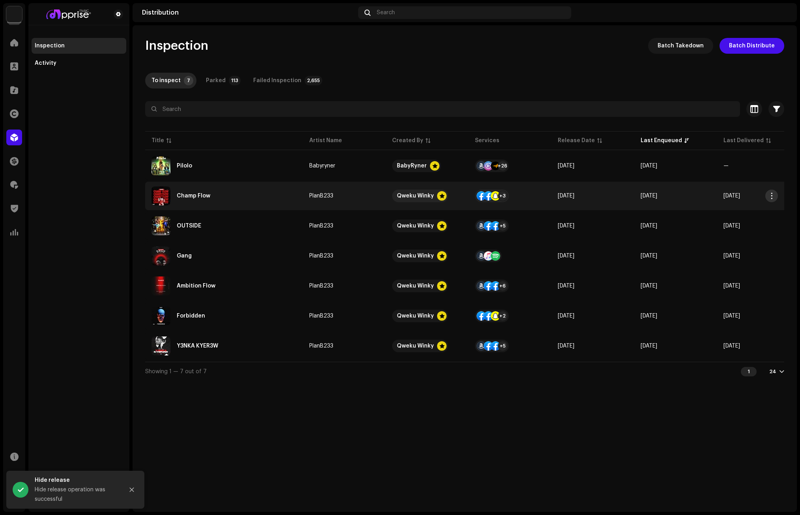
click at [772, 193] on span "button" at bounding box center [772, 196] width 6 height 6
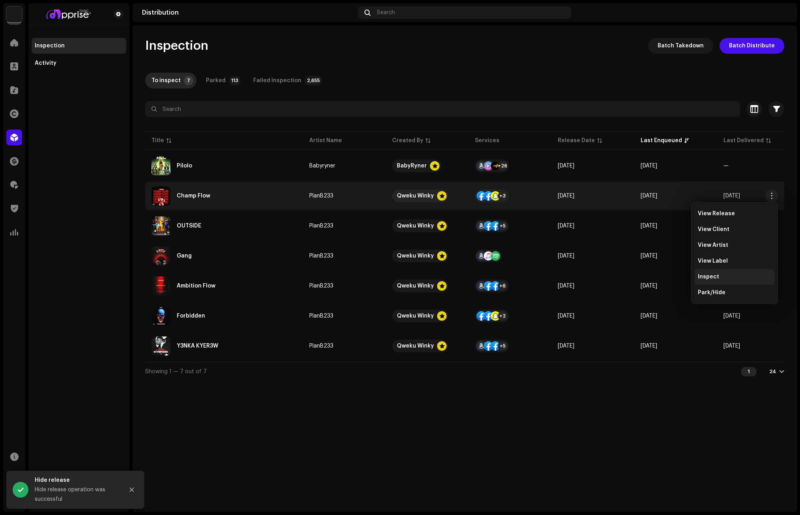
click at [715, 276] on span "Inspect" at bounding box center [708, 276] width 21 height 6
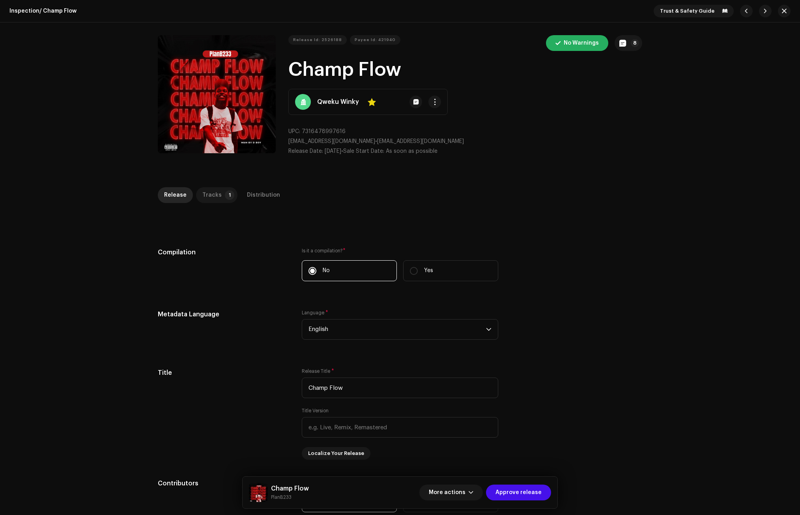
click at [215, 193] on div "Tracks" at bounding box center [211, 195] width 19 height 16
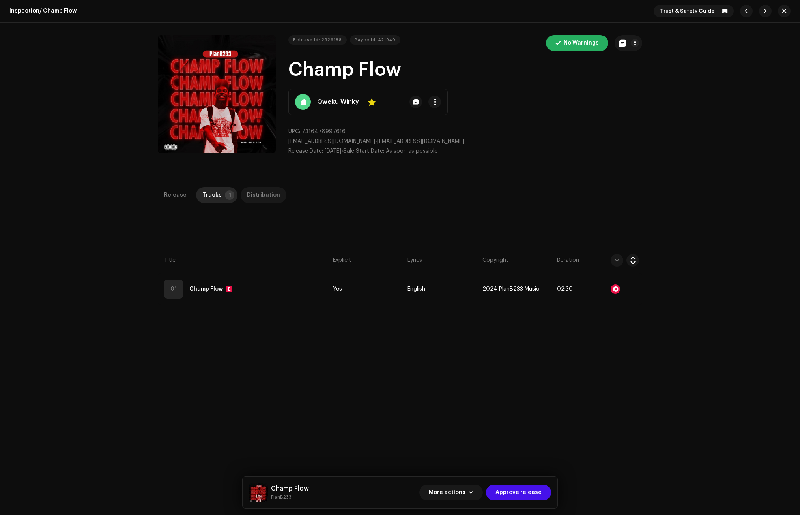
click at [270, 194] on div "Distribution" at bounding box center [263, 195] width 33 height 16
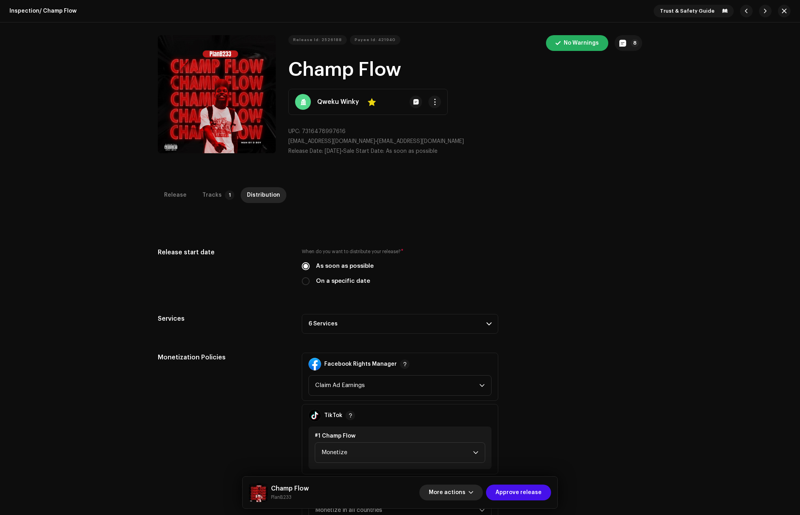
click at [466, 496] on span "More actions" at bounding box center [447, 492] width 37 height 16
click at [448, 455] on span "Park/Hide" at bounding box center [446, 457] width 28 height 6
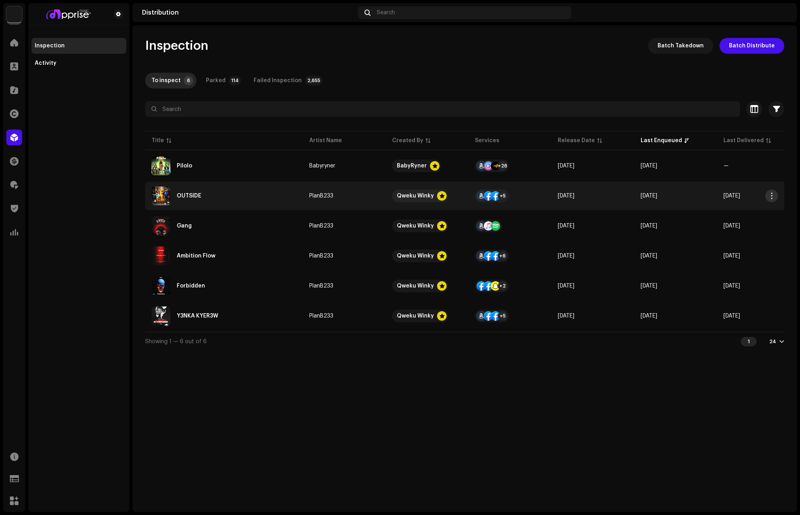
click at [773, 195] on span "button" at bounding box center [772, 196] width 6 height 6
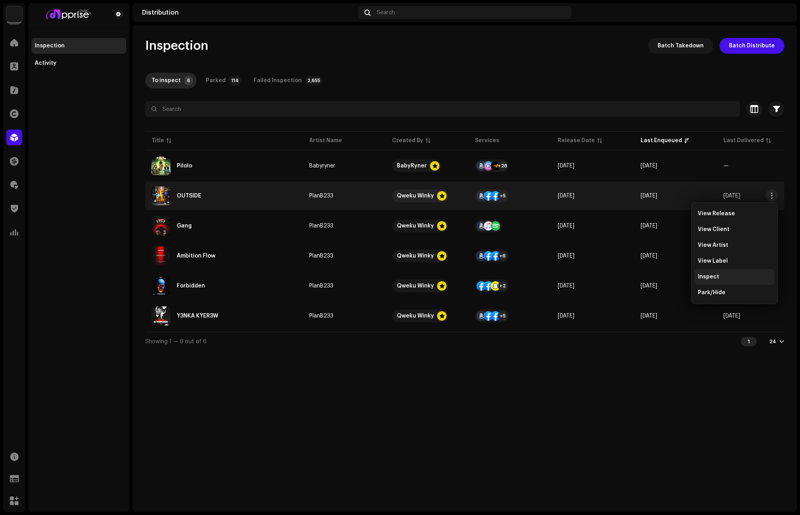
click at [719, 272] on div "Inspect" at bounding box center [735, 277] width 80 height 16
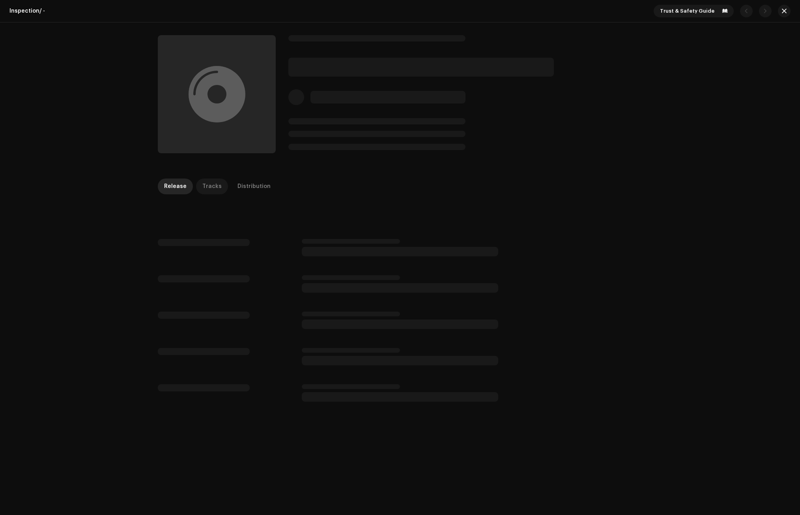
click at [210, 184] on div "Tracks" at bounding box center [211, 186] width 19 height 16
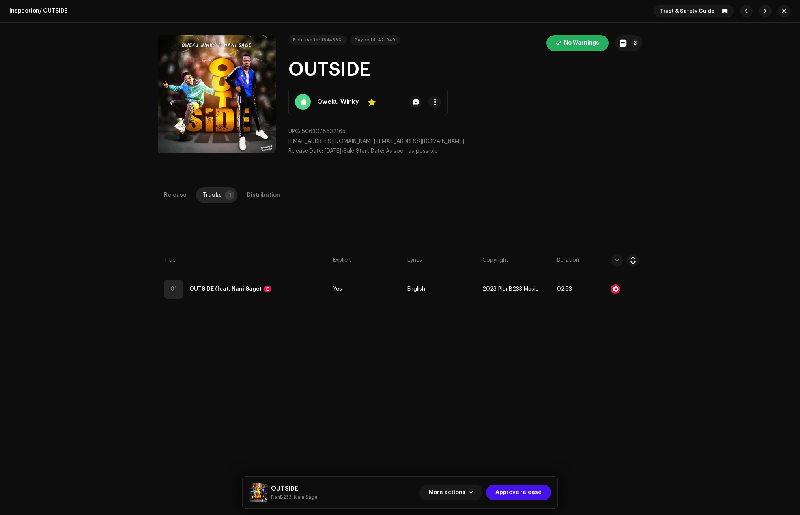
click at [664, 128] on div "Release Id: 1844880 Payee Id: 421940 No Warnings 3 OUTSIDE Qweku Winky Yes UPC:…" at bounding box center [400, 98] width 800 height 152
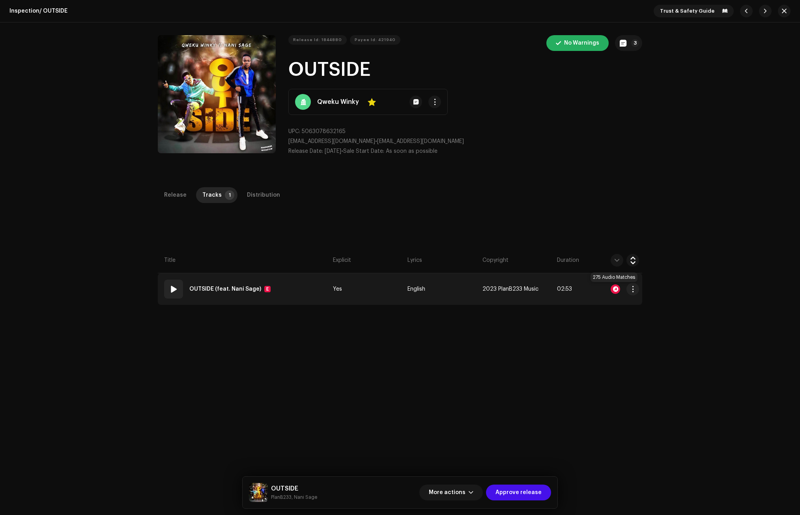
click at [614, 286] on div at bounding box center [615, 288] width 9 height 9
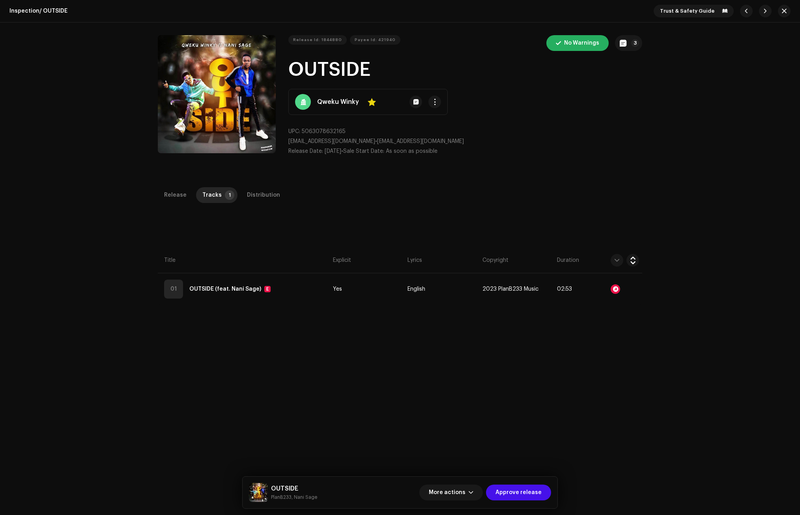
click at [606, 169] on div "Audio Recognition by Remix/Sample 270 Cover Song 5 All results require review/l…" at bounding box center [400, 257] width 800 height 515
click at [261, 191] on div "Distribution" at bounding box center [263, 195] width 33 height 16
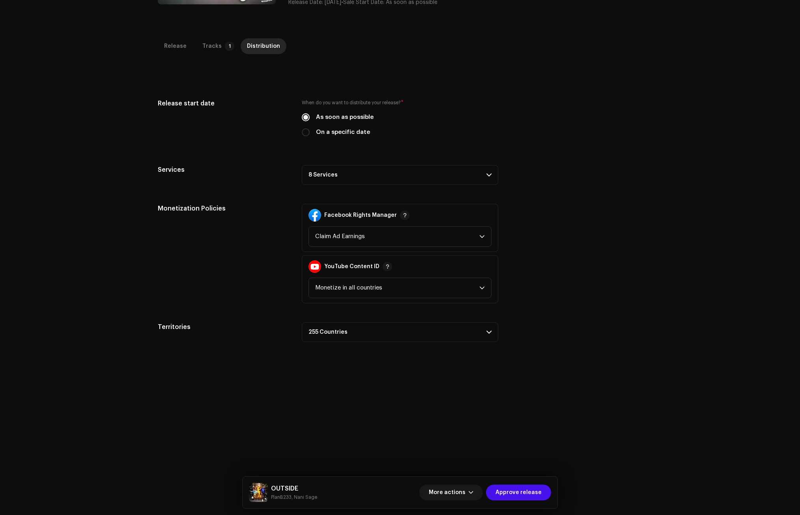
scroll to position [158, 0]
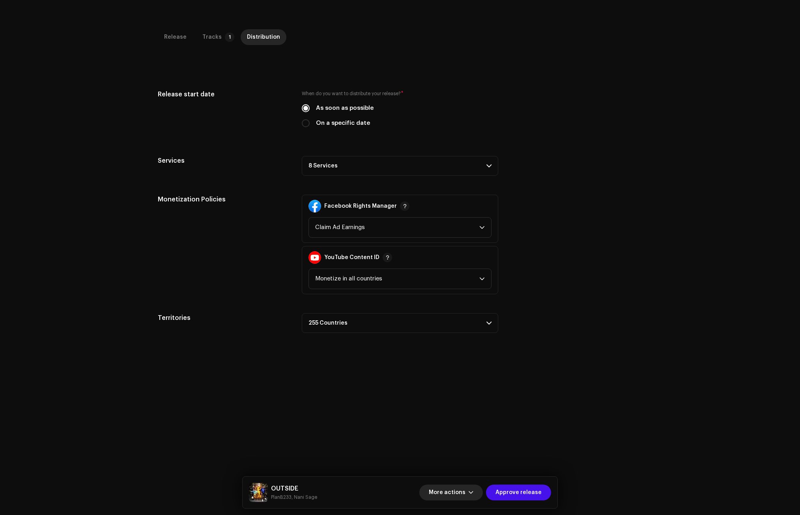
click at [474, 491] on span "button" at bounding box center [471, 492] width 5 height 6
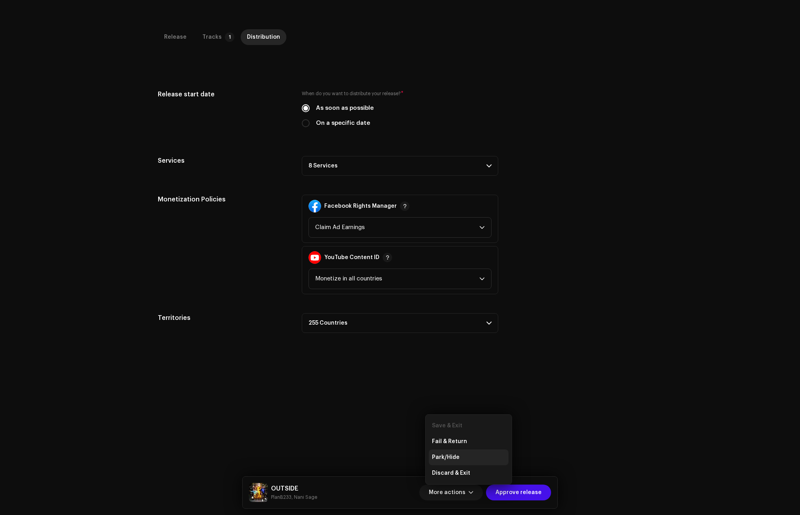
click at [455, 456] on span "Park/Hide" at bounding box center [446, 457] width 28 height 6
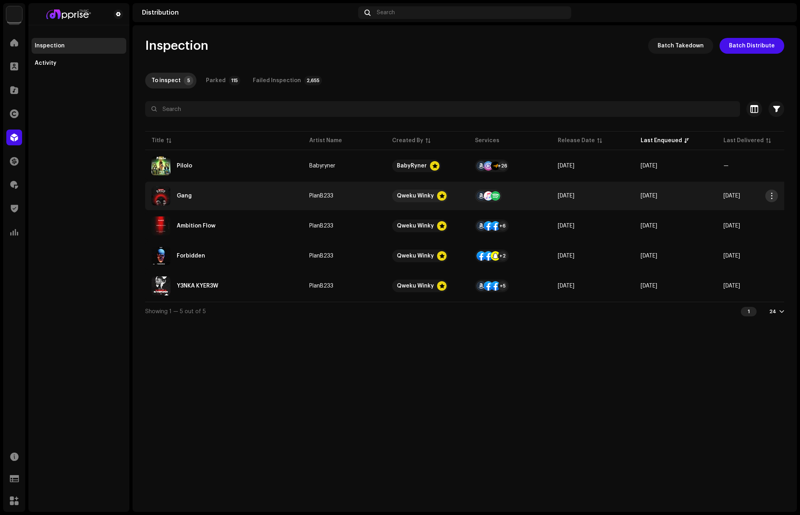
click at [771, 194] on span "button" at bounding box center [772, 196] width 6 height 6
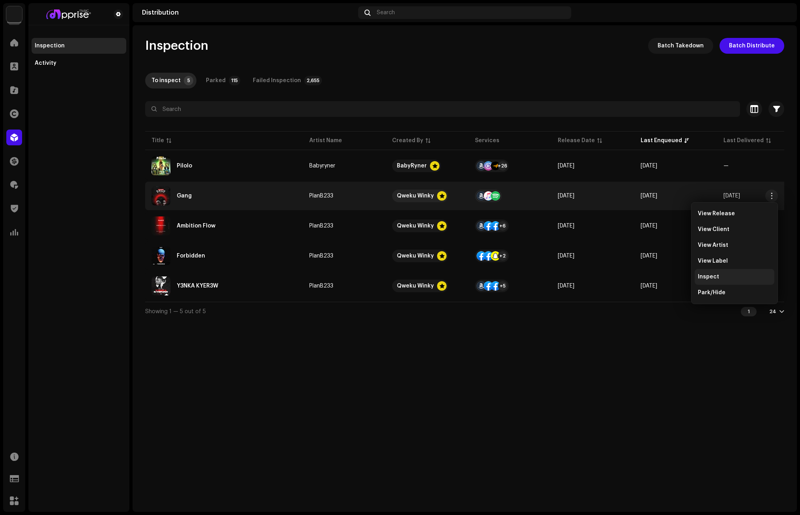
click at [709, 271] on div "Inspect" at bounding box center [735, 277] width 80 height 16
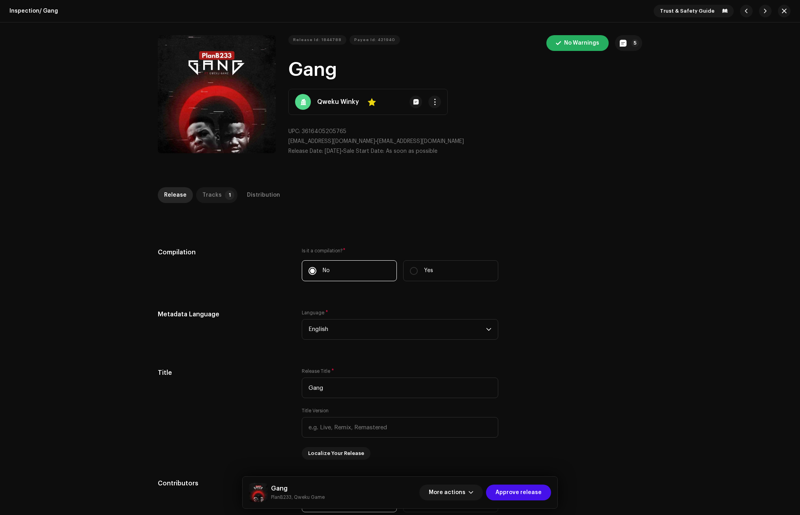
click at [208, 192] on div "Tracks" at bounding box center [211, 195] width 19 height 16
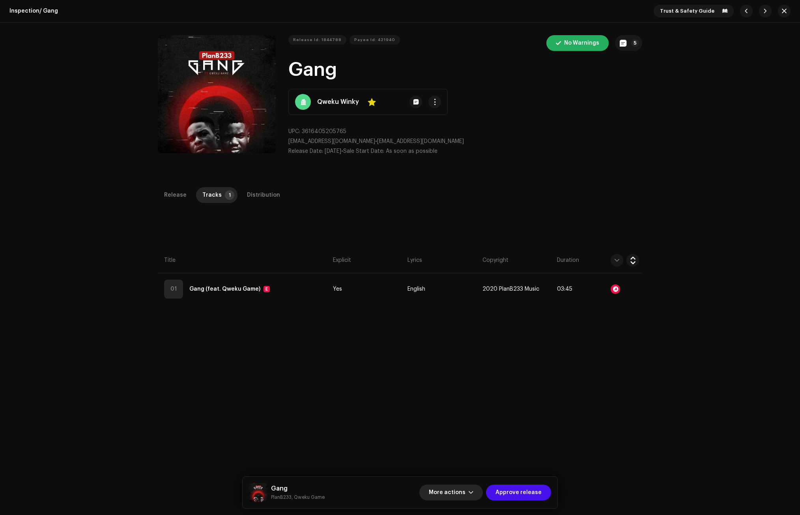
click at [477, 489] on button "More actions" at bounding box center [451, 492] width 64 height 16
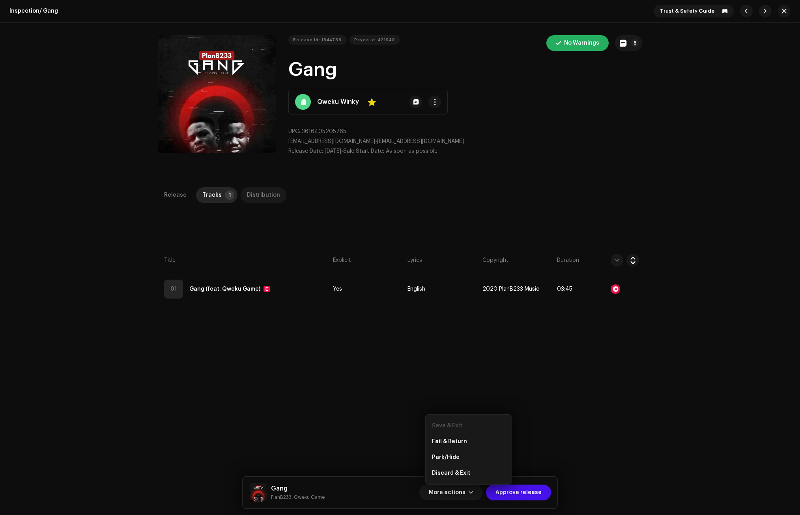
click at [253, 195] on div "Distribution" at bounding box center [263, 195] width 33 height 16
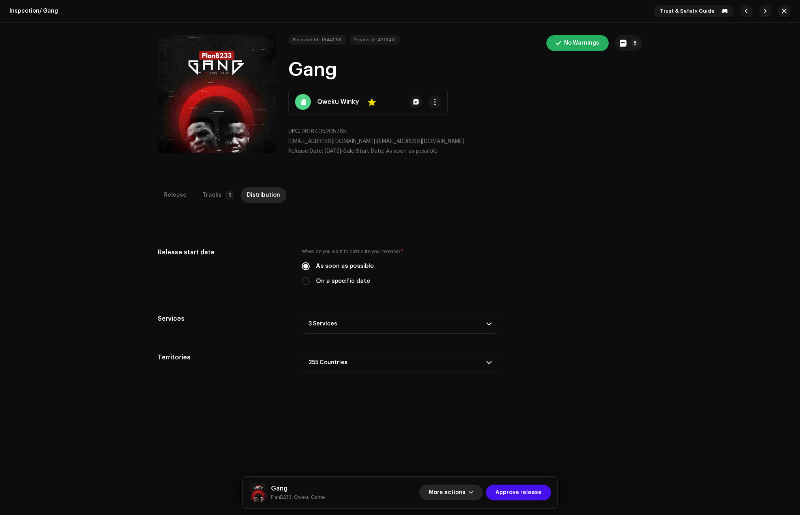
click at [474, 498] on button "More actions" at bounding box center [451, 492] width 64 height 16
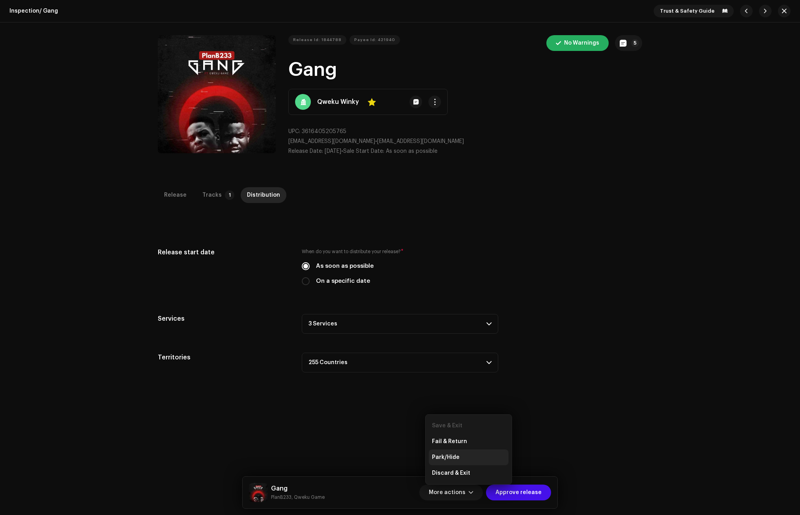
click at [450, 455] on span "Park/Hide" at bounding box center [446, 457] width 28 height 6
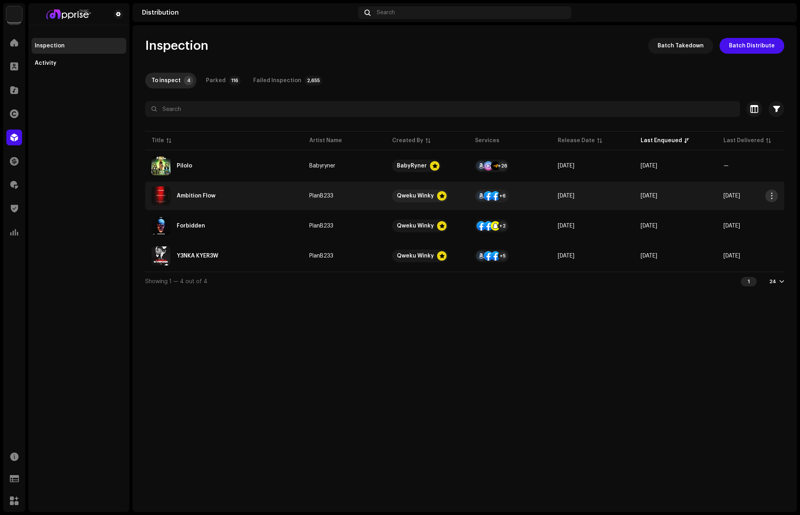
click at [775, 194] on span "button" at bounding box center [772, 196] width 6 height 6
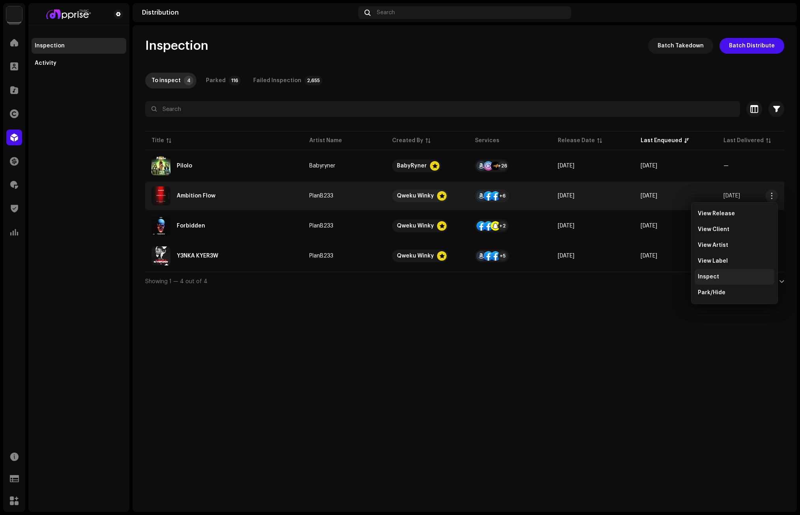
click at [714, 275] on span "Inspect" at bounding box center [708, 276] width 21 height 6
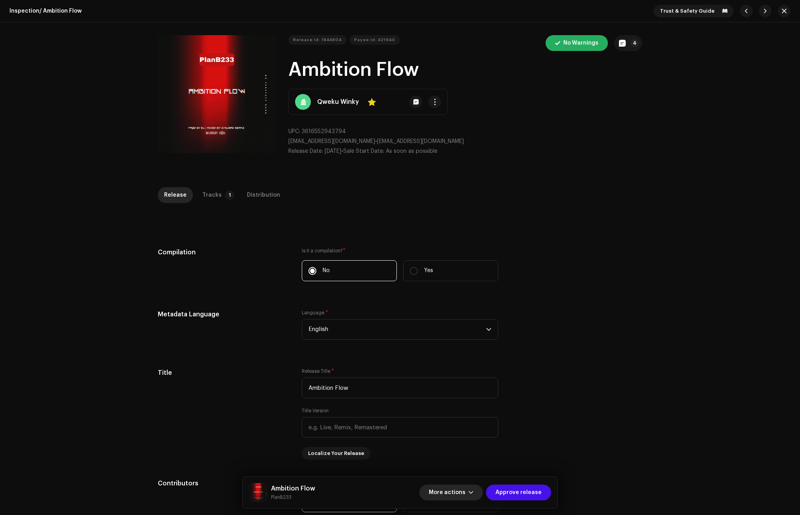
click at [474, 495] on span "button" at bounding box center [471, 492] width 5 height 6
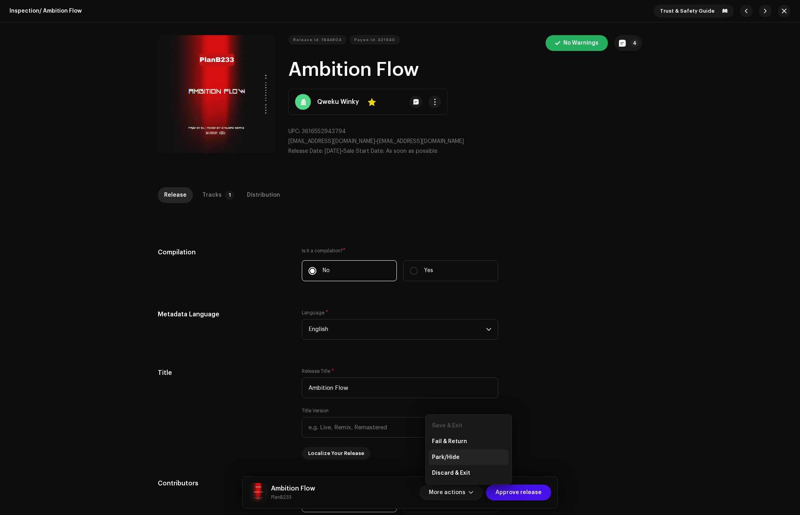
click at [451, 455] on span "Park/Hide" at bounding box center [446, 457] width 28 height 6
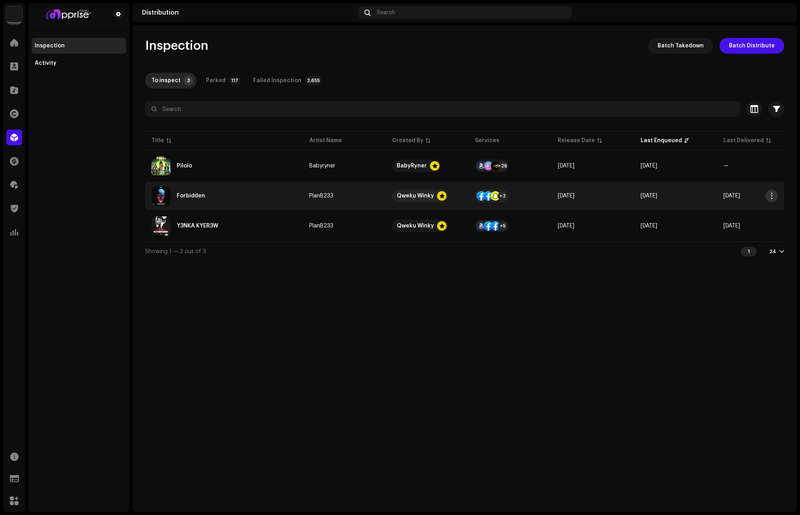
click at [770, 194] on span "button" at bounding box center [772, 196] width 6 height 6
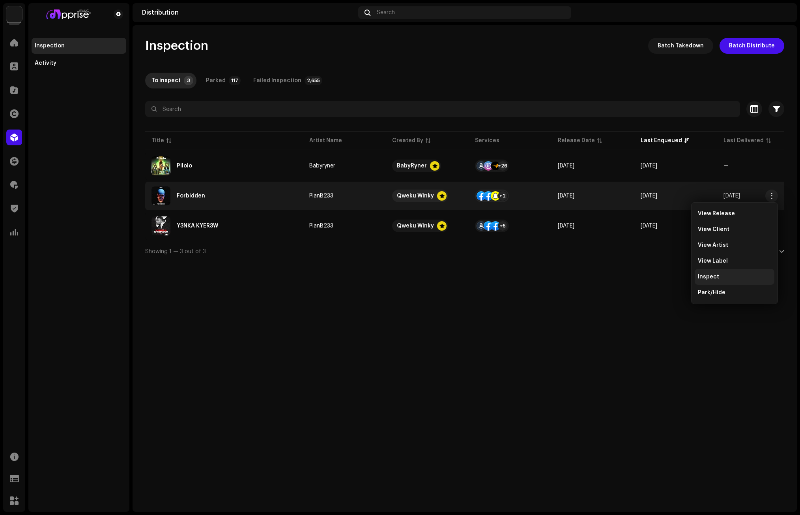
click at [715, 275] on span "Inspect" at bounding box center [708, 276] width 21 height 6
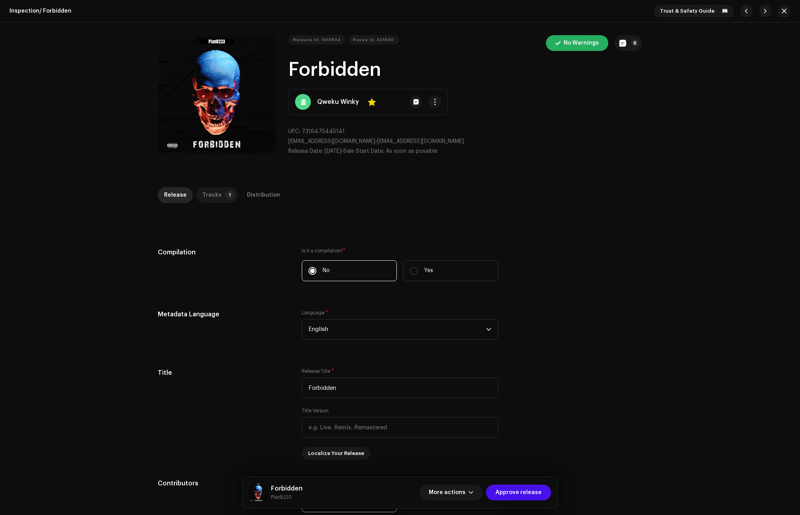
click at [215, 197] on div "Tracks" at bounding box center [211, 195] width 19 height 16
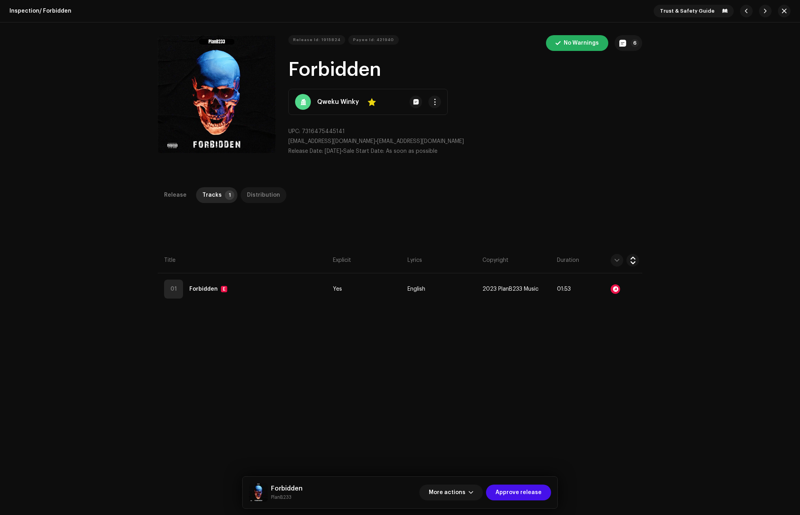
click at [259, 197] on div "Distribution" at bounding box center [263, 195] width 33 height 16
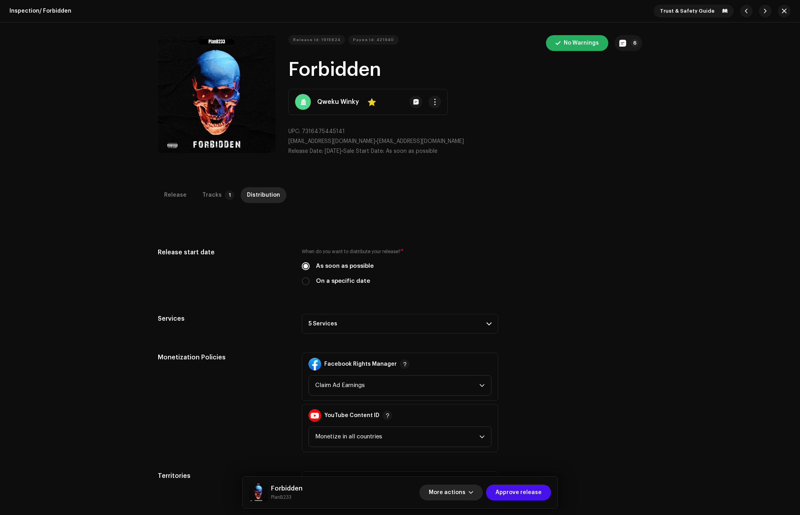
click at [479, 494] on button "More actions" at bounding box center [451, 492] width 64 height 16
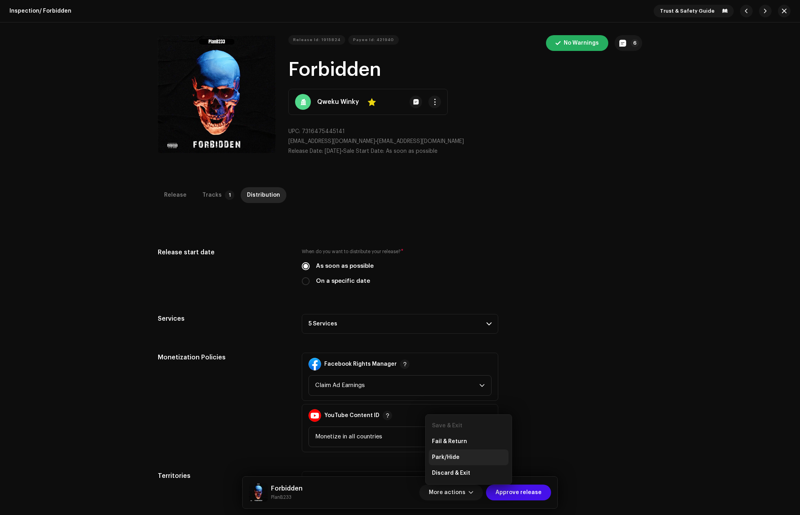
click at [454, 454] on span "Park/Hide" at bounding box center [446, 457] width 28 height 6
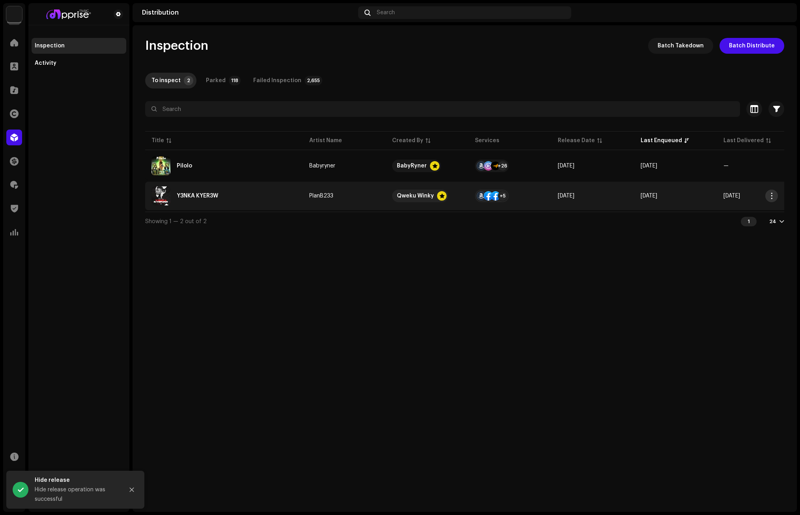
click at [772, 197] on span "button" at bounding box center [772, 196] width 6 height 6
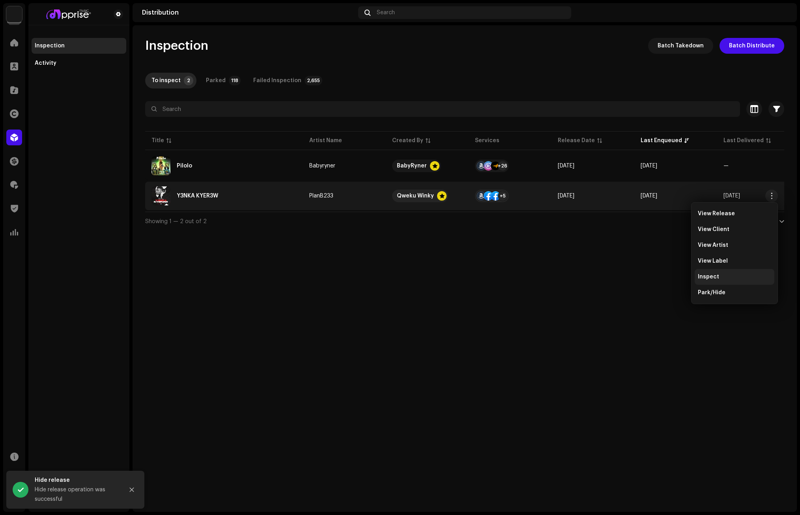
click at [715, 276] on span "Inspect" at bounding box center [708, 276] width 21 height 6
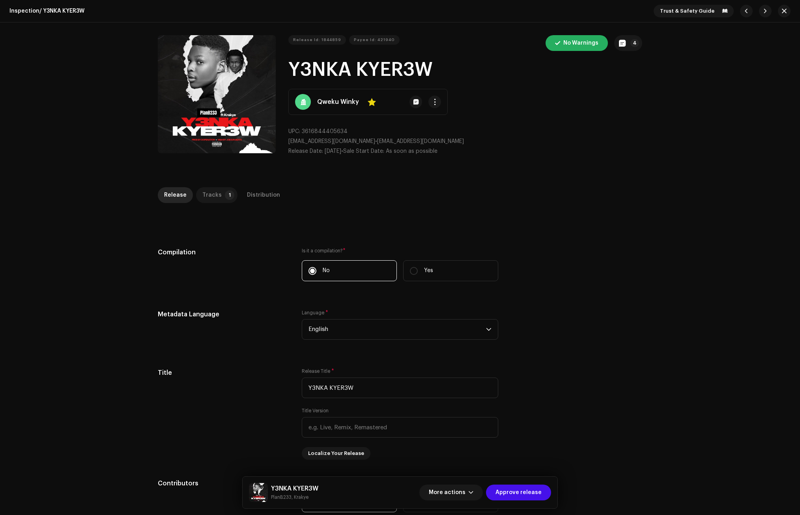
click at [215, 187] on div "Tracks" at bounding box center [211, 195] width 19 height 16
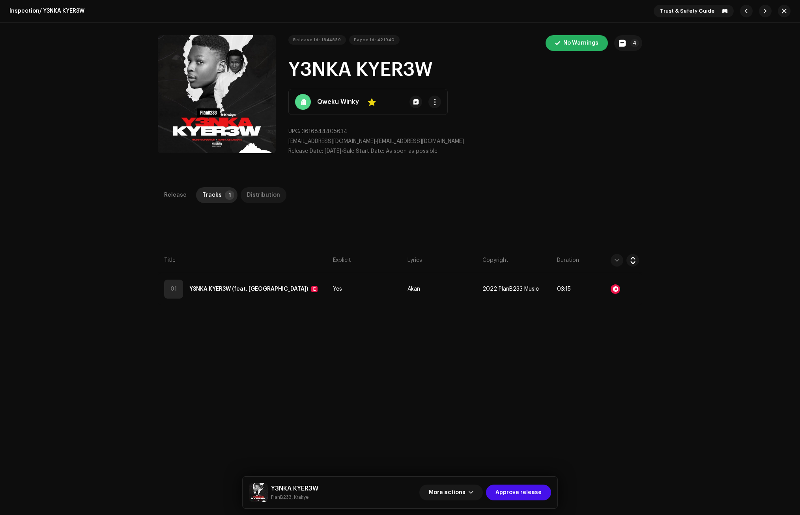
click at [264, 198] on div "Distribution" at bounding box center [263, 195] width 33 height 16
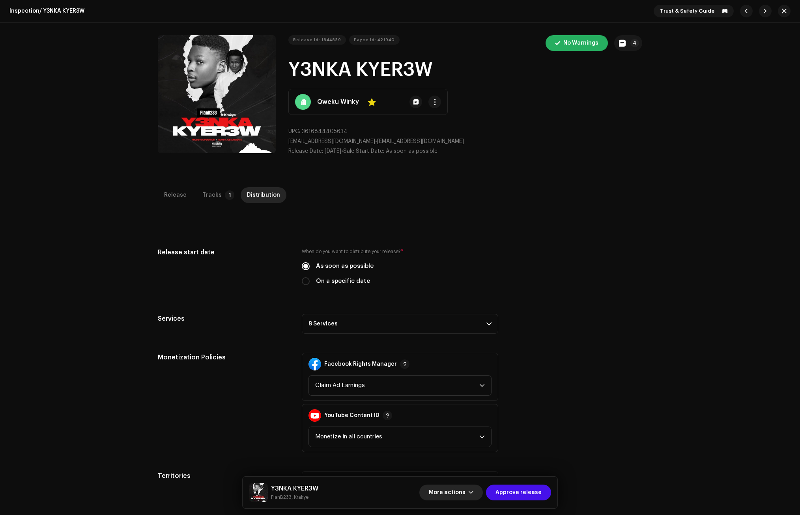
click at [466, 489] on span "More actions" at bounding box center [447, 492] width 37 height 16
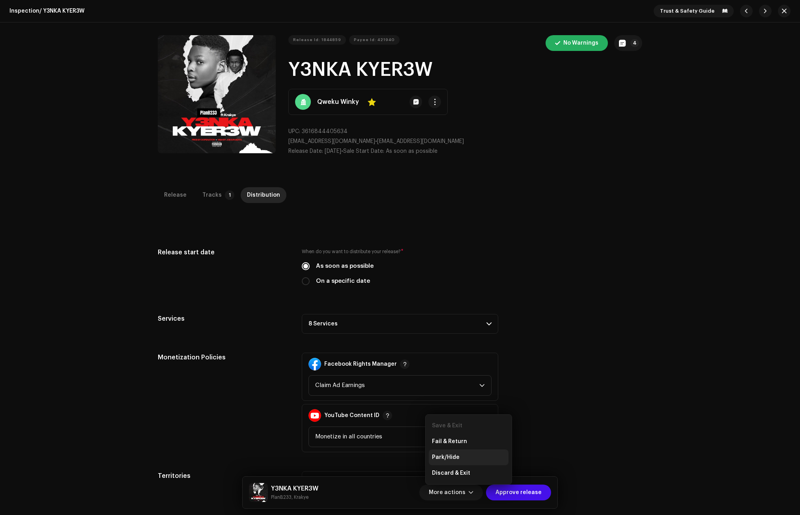
click at [453, 456] on span "Park/Hide" at bounding box center [446, 457] width 28 height 6
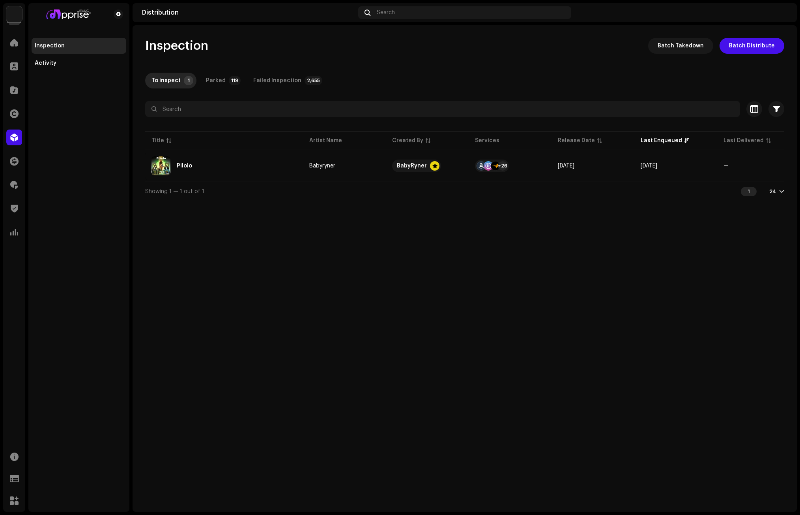
click at [521, 274] on div "Inspection Batch Takedown Batch Distribute To inspect 1 Parked 119 Failed Inspe…" at bounding box center [465, 268] width 665 height 486
click at [17, 41] on span at bounding box center [14, 42] width 8 height 6
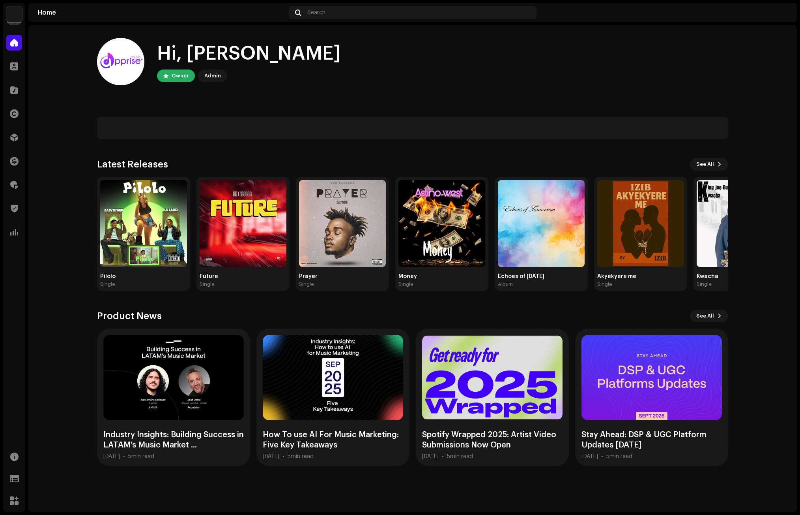
click at [577, 56] on div "Hi, Michael Owner Admin" at bounding box center [412, 61] width 631 height 47
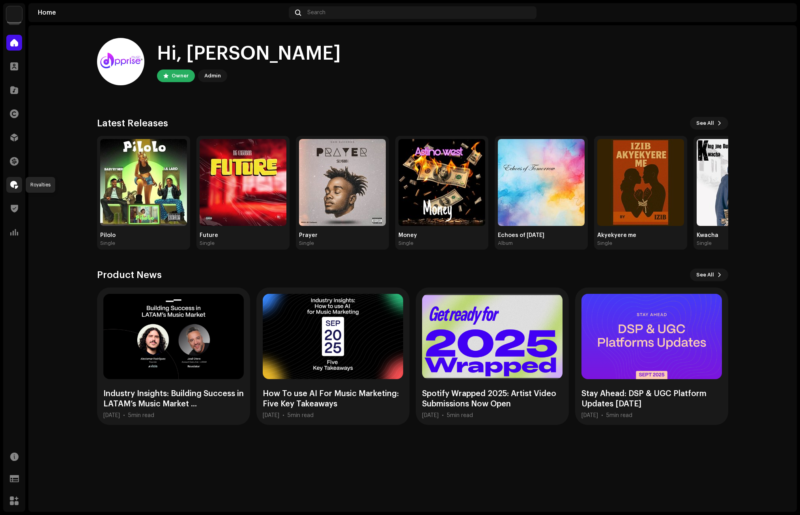
click at [16, 183] on span at bounding box center [14, 185] width 8 height 6
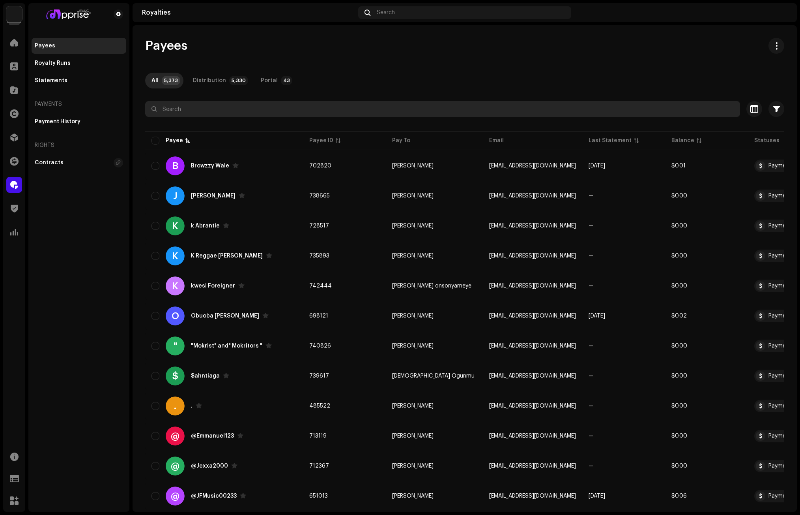
paste input "Mirageo"
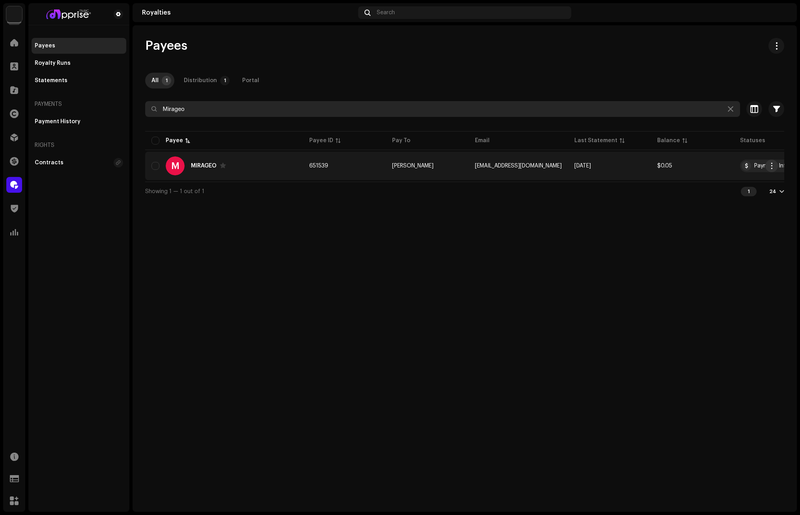
type input "Mirageo"
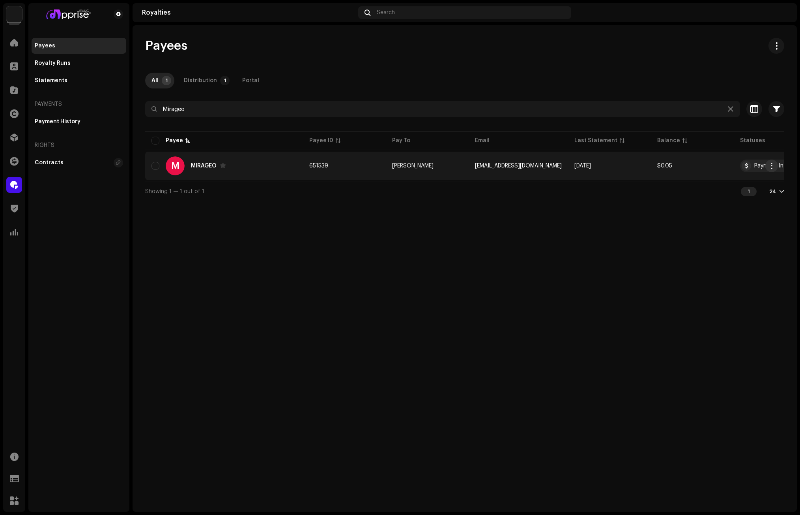
click at [769, 163] on span "button" at bounding box center [772, 166] width 6 height 6
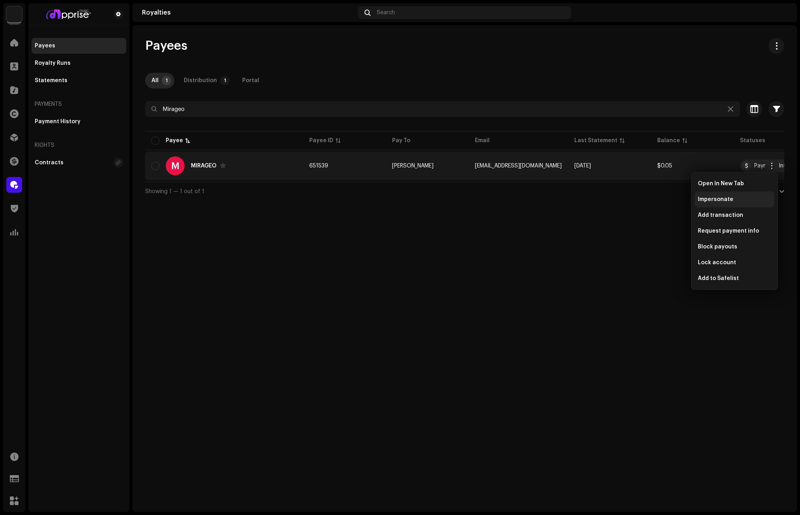
click at [717, 198] on span "Impersonate" at bounding box center [716, 199] width 36 height 6
